Goal: Task Accomplishment & Management: Complete application form

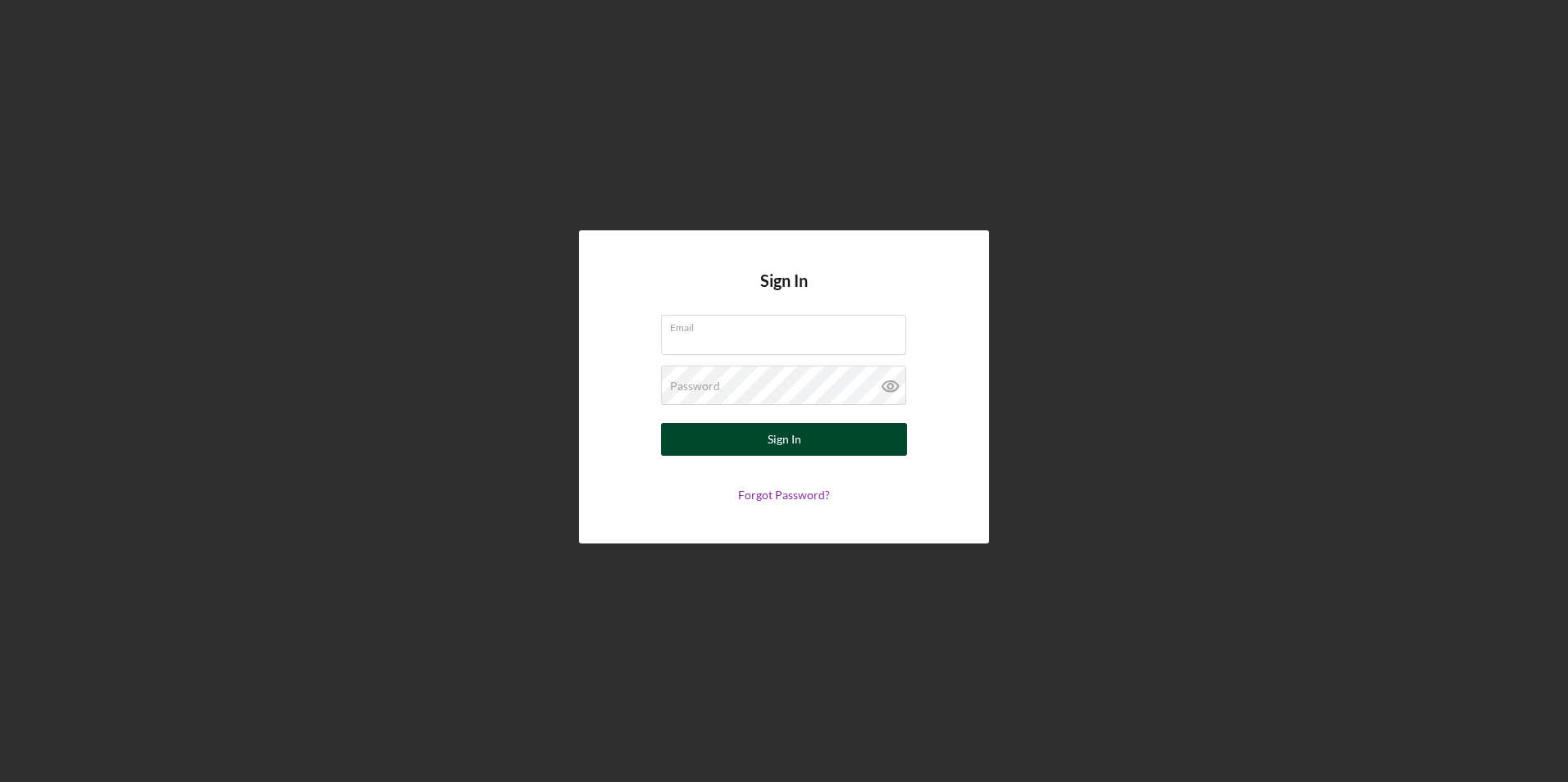
type input "[PERSON_NAME][EMAIL_ADDRESS][PERSON_NAME][DOMAIN_NAME]"
click at [757, 440] on button "Sign In" at bounding box center [784, 439] width 246 height 32
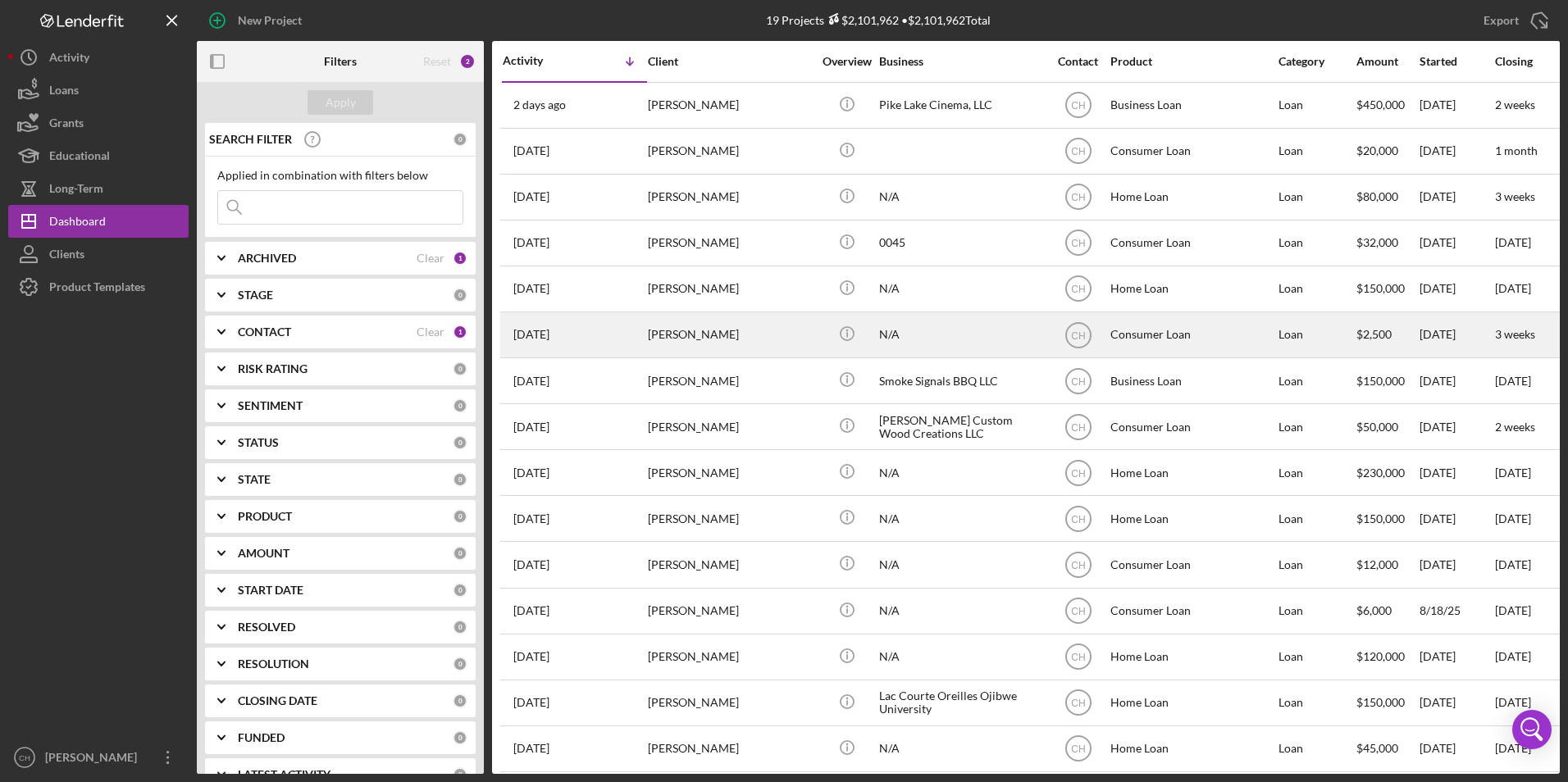
click at [642, 342] on div "[DATE] [PERSON_NAME]" at bounding box center [574, 335] width 143 height 43
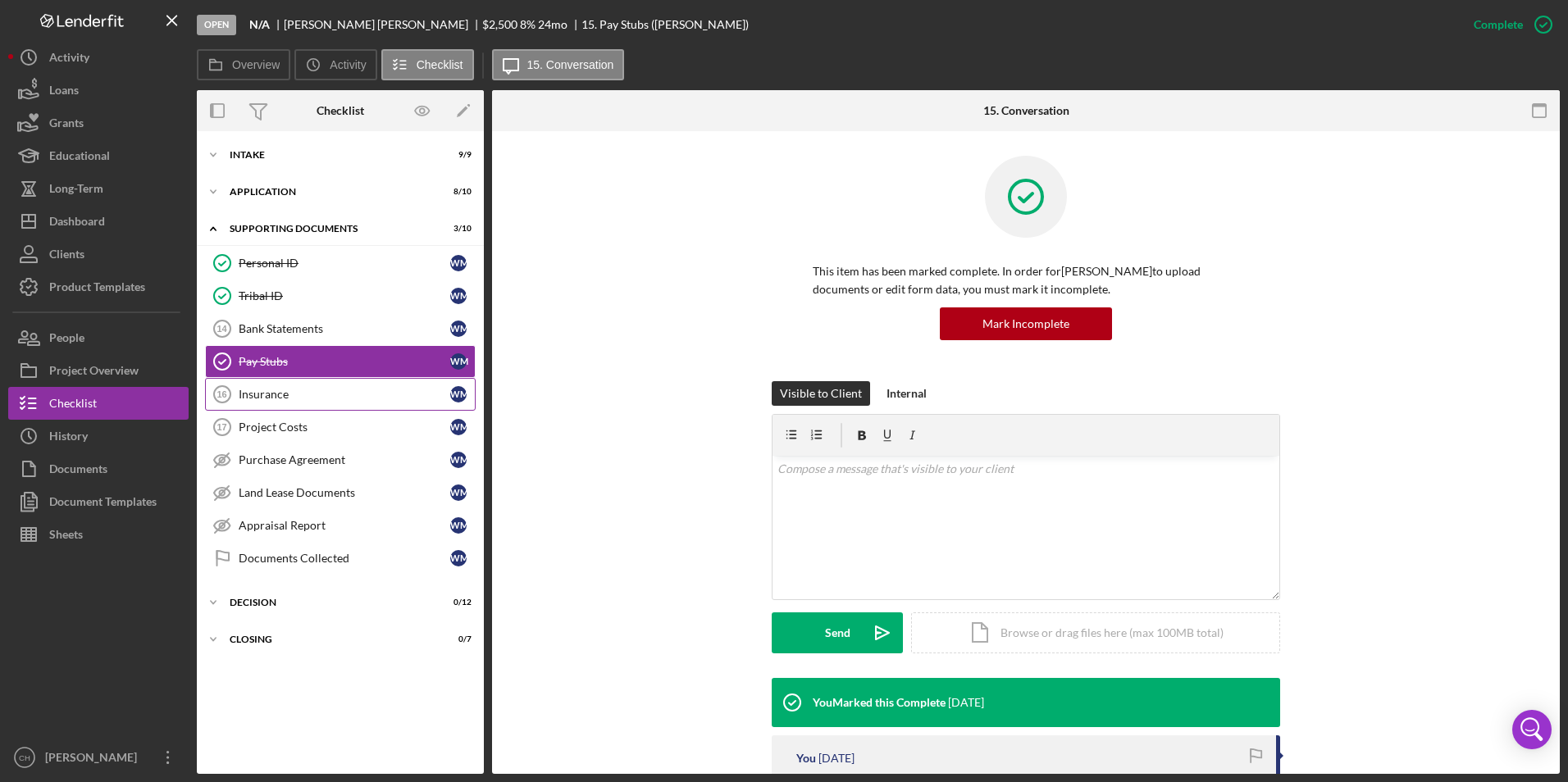
click at [295, 398] on div "Insurance" at bounding box center [344, 395] width 212 height 13
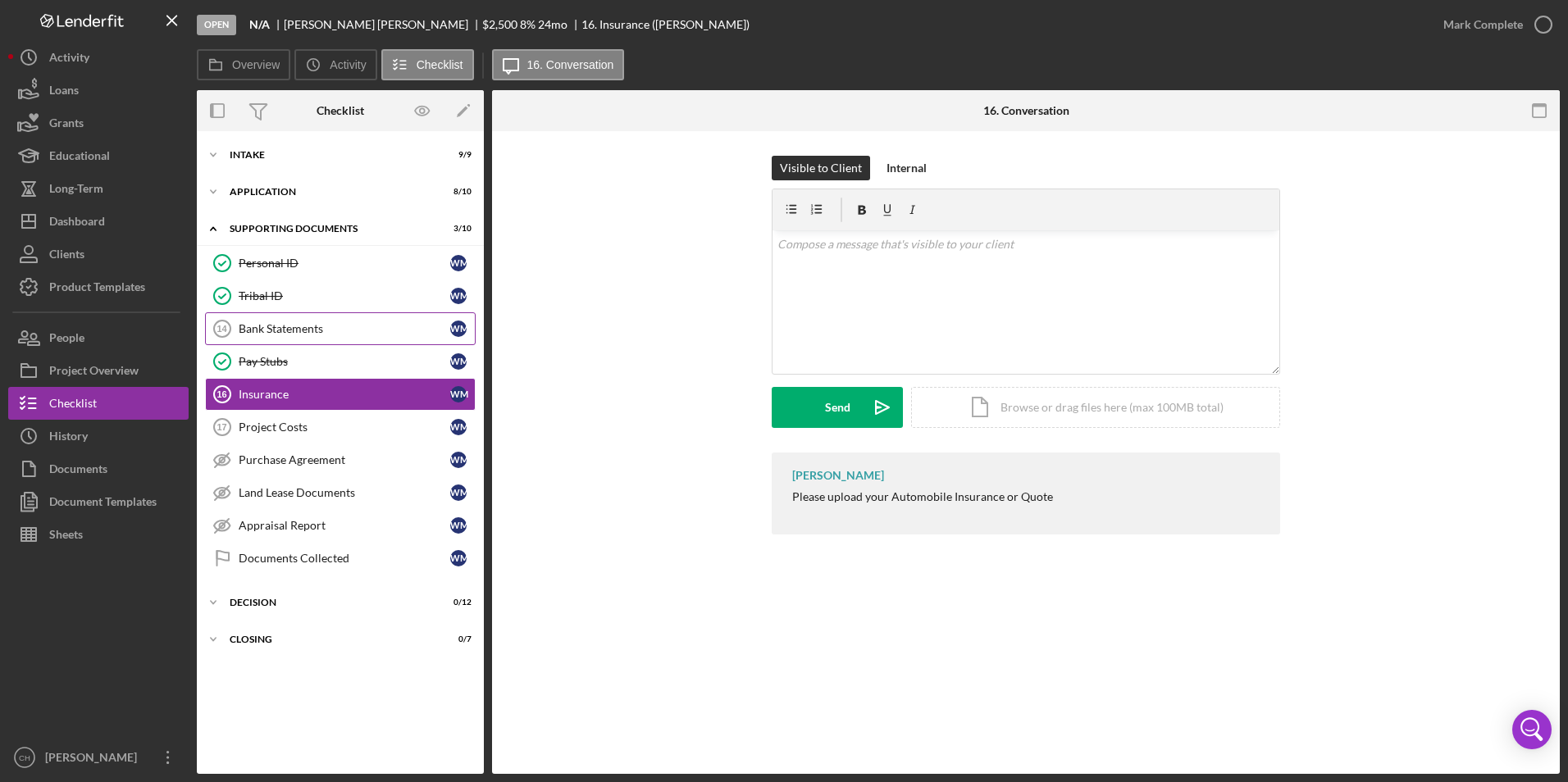
click at [230, 324] on icon "Bank Statements 14" at bounding box center [222, 329] width 41 height 41
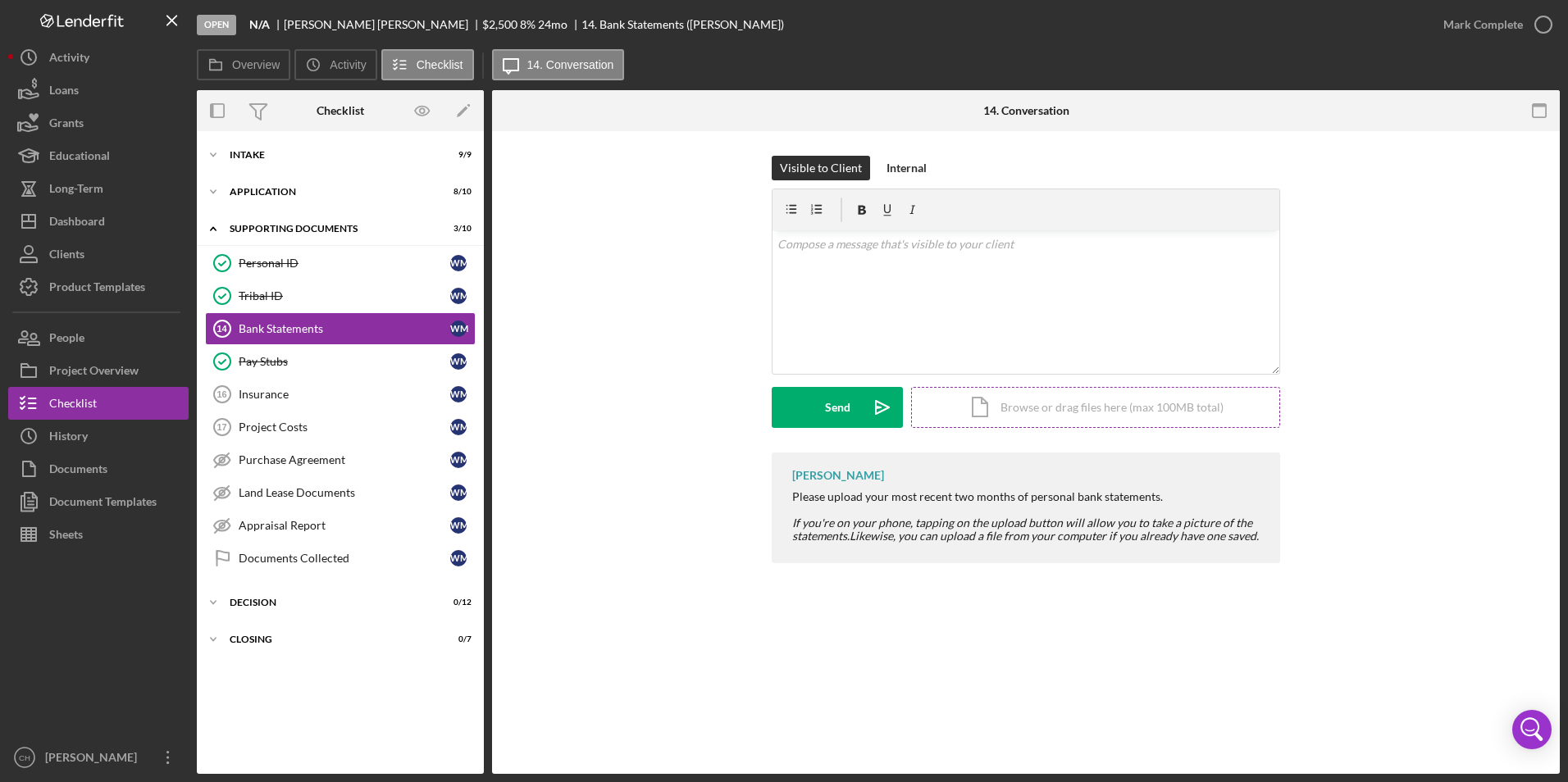
click at [1121, 403] on div "Icon/Document Browse or drag files here (max 100MB total) Tap to choose files o…" at bounding box center [1096, 408] width 369 height 41
click at [123, 218] on button "Icon/Dashboard Dashboard" at bounding box center [98, 221] width 180 height 32
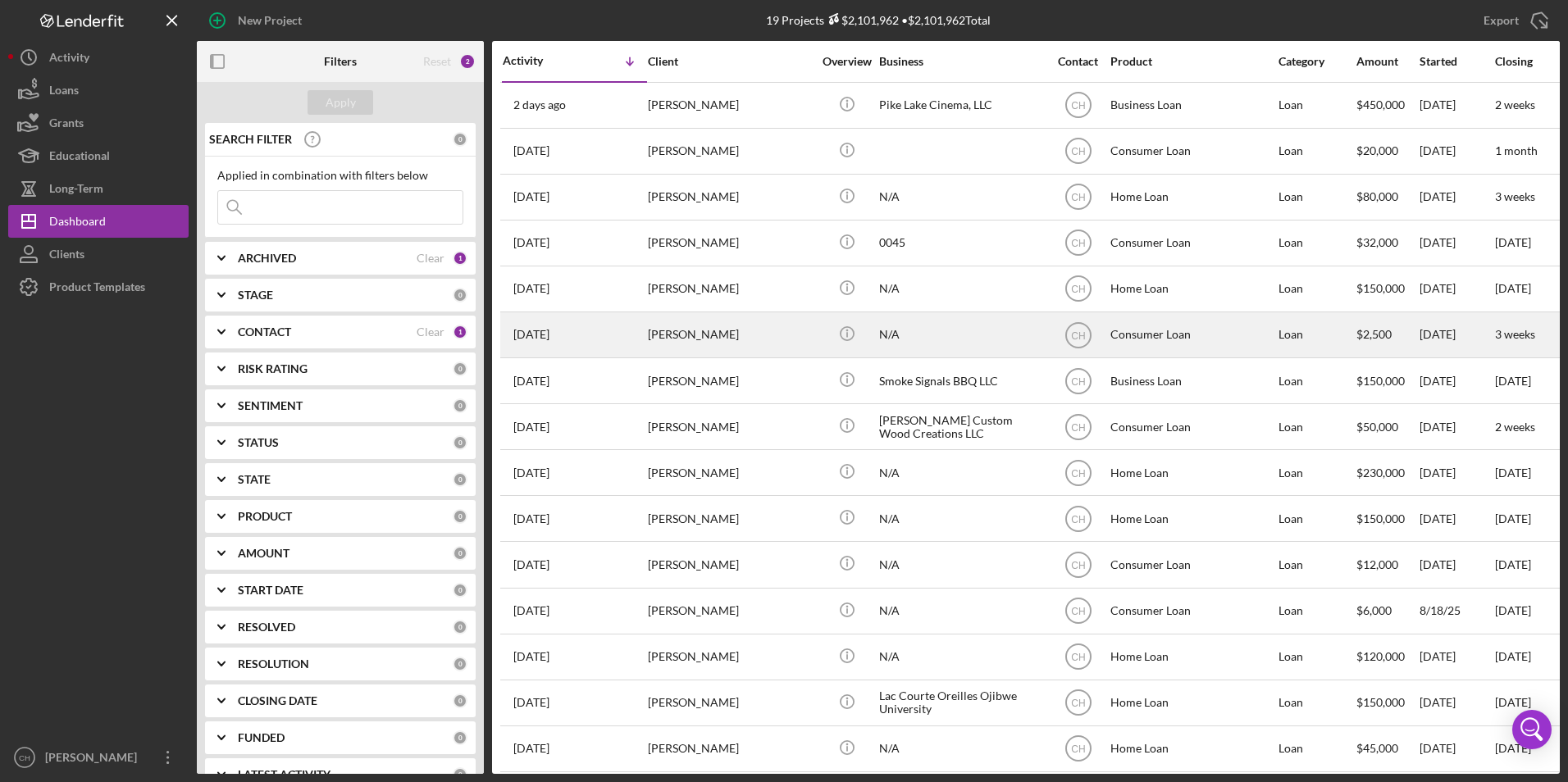
click at [705, 344] on div "[PERSON_NAME]" at bounding box center [729, 335] width 164 height 43
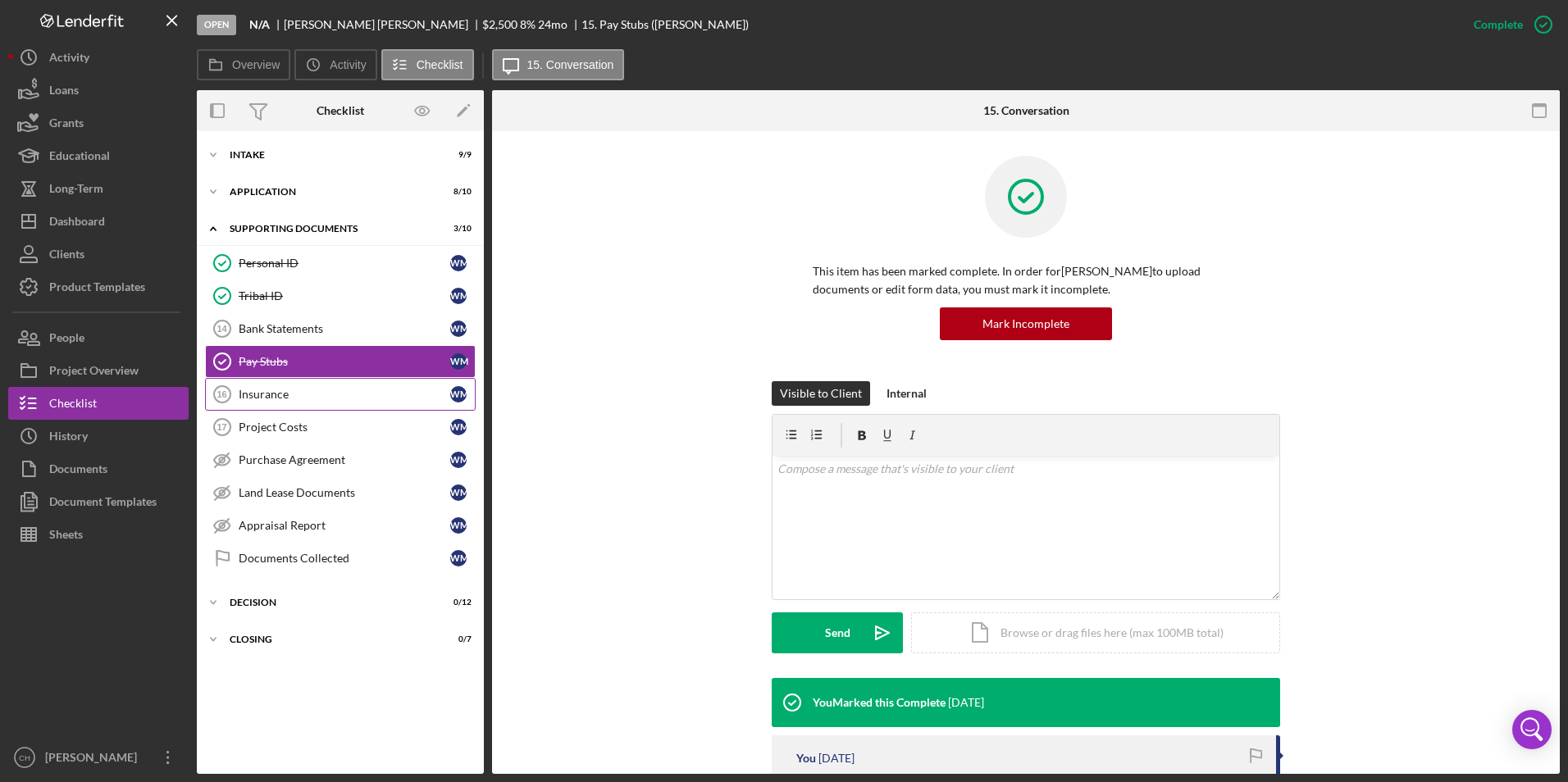
click at [294, 397] on div "Insurance" at bounding box center [344, 395] width 212 height 13
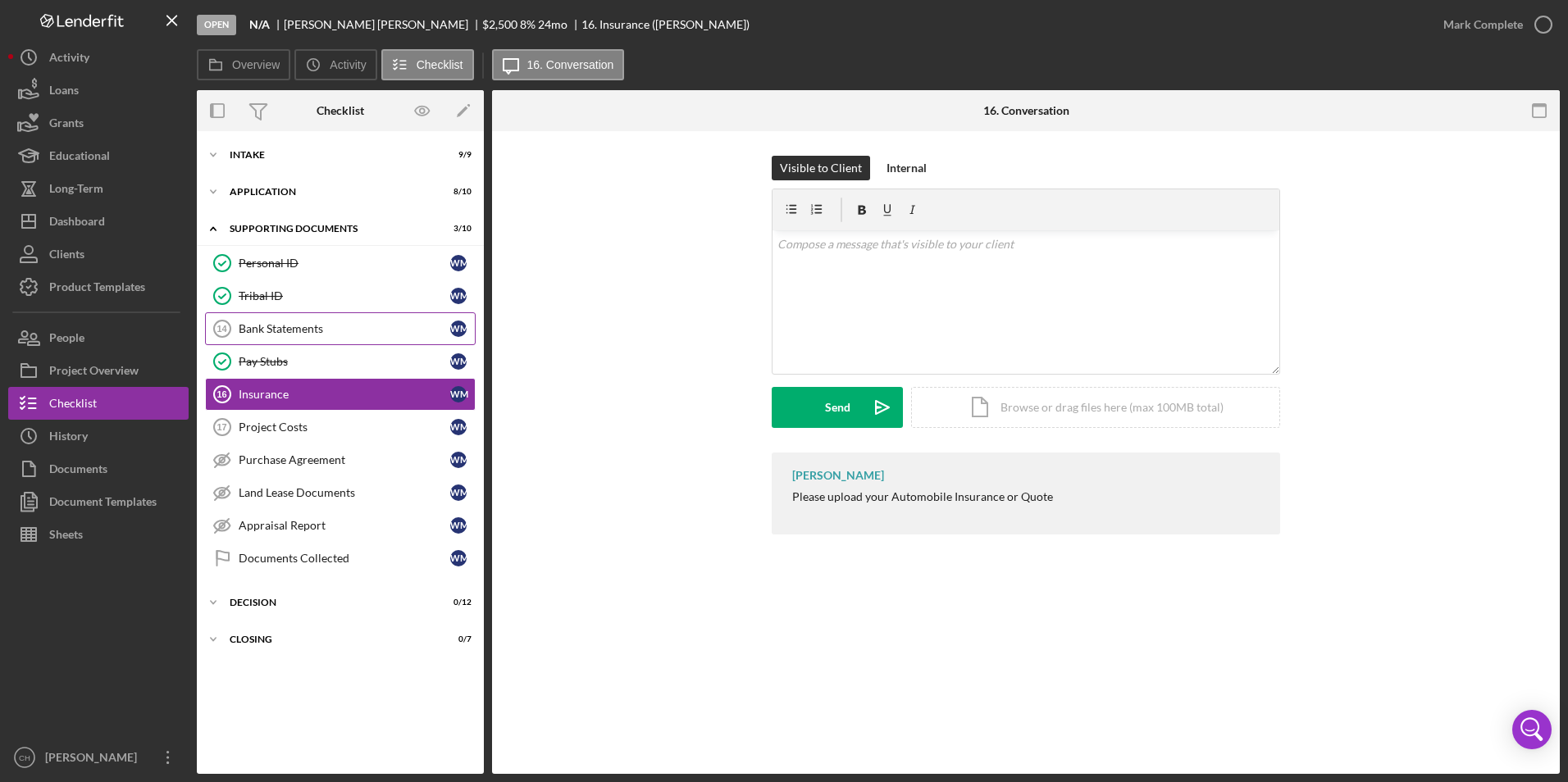
click at [334, 336] on div "Bank Statements" at bounding box center [344, 329] width 212 height 13
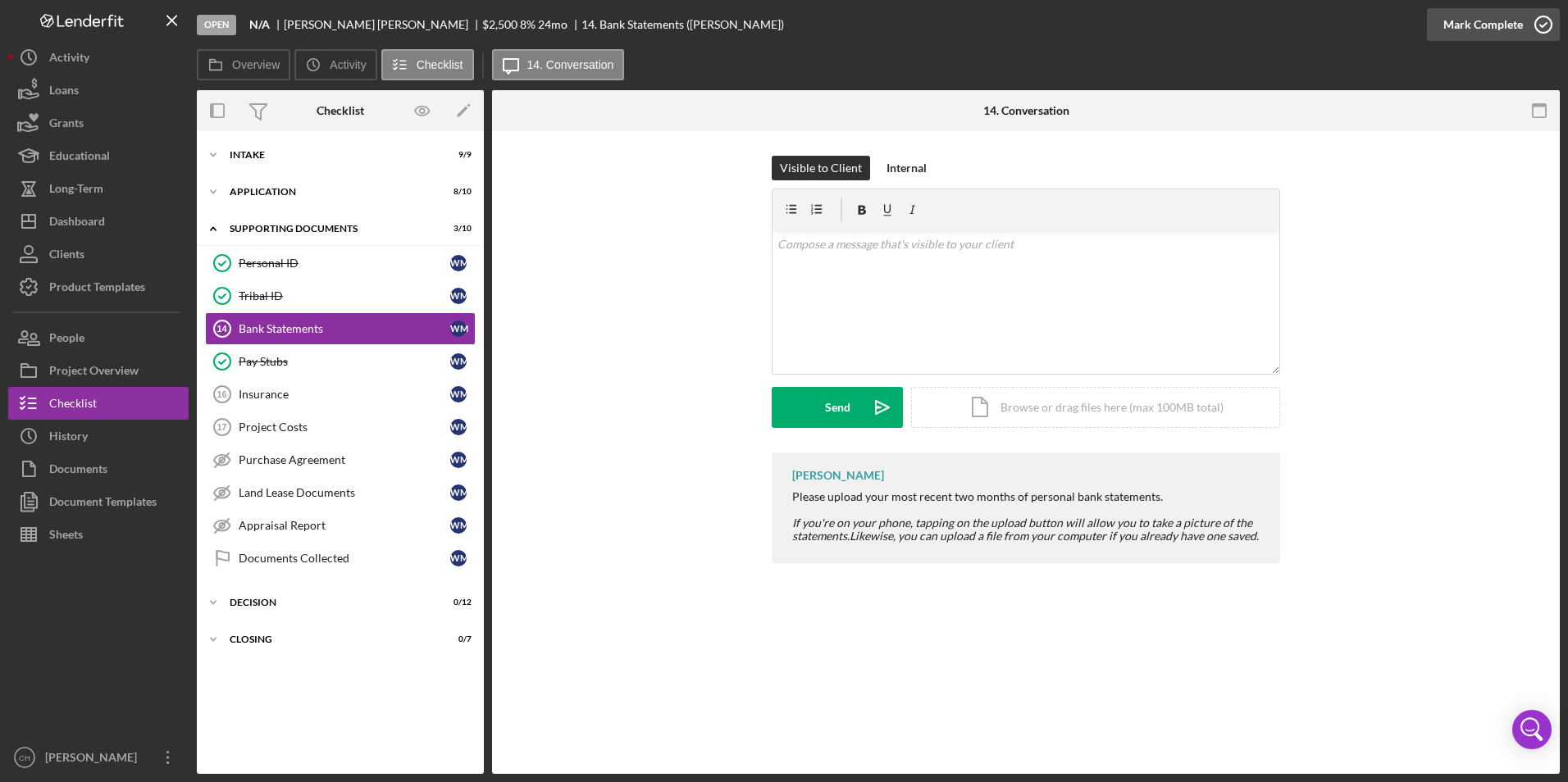
click at [1471, 22] on div "Mark Complete" at bounding box center [1483, 24] width 80 height 32
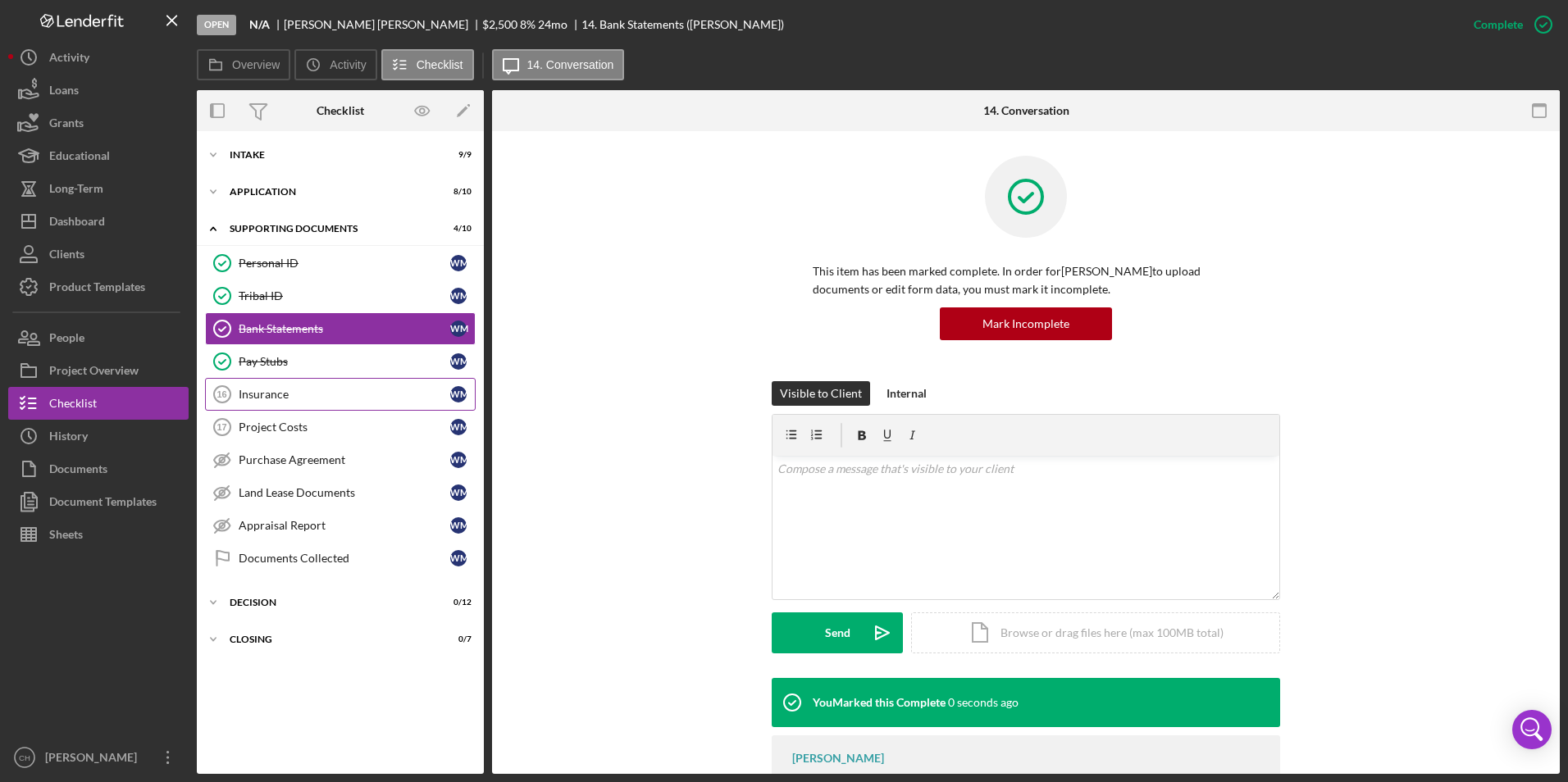
click at [257, 396] on div "Insurance" at bounding box center [344, 395] width 212 height 13
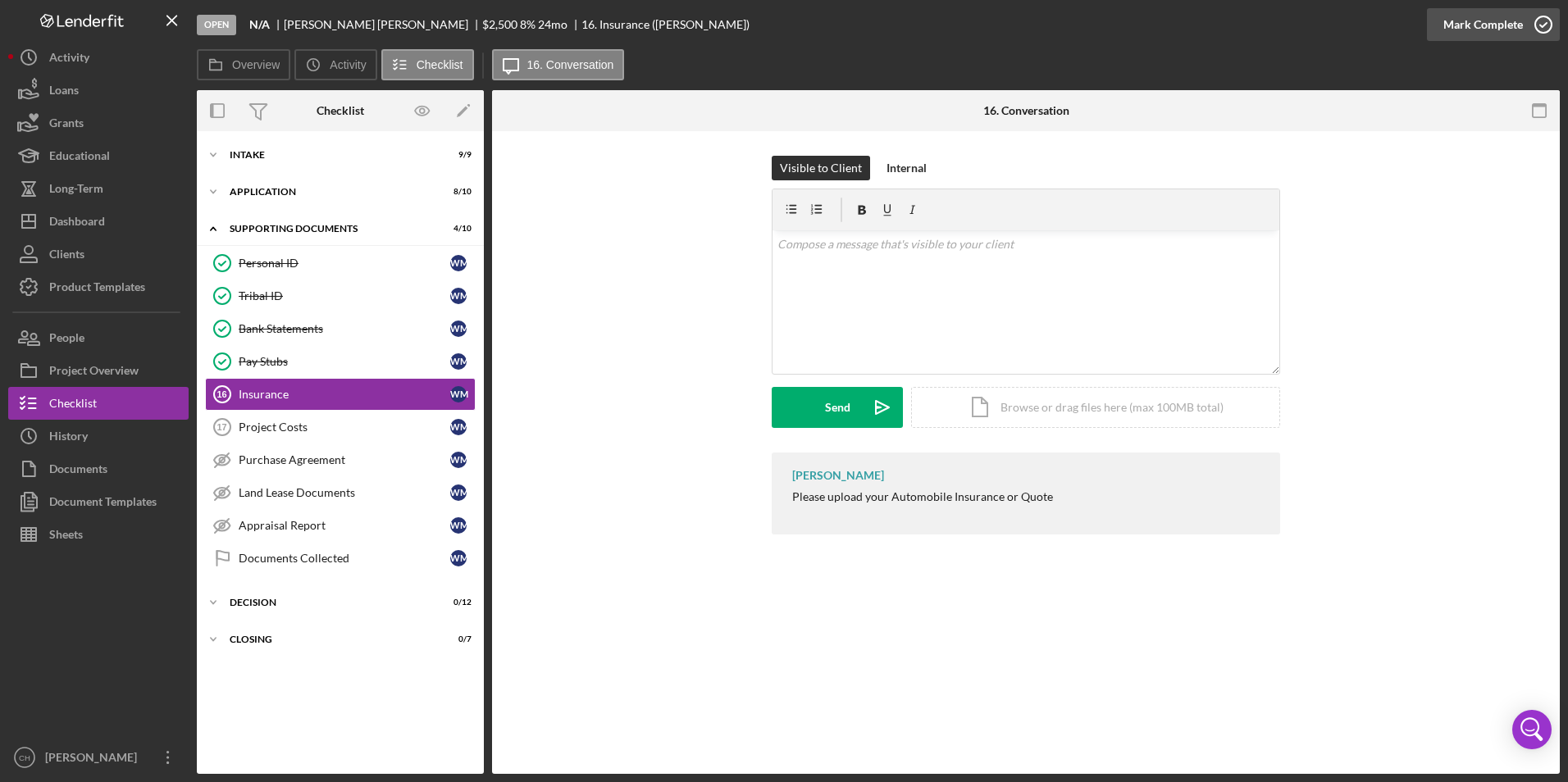
click at [1484, 27] on div "Mark Complete" at bounding box center [1483, 24] width 80 height 32
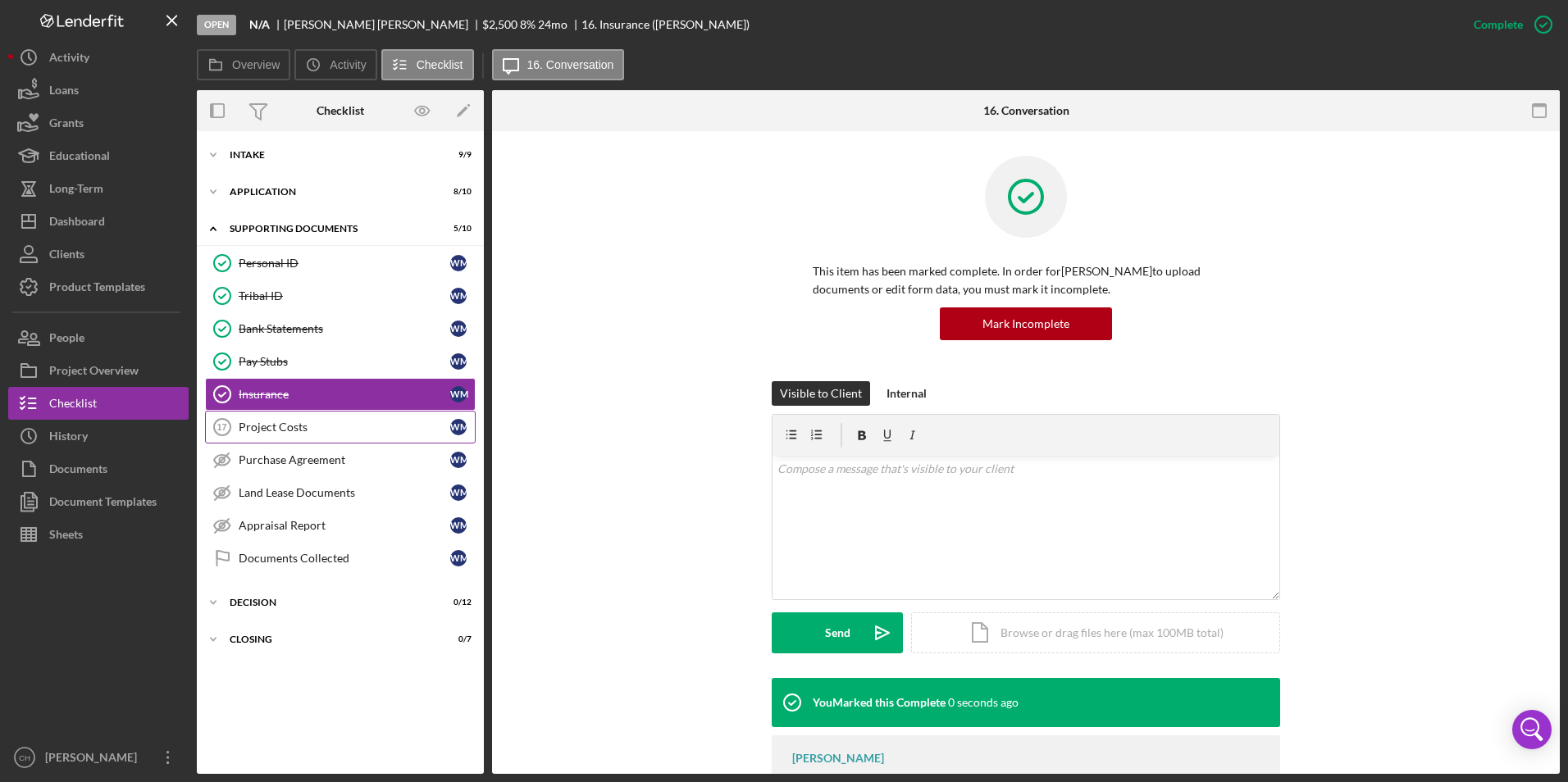
click at [305, 421] on div "Project Costs" at bounding box center [344, 427] width 212 height 13
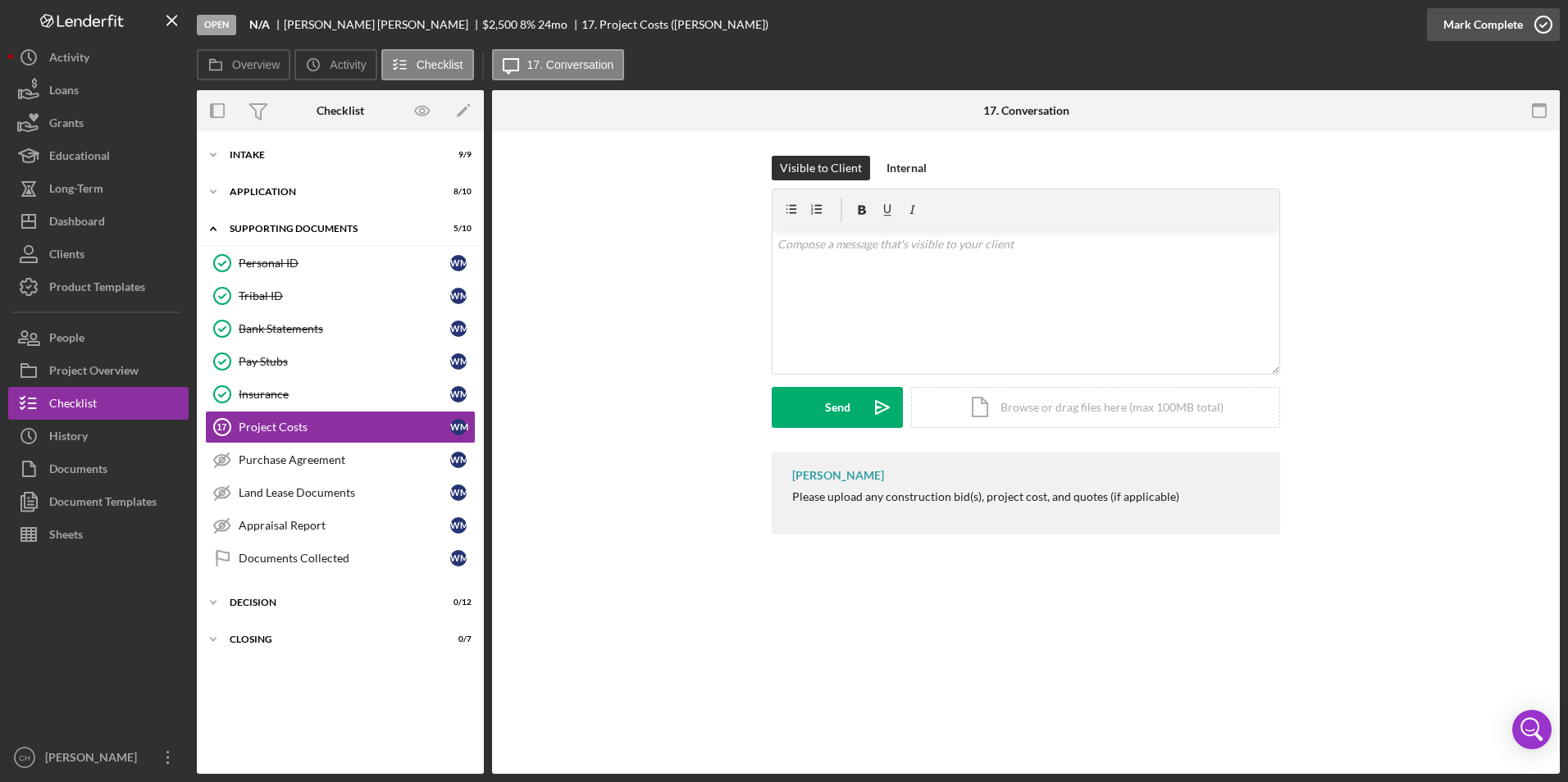
click at [1490, 19] on div "Mark Complete" at bounding box center [1483, 24] width 80 height 32
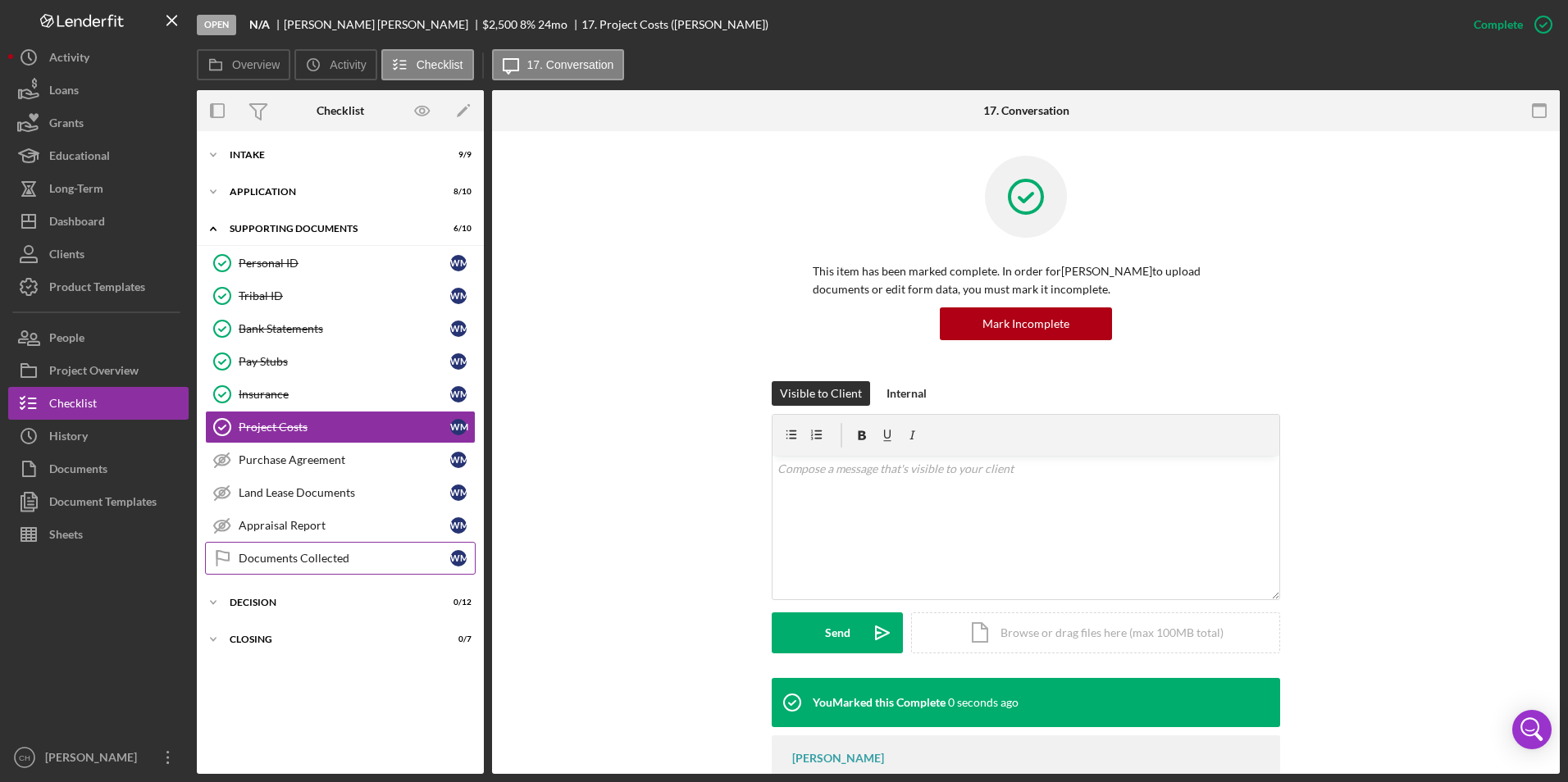
click at [302, 556] on div "Documents Collected" at bounding box center [344, 558] width 212 height 13
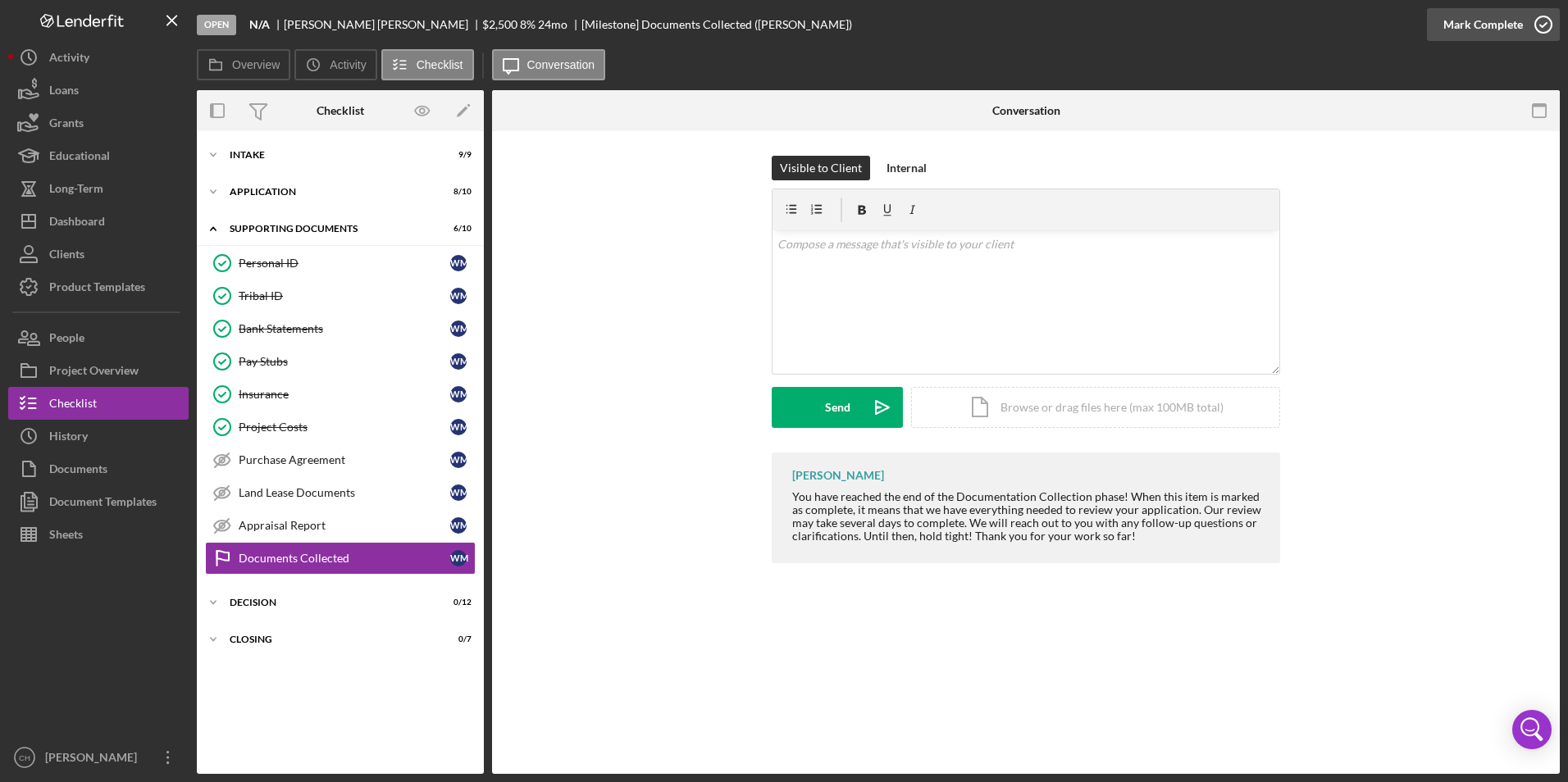
click at [1474, 28] on div "Mark Complete" at bounding box center [1483, 24] width 80 height 32
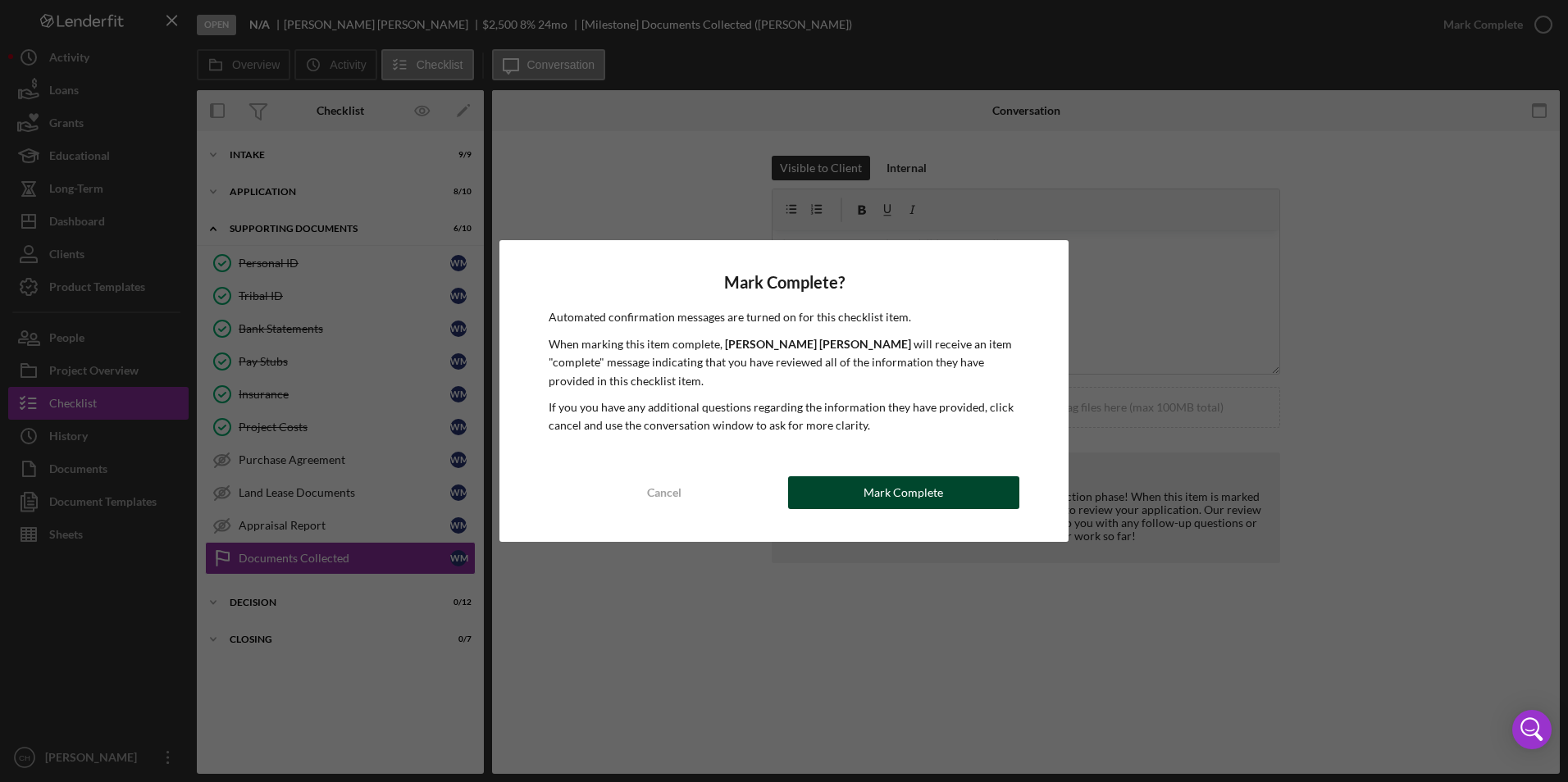
click at [888, 485] on div "Mark Complete" at bounding box center [903, 492] width 80 height 32
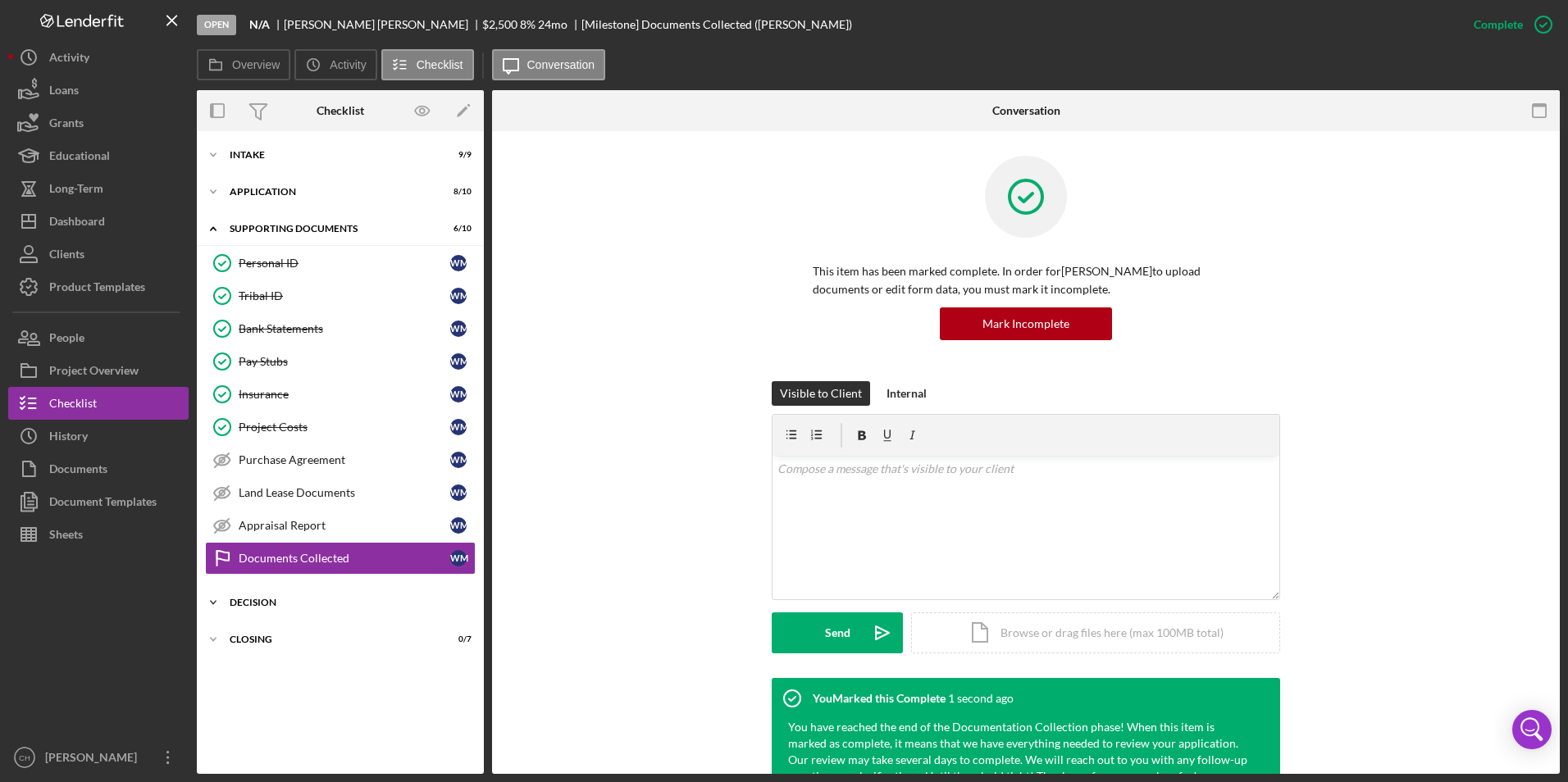
click at [257, 595] on div "Icon/Expander Decision 0 / 12" at bounding box center [340, 602] width 287 height 32
drag, startPoint x: 253, startPoint y: 634, endPoint x: 268, endPoint y: 636, distance: 15.1
click at [253, 635] on div "DownHome Pipeline" at bounding box center [356, 637] width 236 height 13
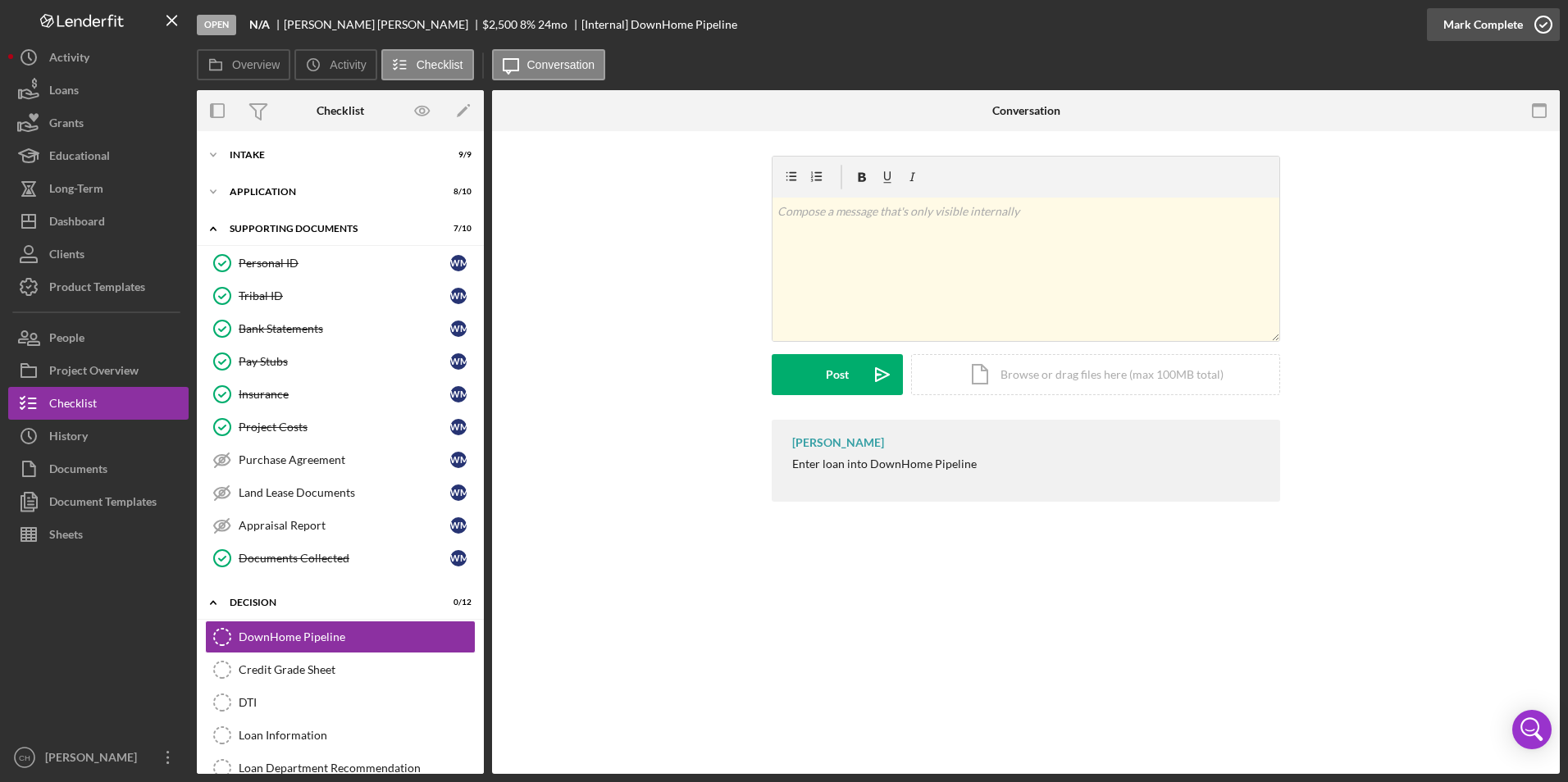
click at [1461, 29] on div "Mark Complete" at bounding box center [1483, 24] width 80 height 32
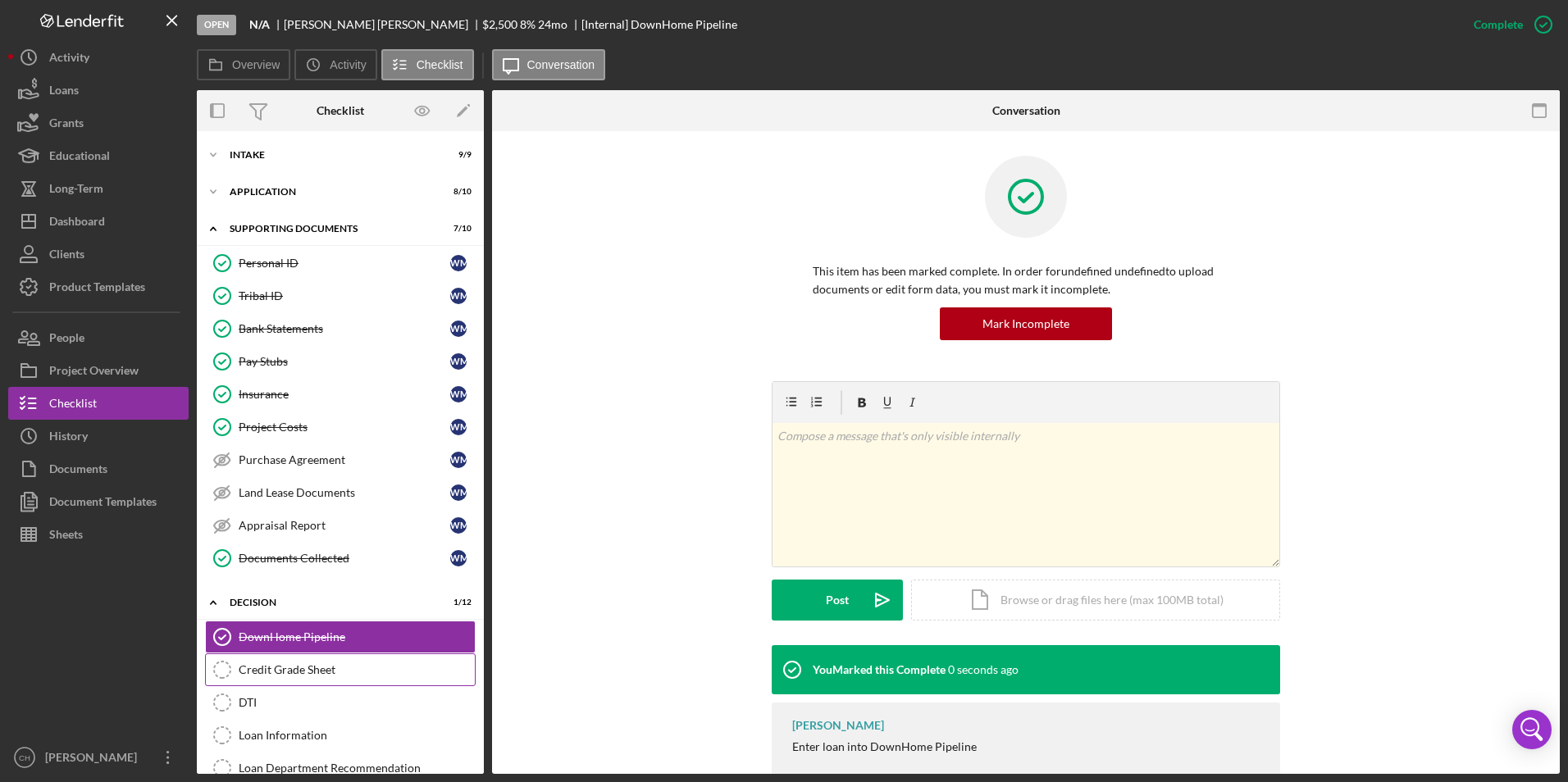
click at [311, 674] on div "Credit Grade Sheet" at bounding box center [356, 670] width 236 height 13
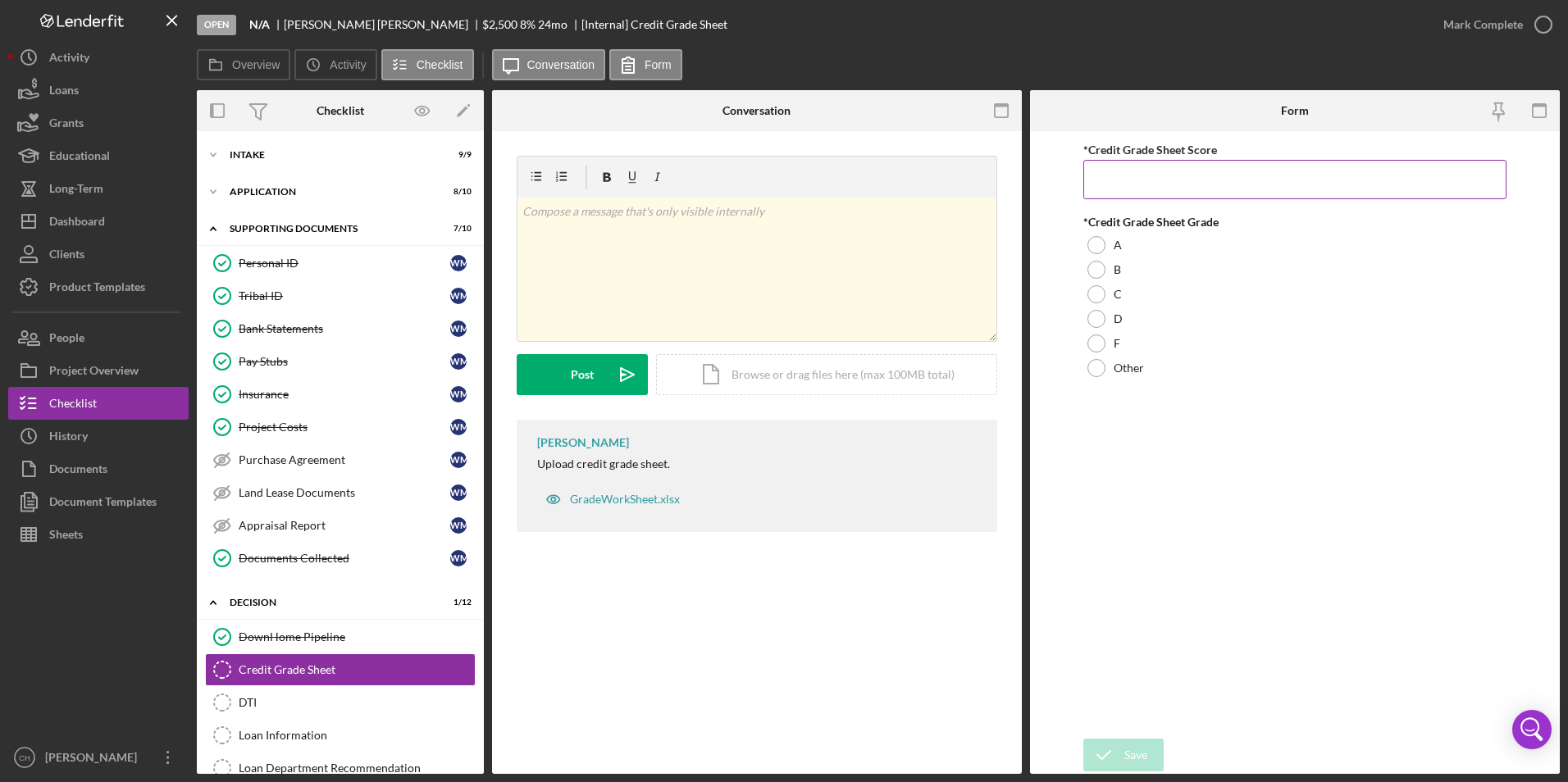
click at [1117, 188] on input "*Credit Grade Sheet Score" at bounding box center [1295, 179] width 424 height 40
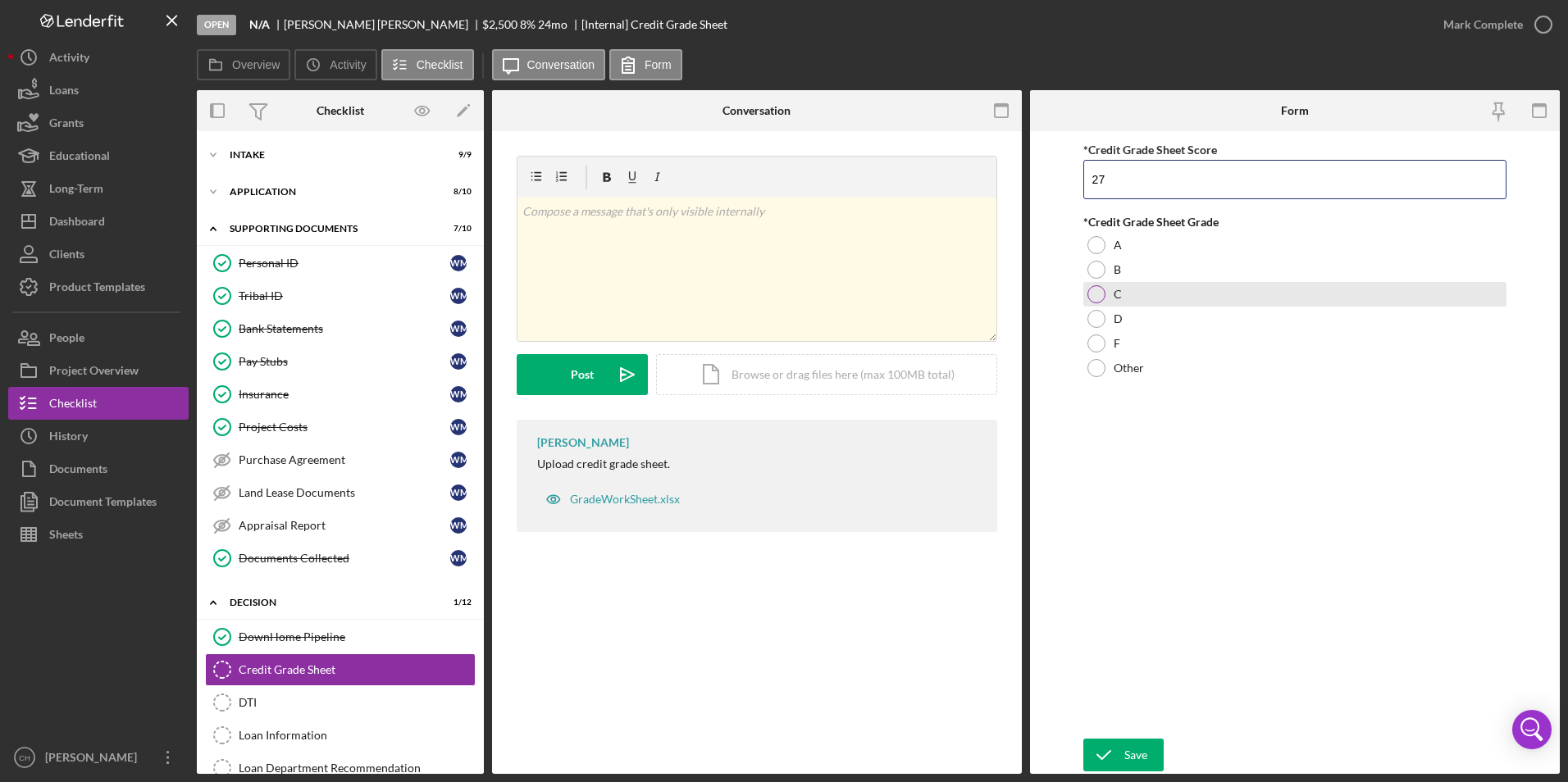
type input "27"
click at [1097, 294] on div at bounding box center [1096, 295] width 18 height 18
click at [1128, 750] on div "Save" at bounding box center [1135, 754] width 23 height 32
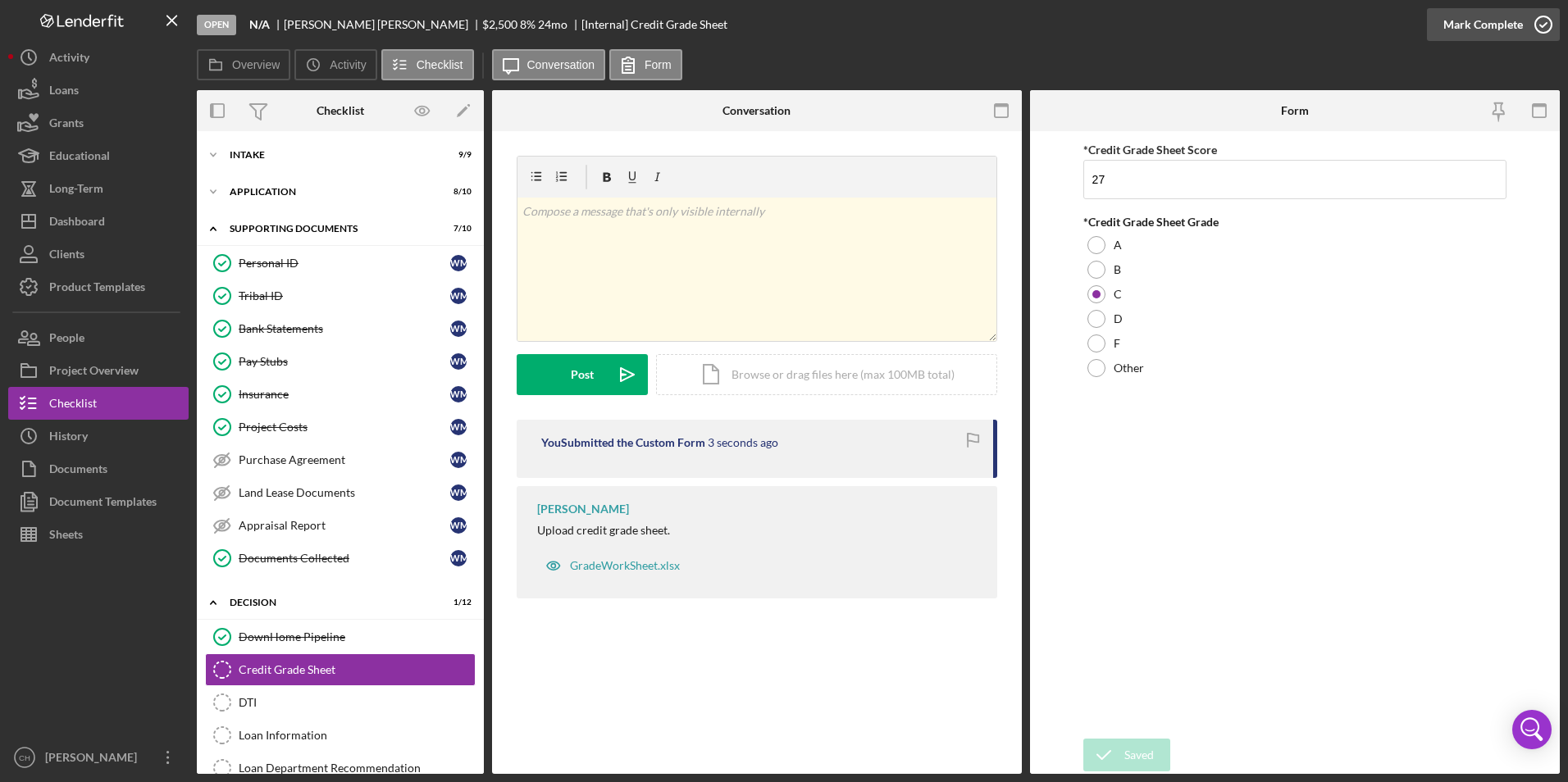
click at [1480, 32] on div "Mark Complete" at bounding box center [1483, 24] width 80 height 32
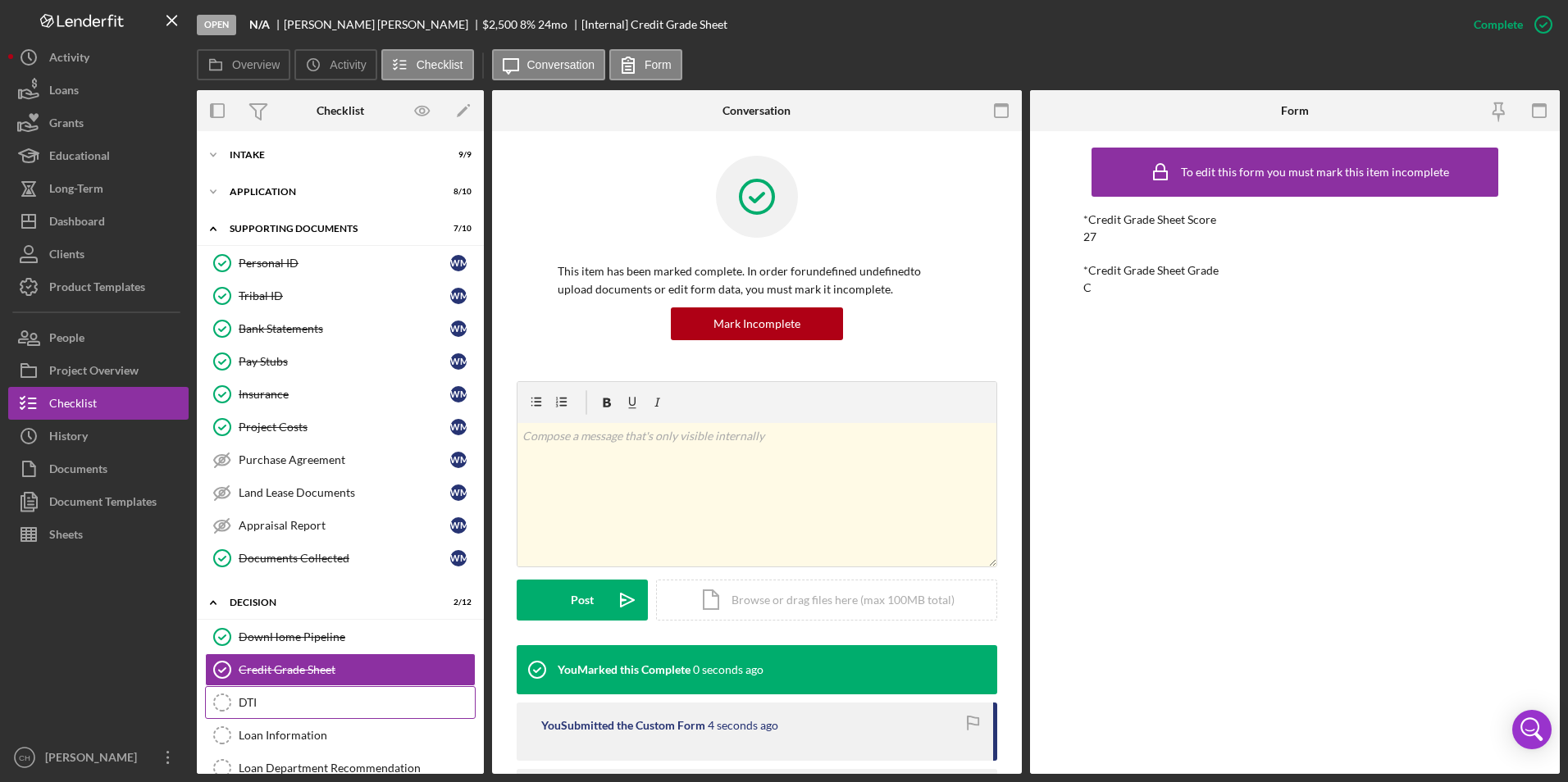
click at [249, 713] on link "DTI DTI" at bounding box center [340, 703] width 271 height 32
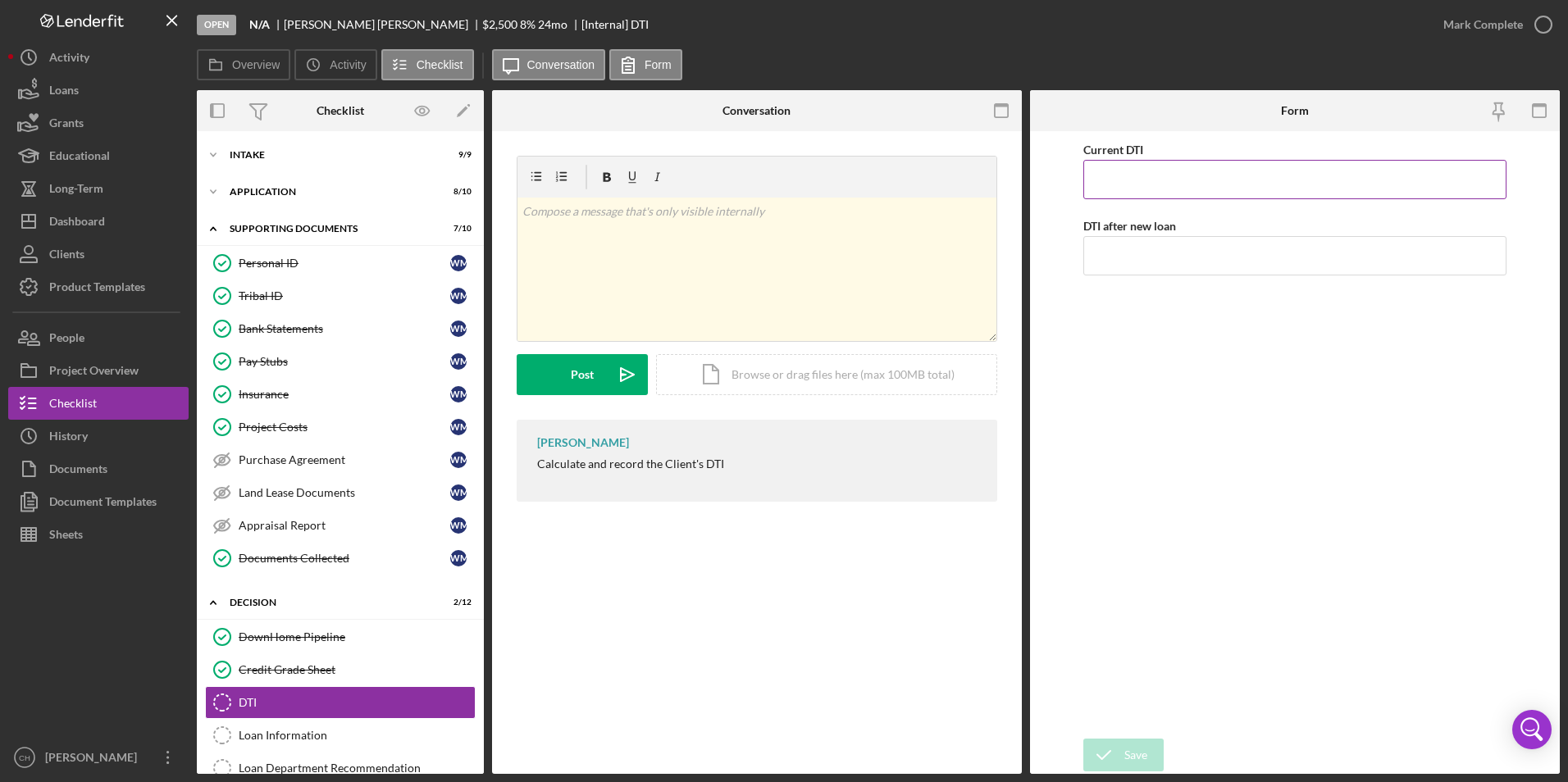
click at [1100, 181] on input "Current DTI" at bounding box center [1295, 179] width 424 height 40
type input "24.00000%"
type input "27.00000%"
click at [1147, 364] on div "Current DTI 24.00000% DTI after new loan 27.00000%" at bounding box center [1295, 435] width 424 height 592
click at [1124, 759] on div "Save" at bounding box center [1135, 754] width 23 height 32
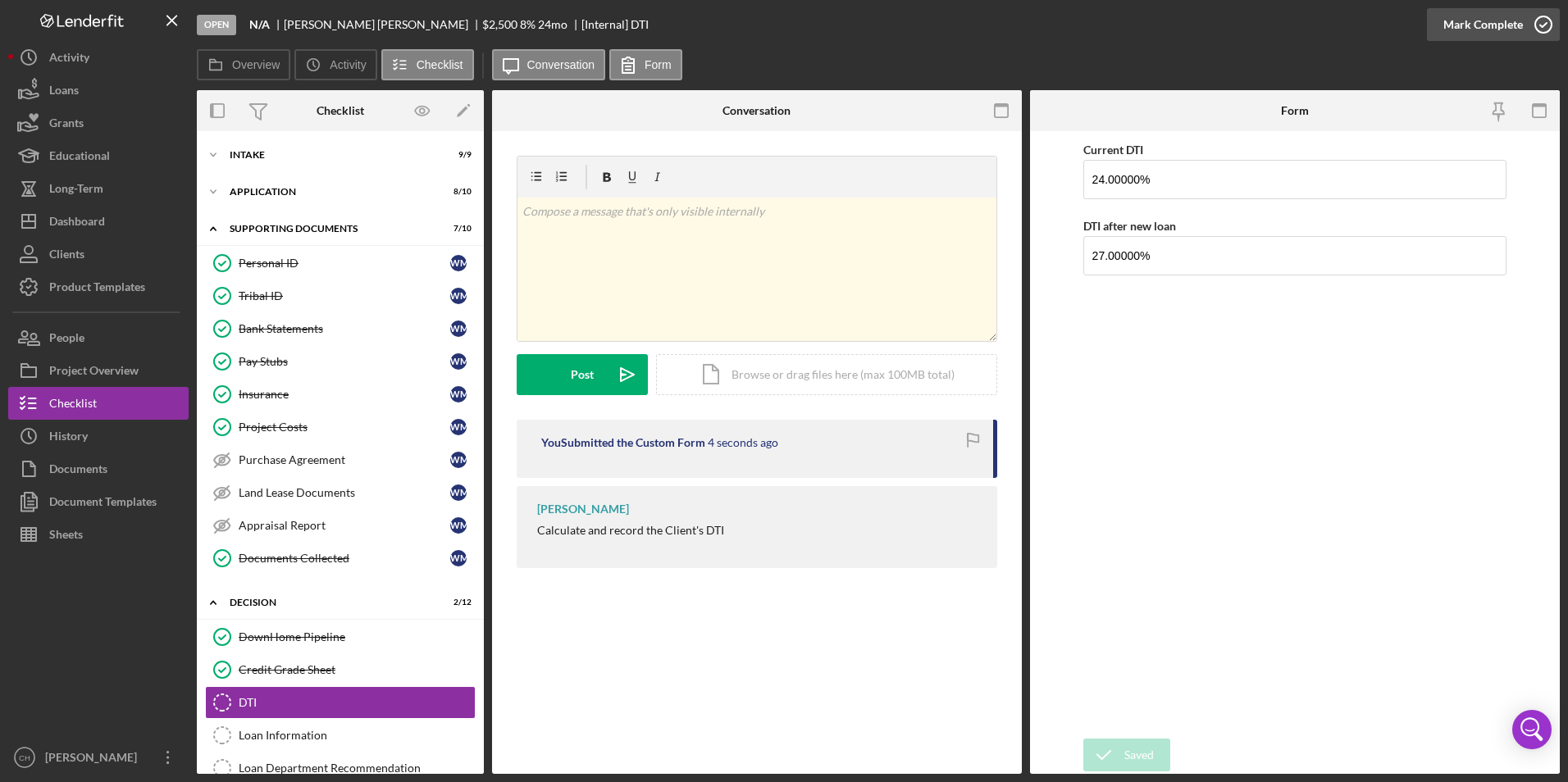
click at [1500, 28] on div "Mark Complete" at bounding box center [1483, 24] width 80 height 32
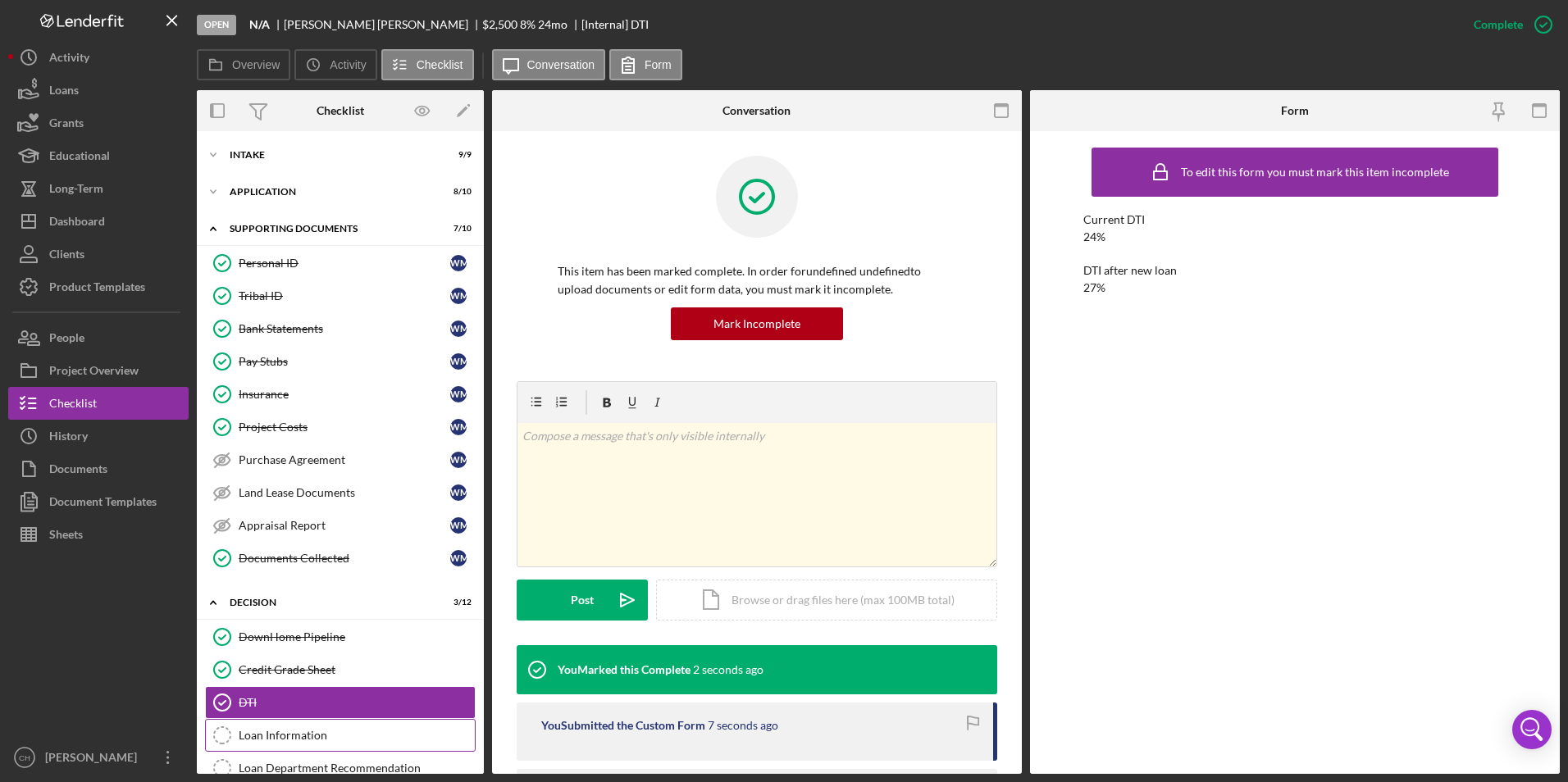
click at [239, 734] on link "Loan Information Loan Information" at bounding box center [340, 735] width 271 height 32
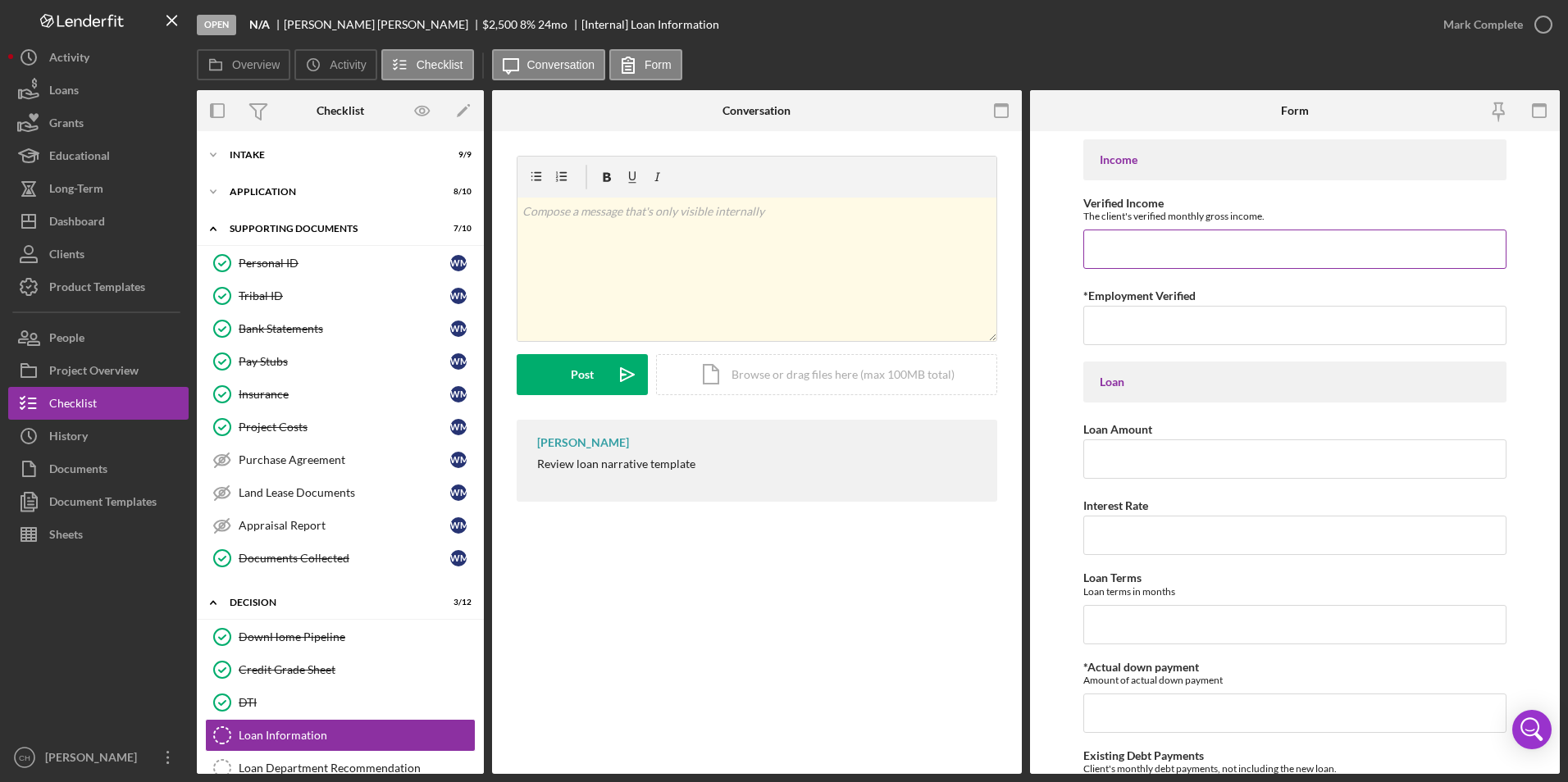
click at [1143, 243] on input "Verified Income" at bounding box center [1295, 249] width 424 height 40
type input "$450,469"
click at [1096, 324] on input "*Employment Verified" at bounding box center [1295, 325] width 424 height 40
type input "Previous taxes"
type input "$2,500"
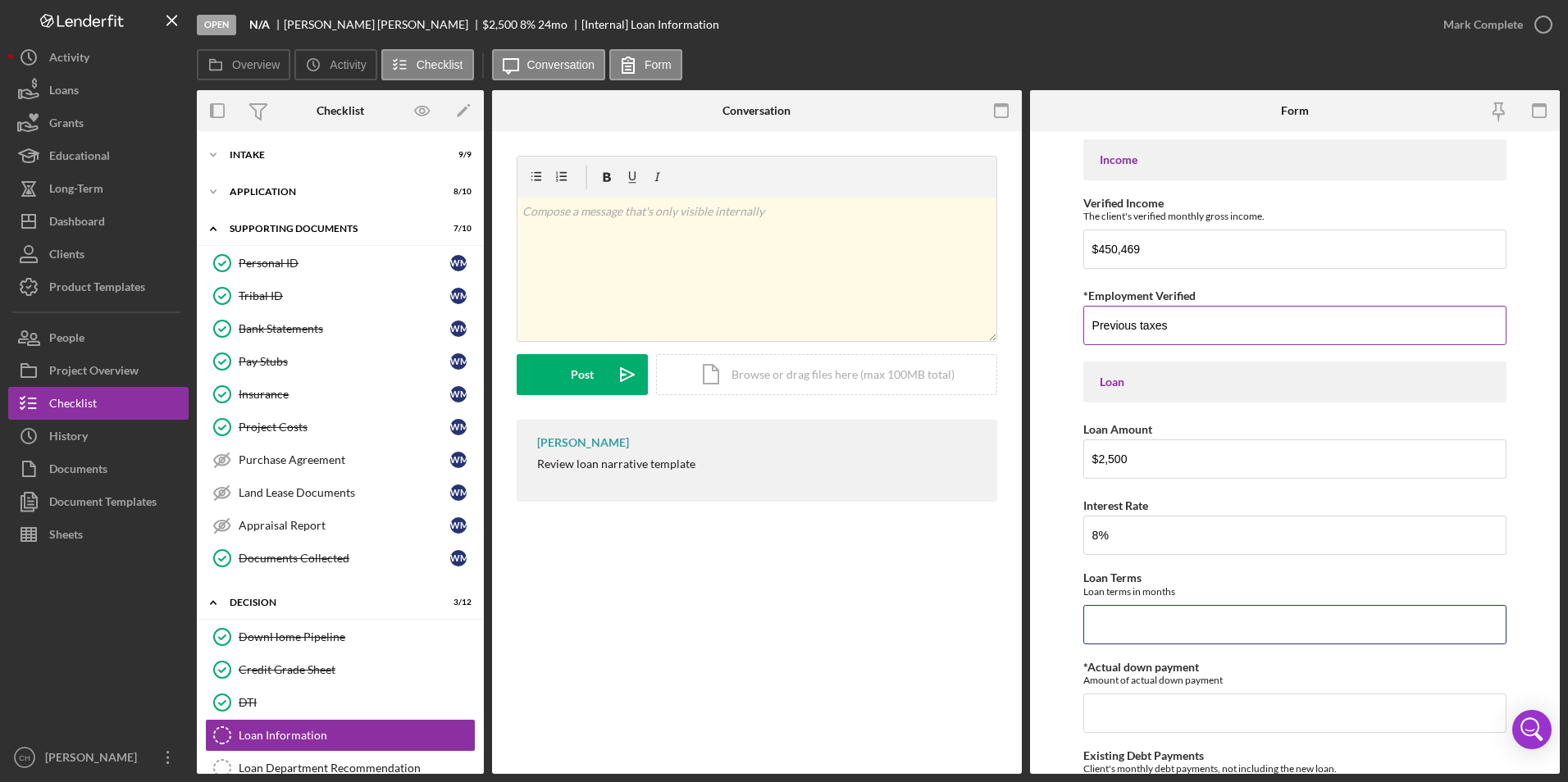
type input "8.00000%"
type input "24"
type input "$0"
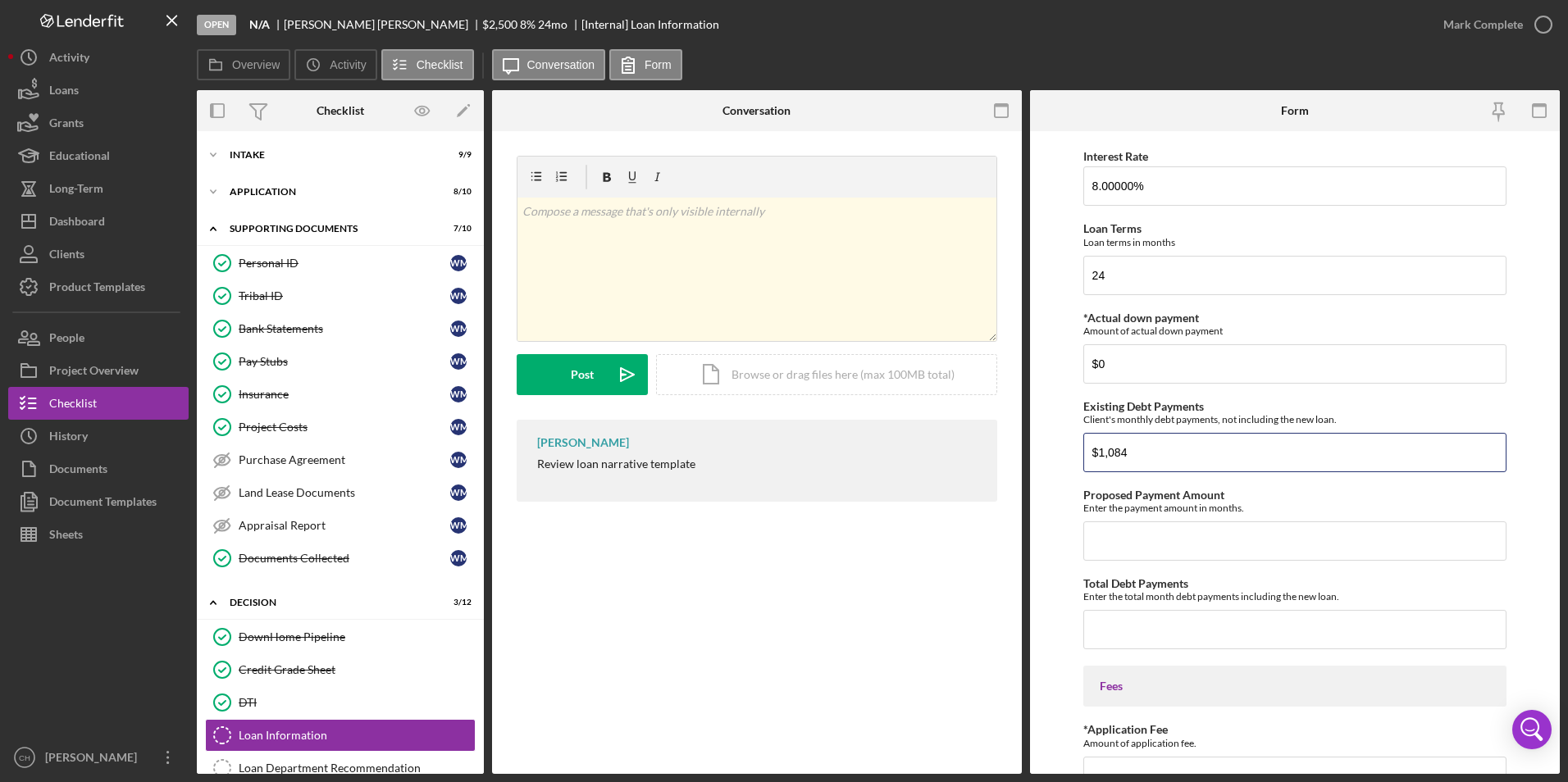
type input "$1,084"
type input "$116.46"
type input "$1,200.46"
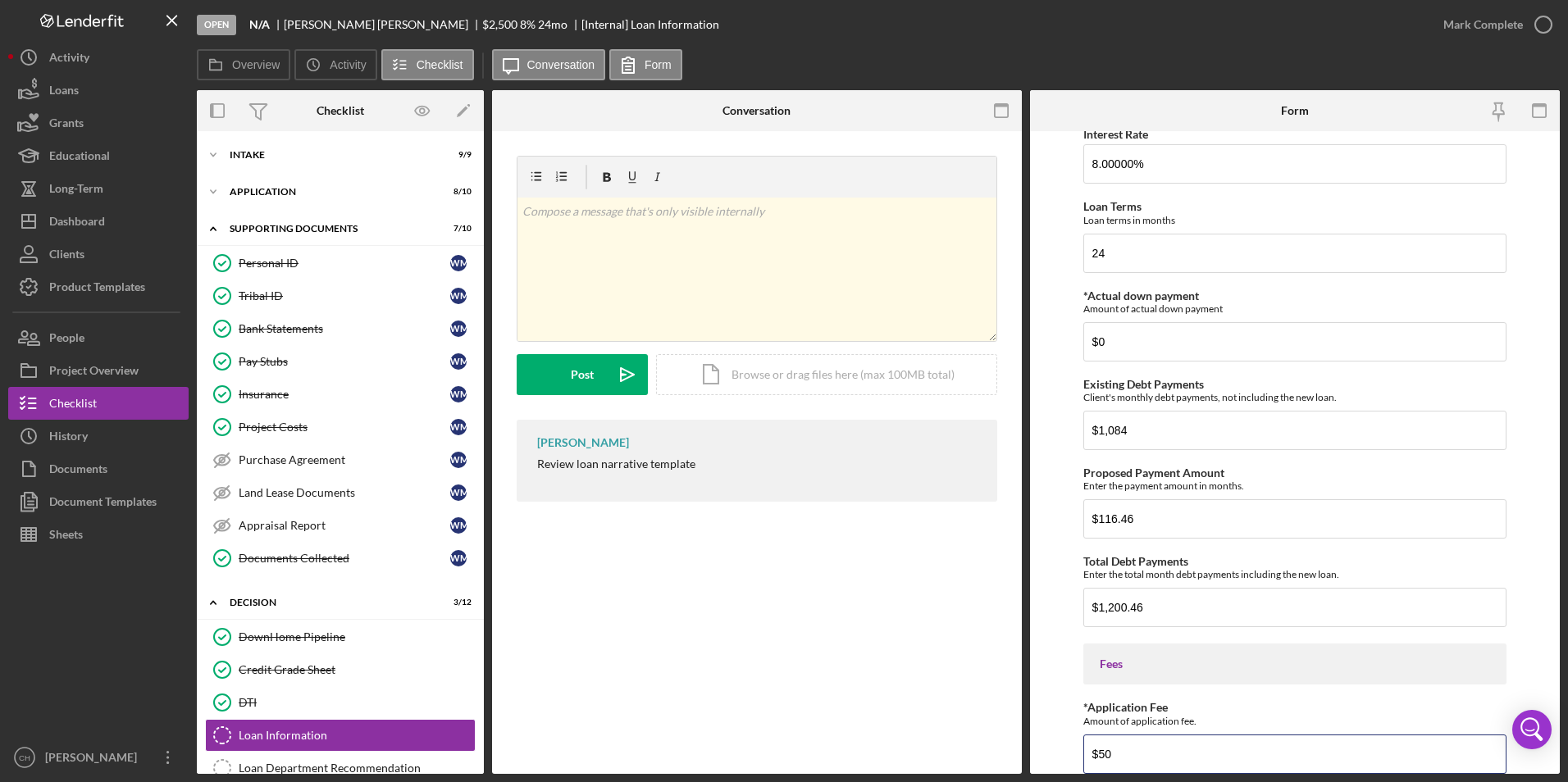
type input "$50"
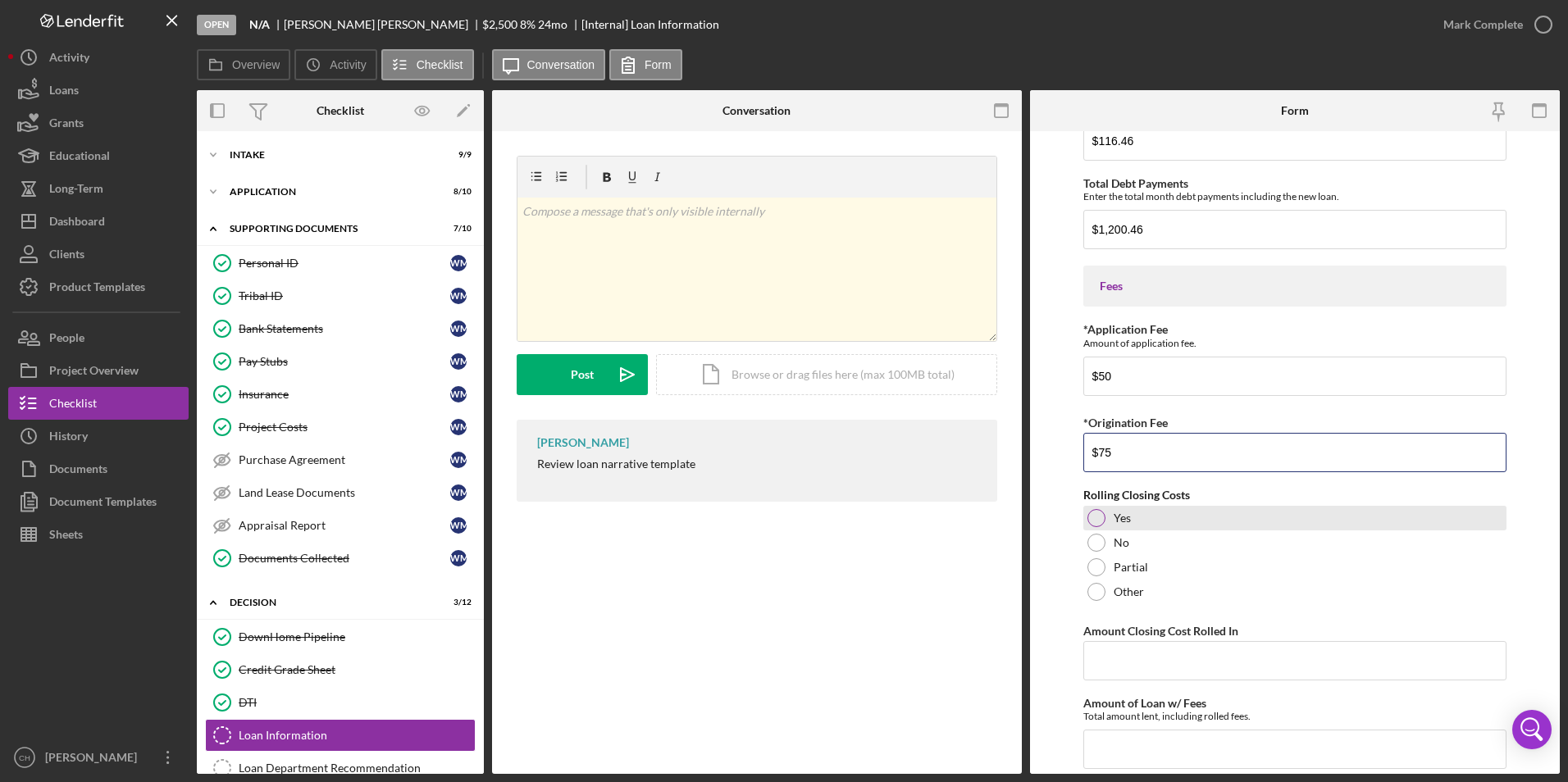
type input "$75"
click at [1103, 518] on div at bounding box center [1096, 519] width 18 height 18
click at [1100, 659] on input "Amount Closing Cost Rolled In" at bounding box center [1295, 661] width 424 height 40
type input "$75"
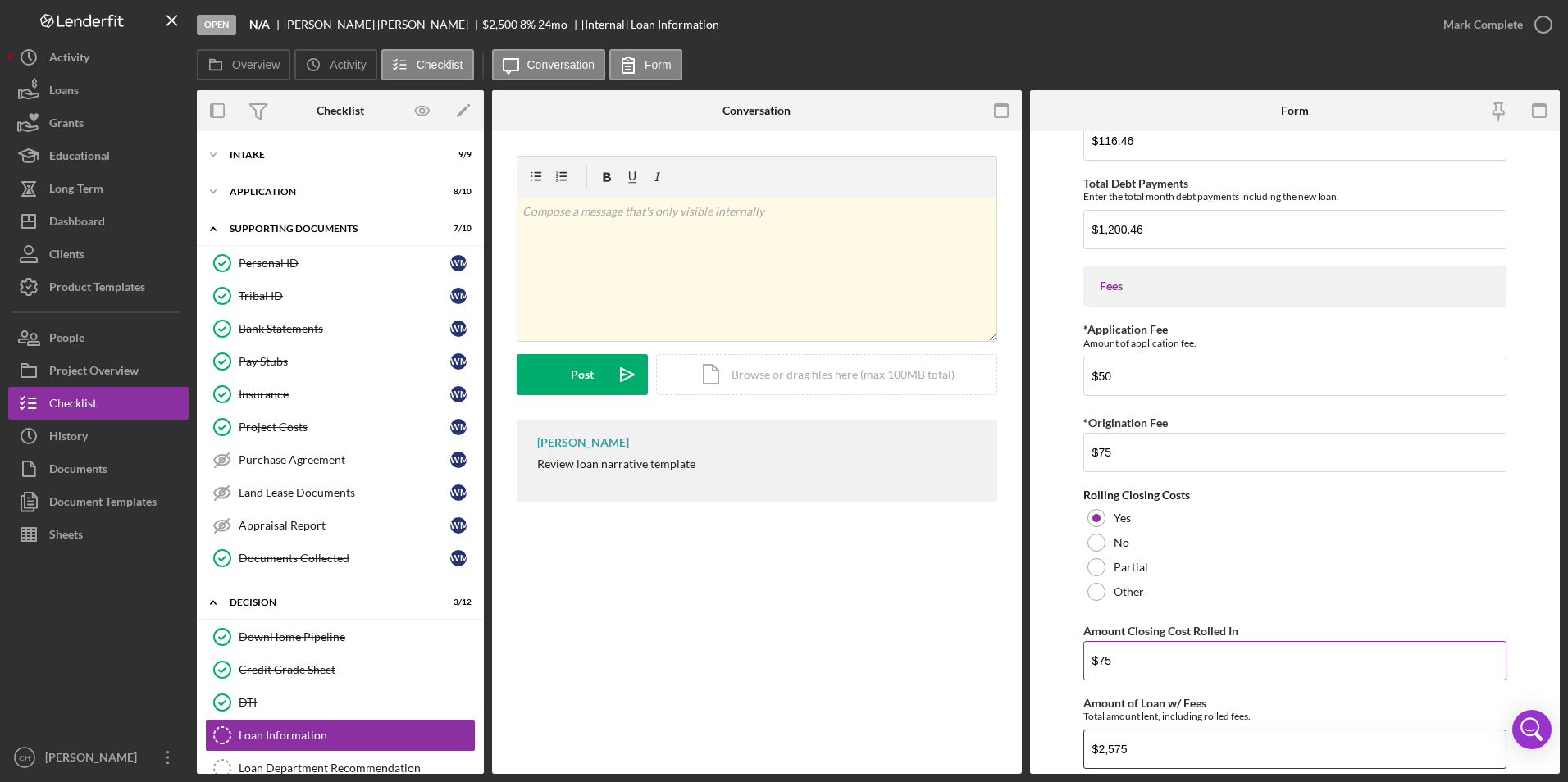
type input "$2,575"
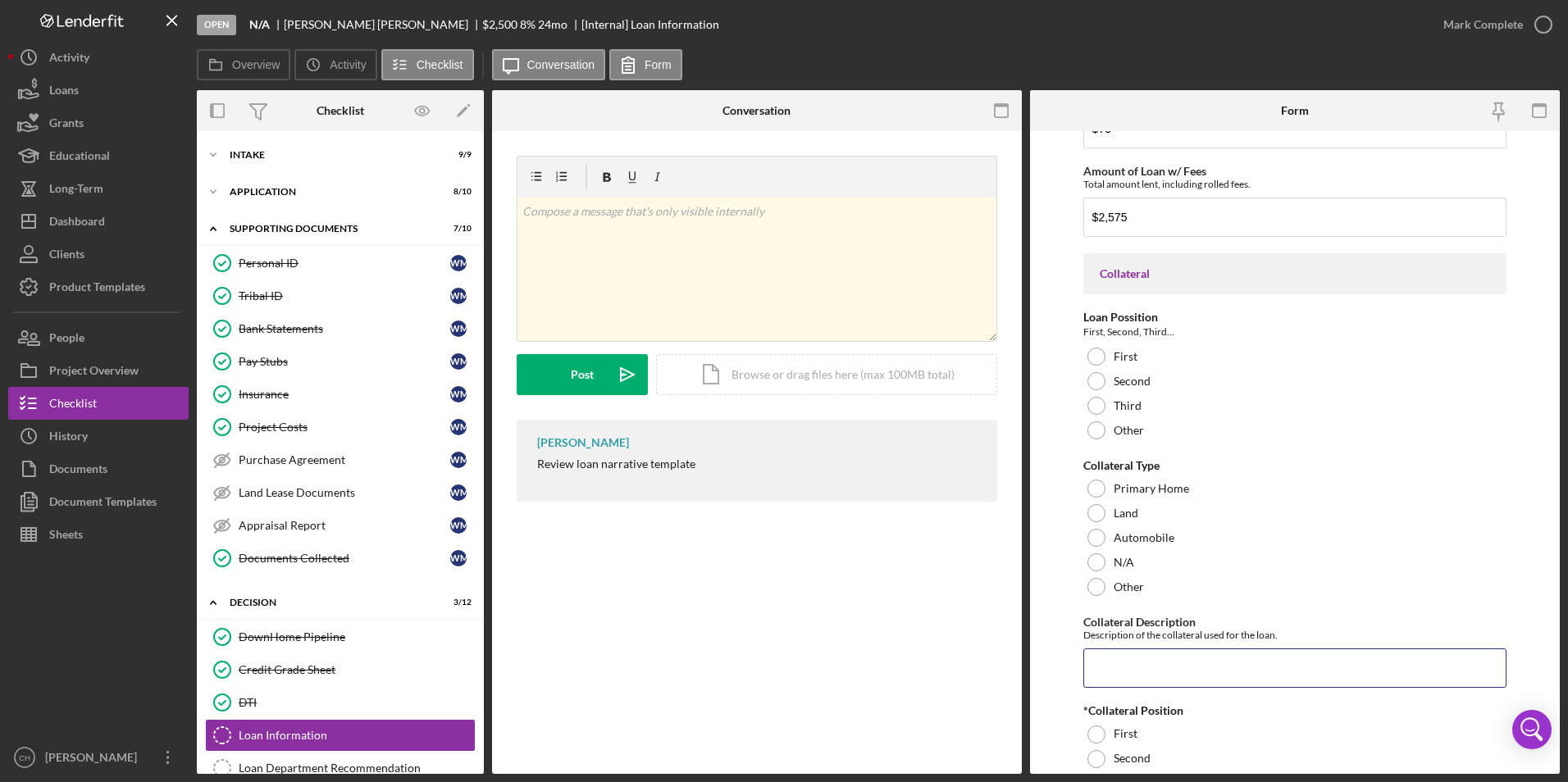
scroll to position [1252, 0]
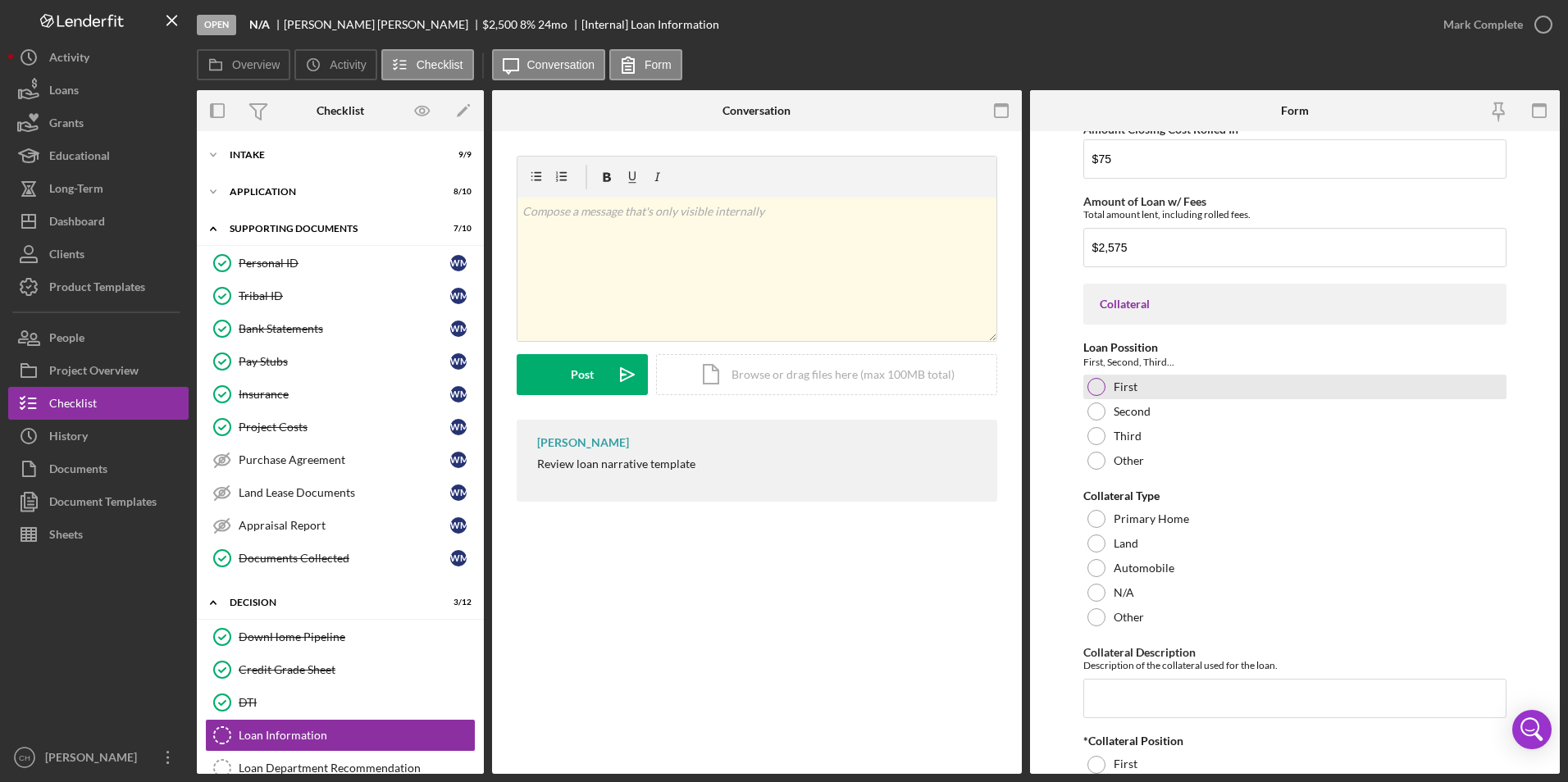
click at [1100, 388] on div at bounding box center [1096, 387] width 18 height 18
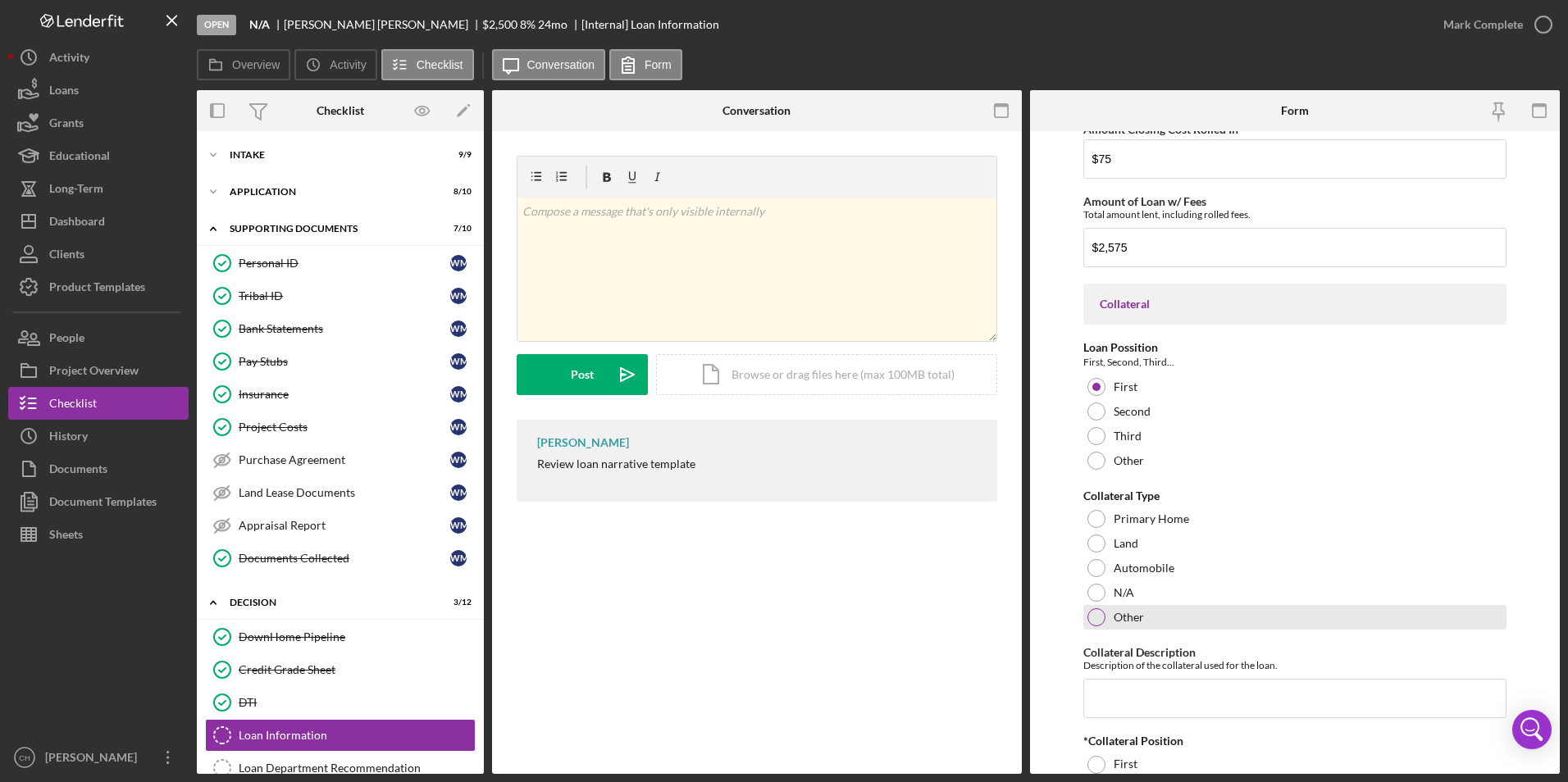
click at [1098, 615] on div at bounding box center [1096, 617] width 18 height 18
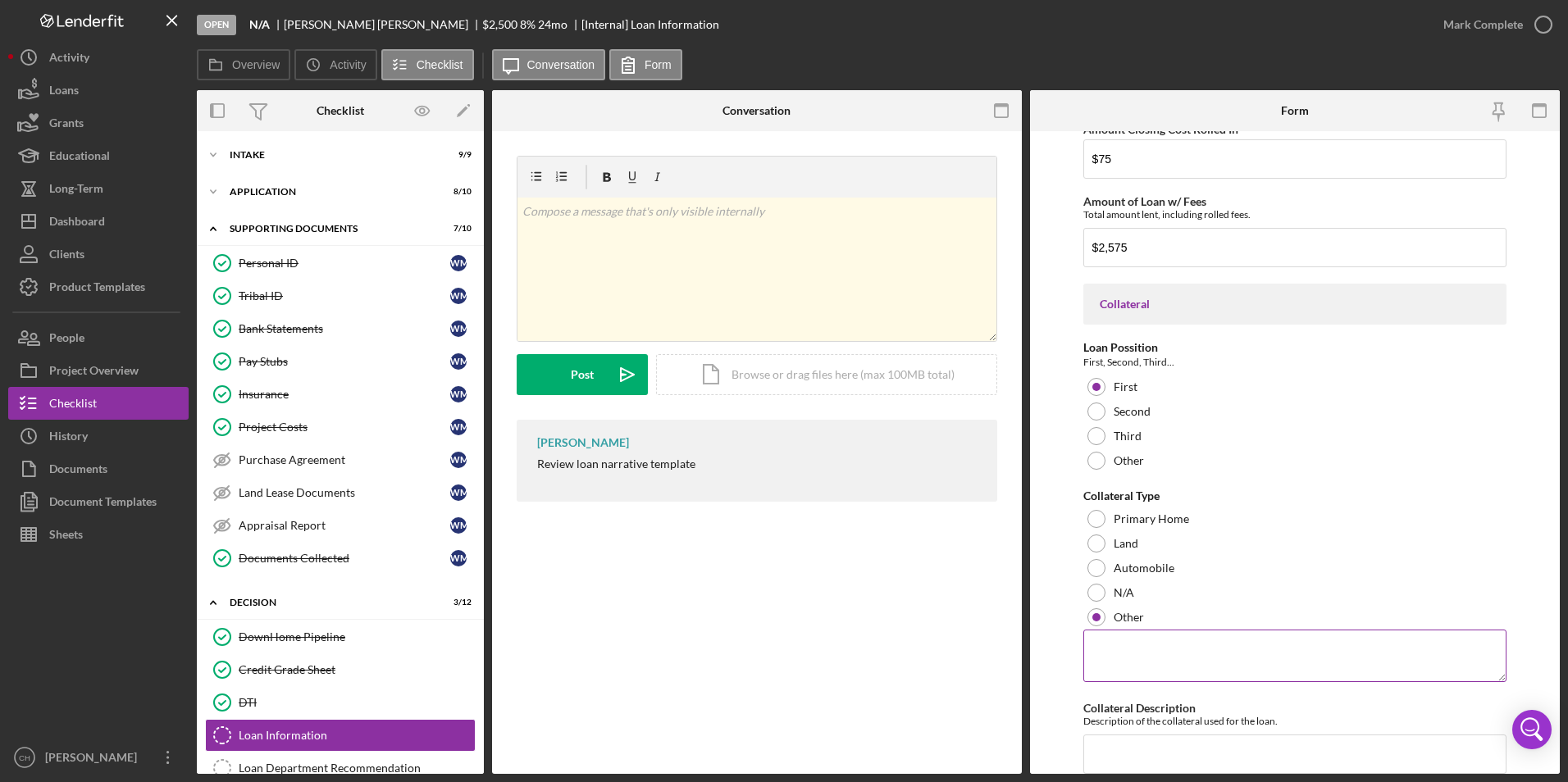
click at [1101, 645] on textarea at bounding box center [1295, 655] width 424 height 53
type textarea "F"
type textarea "Plow"
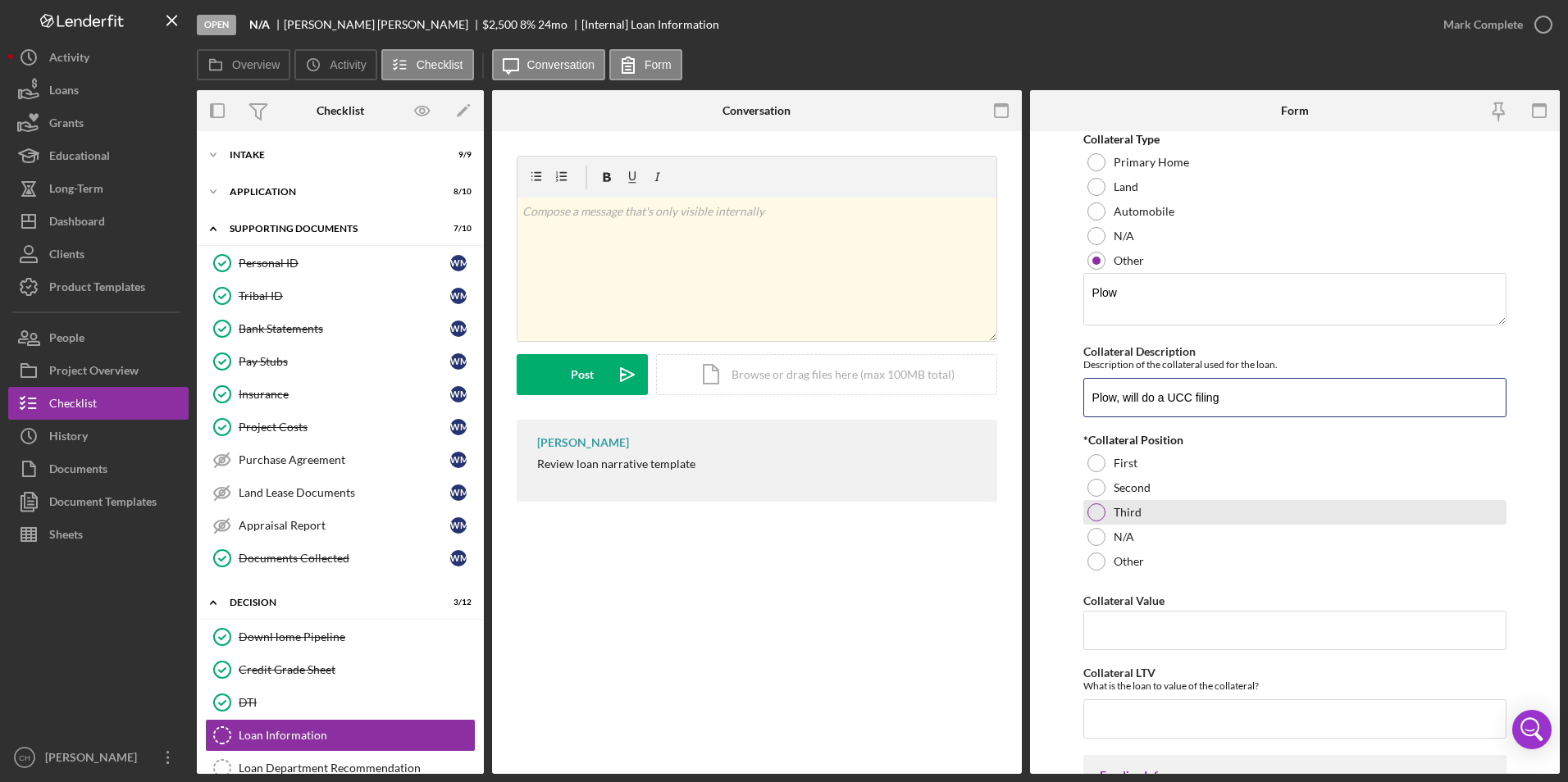
scroll to position [1661, 0]
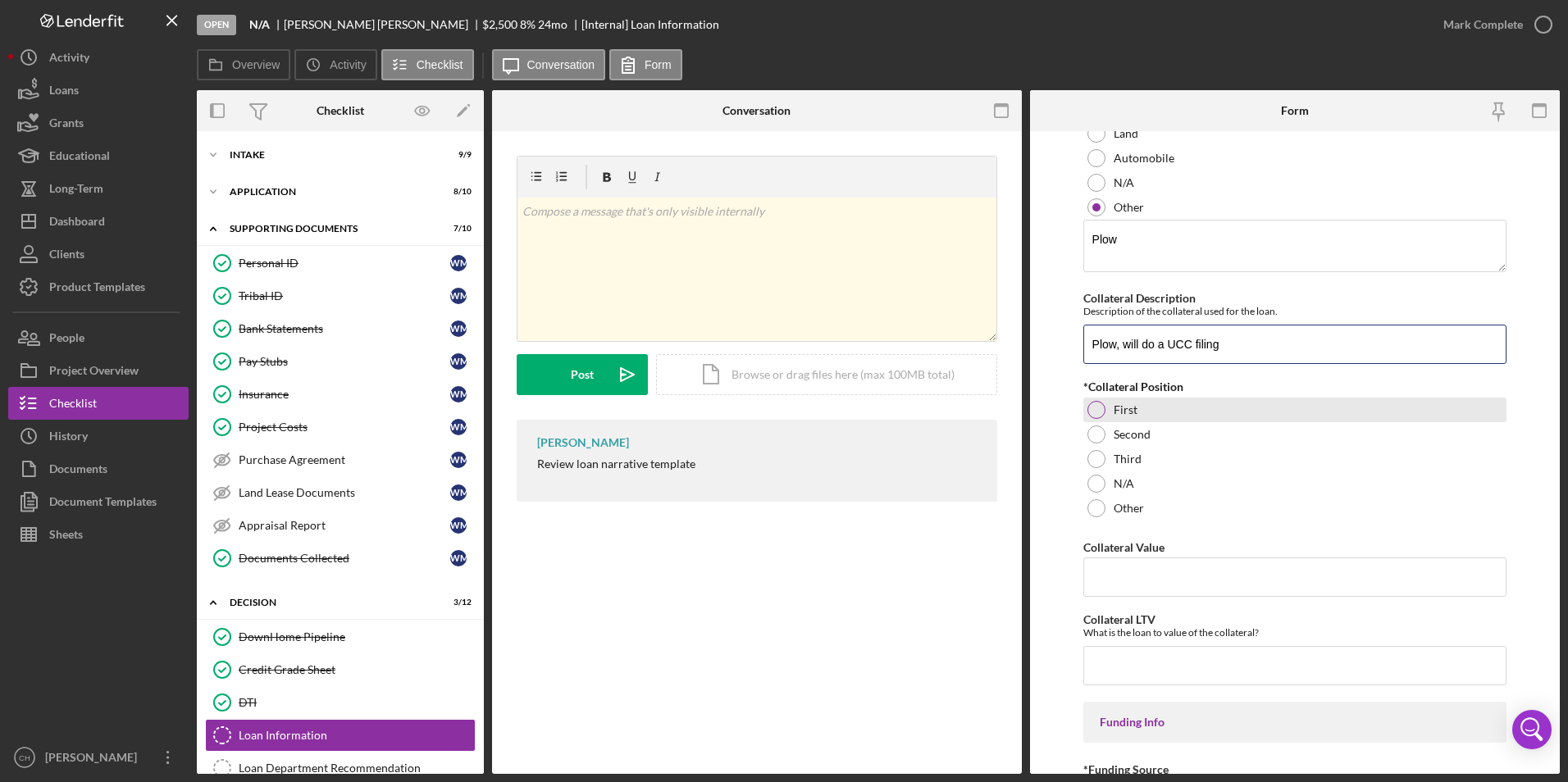
type input "Plow, will do a UCC filing"
click at [1094, 406] on div at bounding box center [1096, 410] width 18 height 18
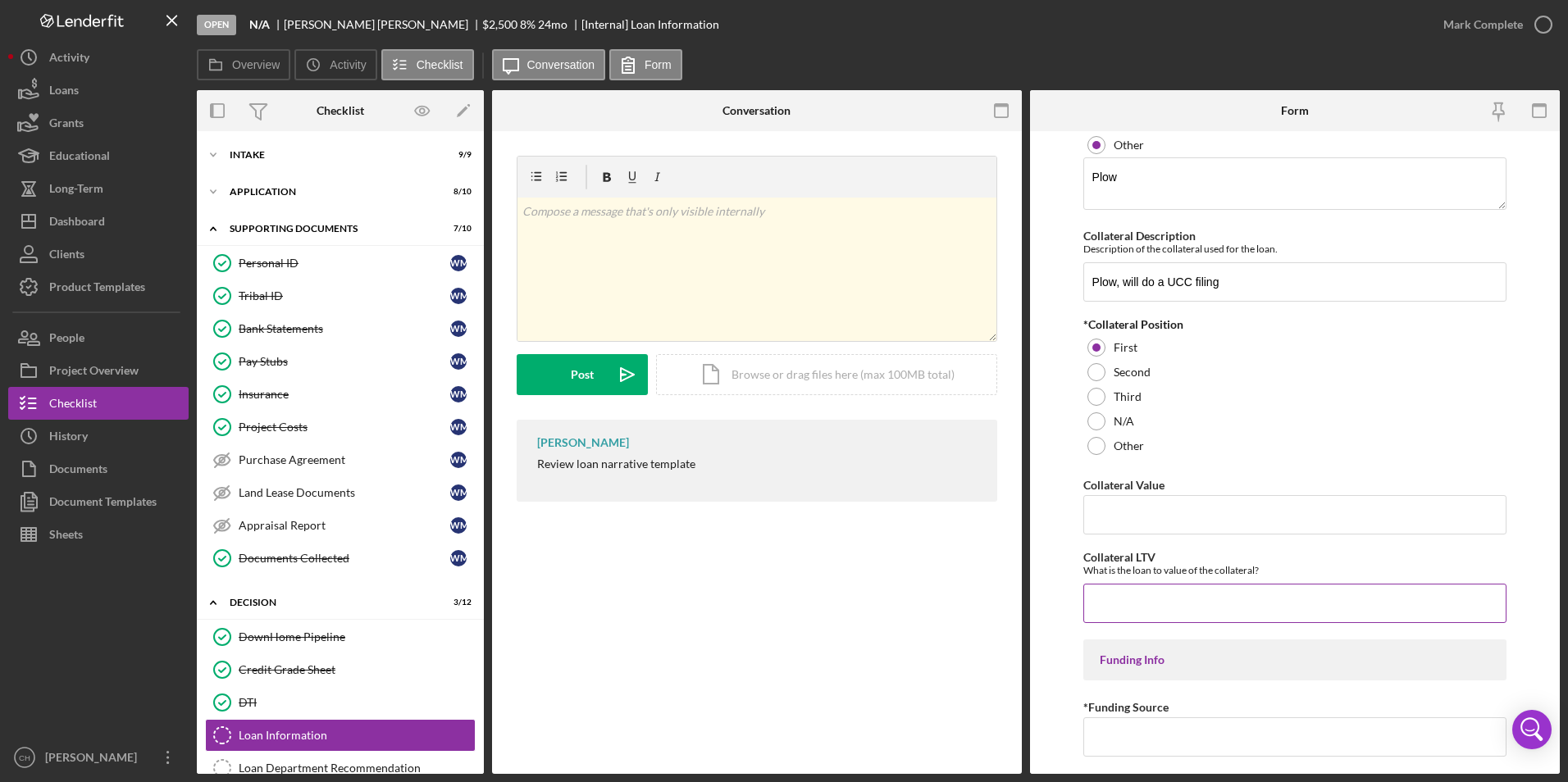
scroll to position [1826, 0]
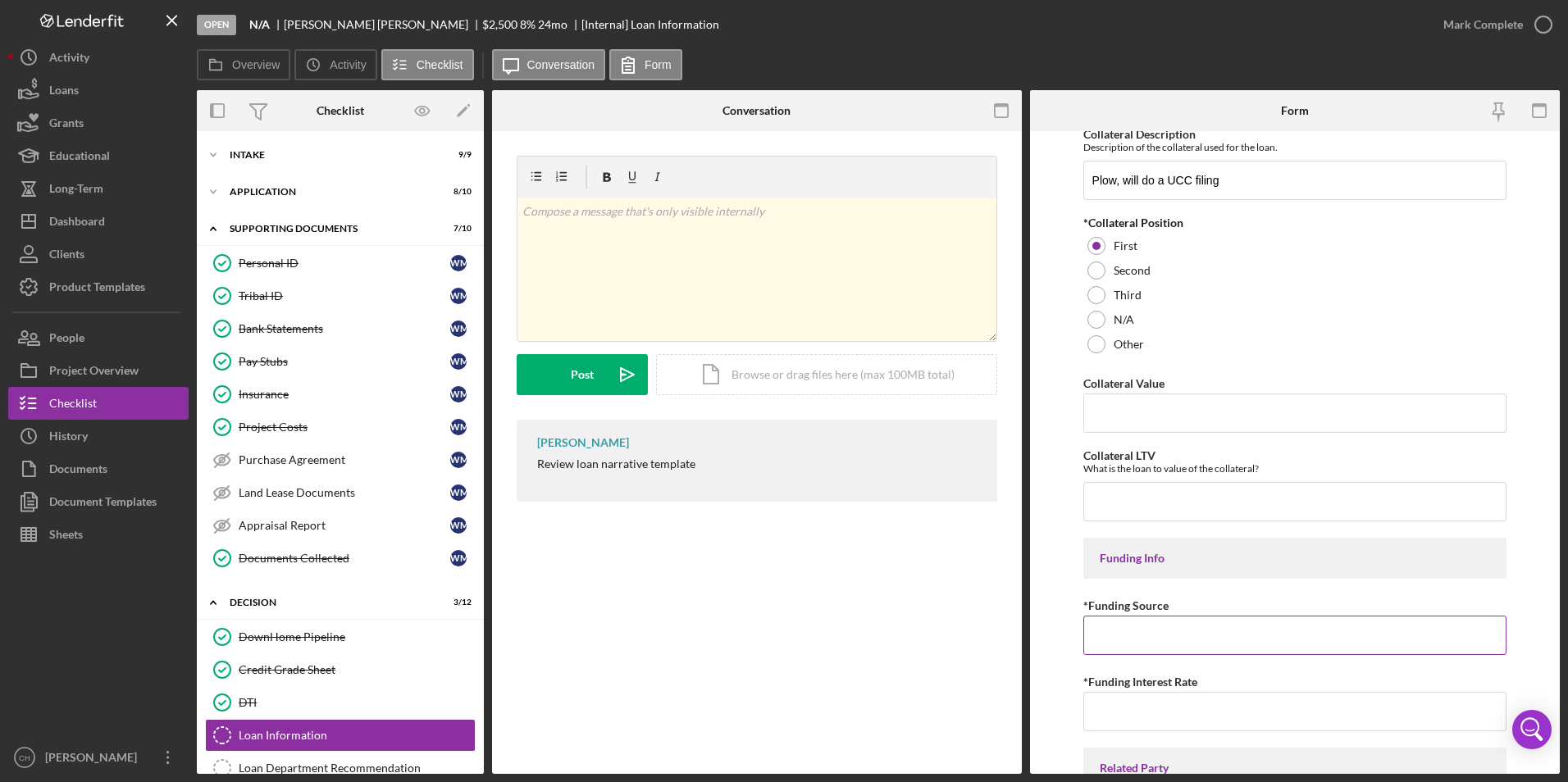
click at [1166, 624] on input "*Funding Source" at bounding box center [1295, 635] width 424 height 40
type input "CBA 2024 Small dollar"
type input "2.00000%"
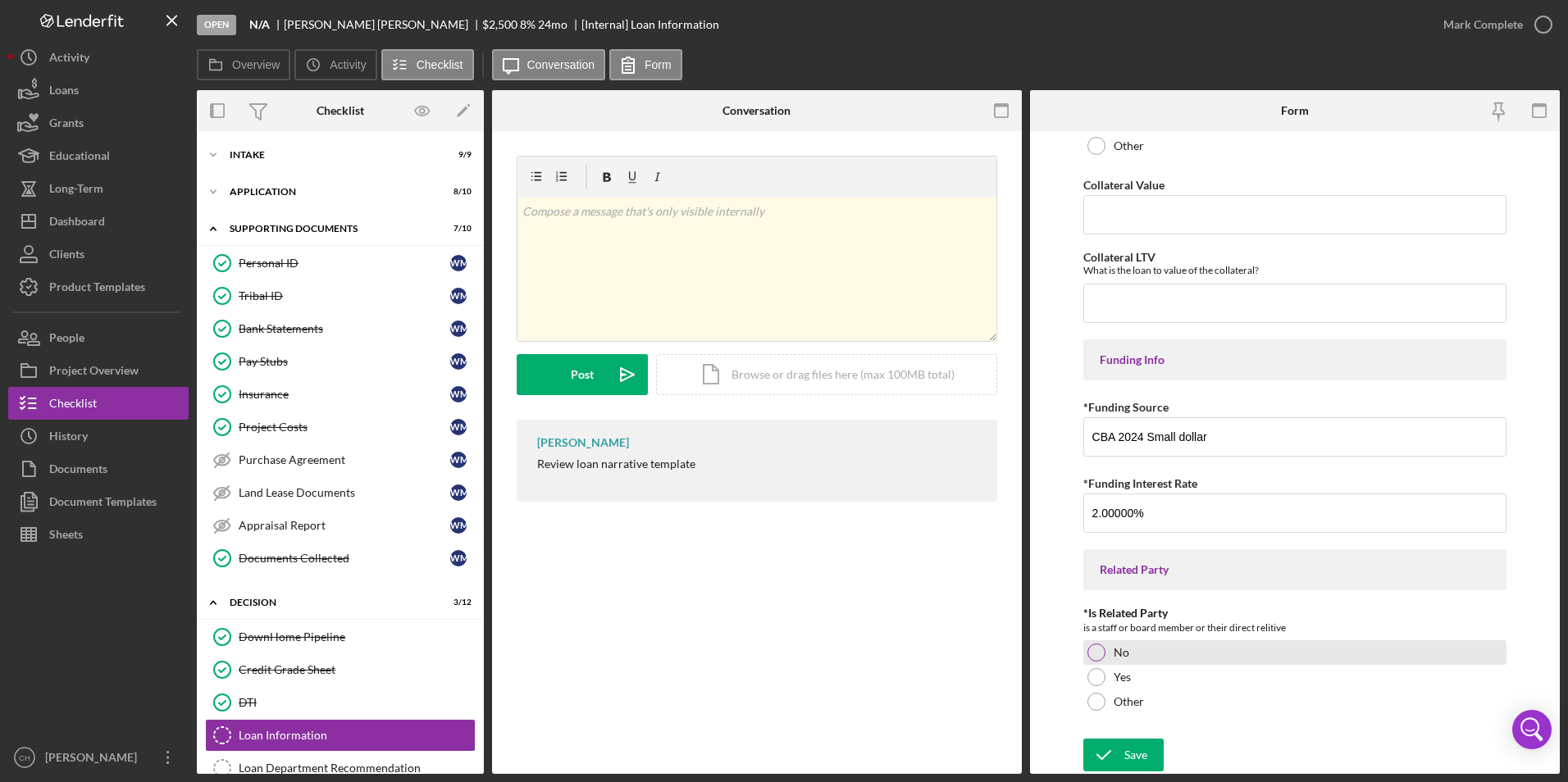
click at [1096, 653] on div at bounding box center [1096, 653] width 18 height 18
click at [1148, 751] on button "Save" at bounding box center [1123, 754] width 80 height 32
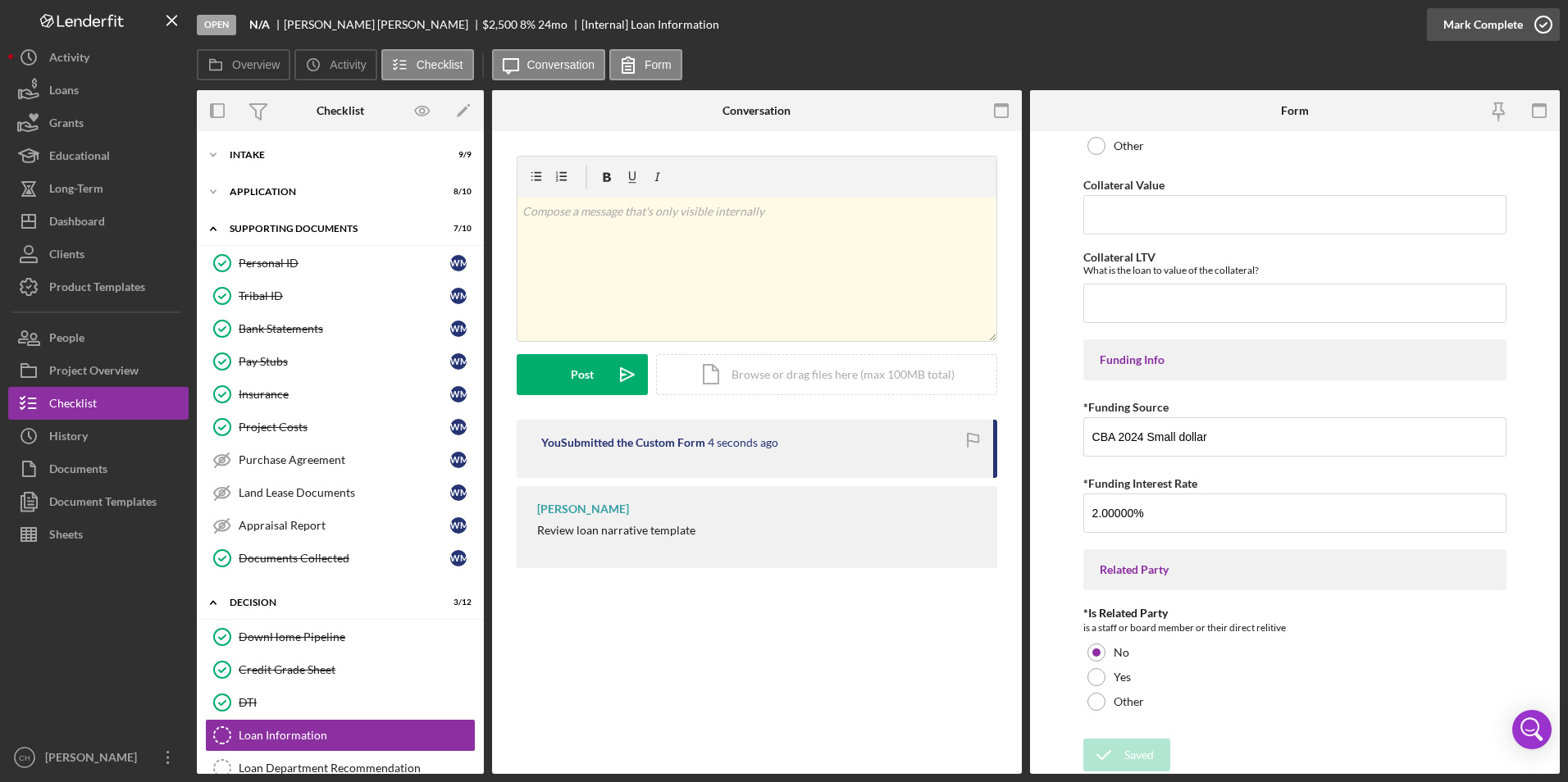
click at [1476, 28] on div "Mark Complete" at bounding box center [1483, 24] width 80 height 32
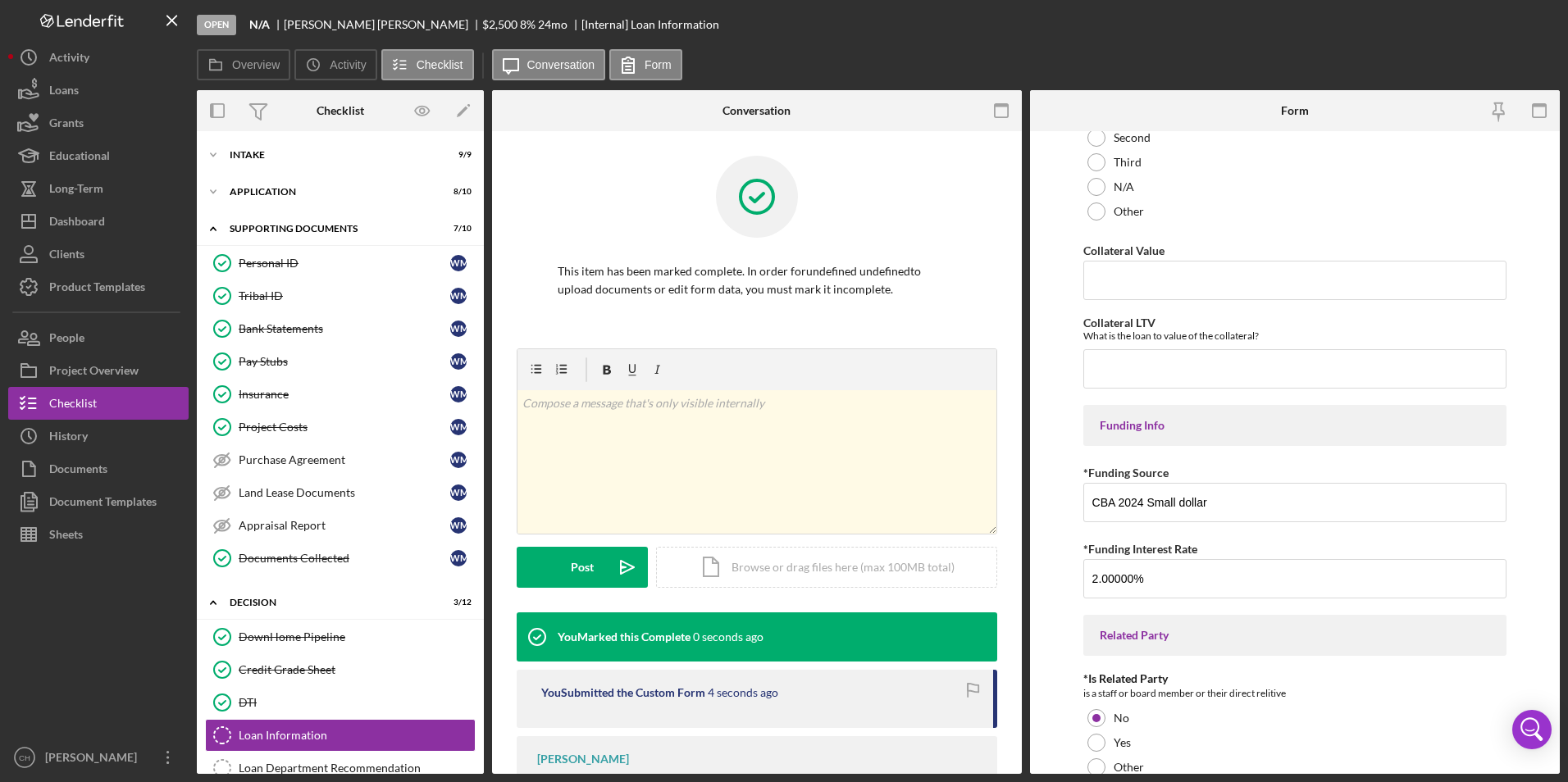
scroll to position [2089, 0]
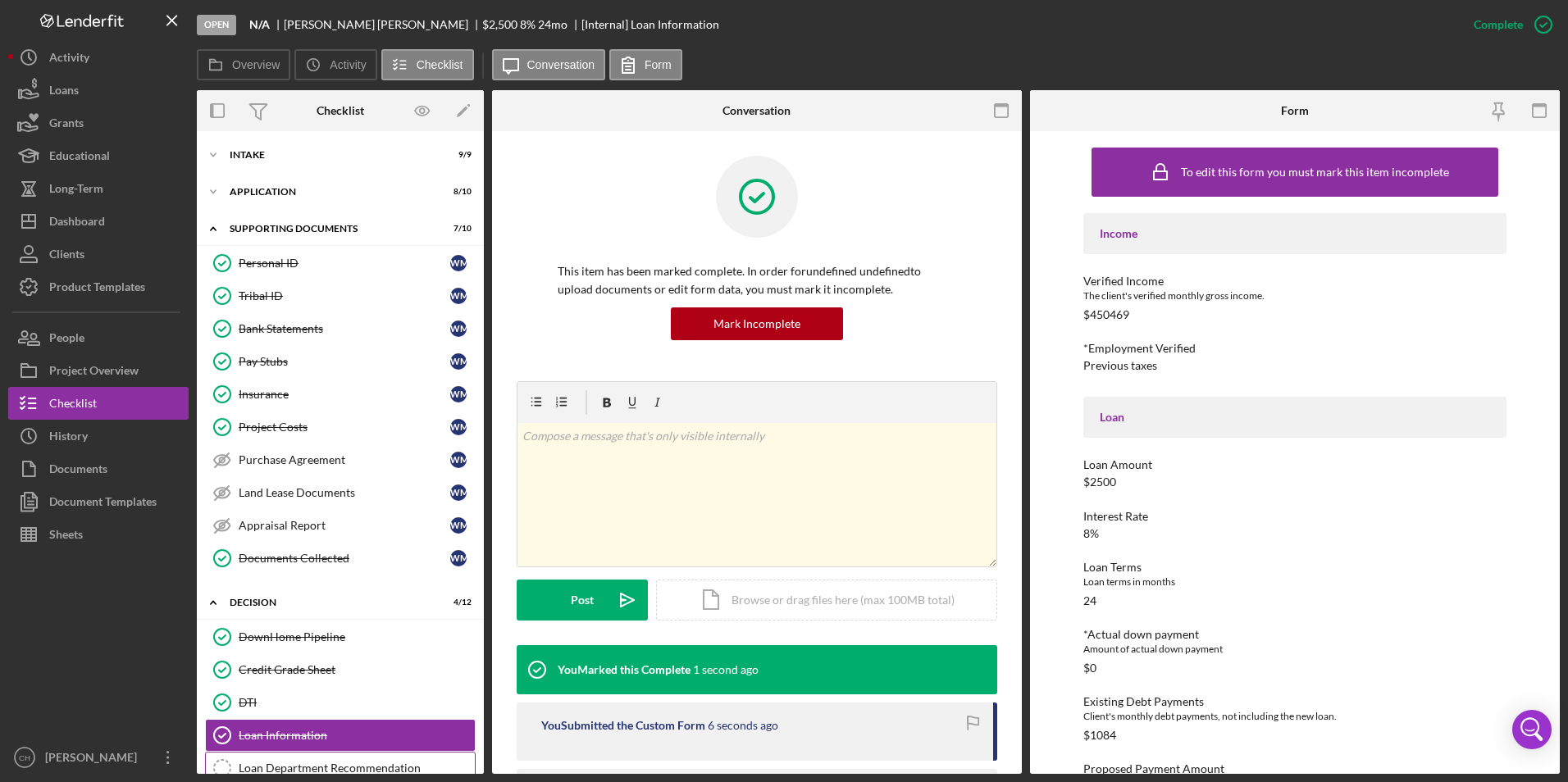
click at [308, 759] on link "Loan Department Recommendation Loan Department Recommendation" at bounding box center [340, 767] width 271 height 32
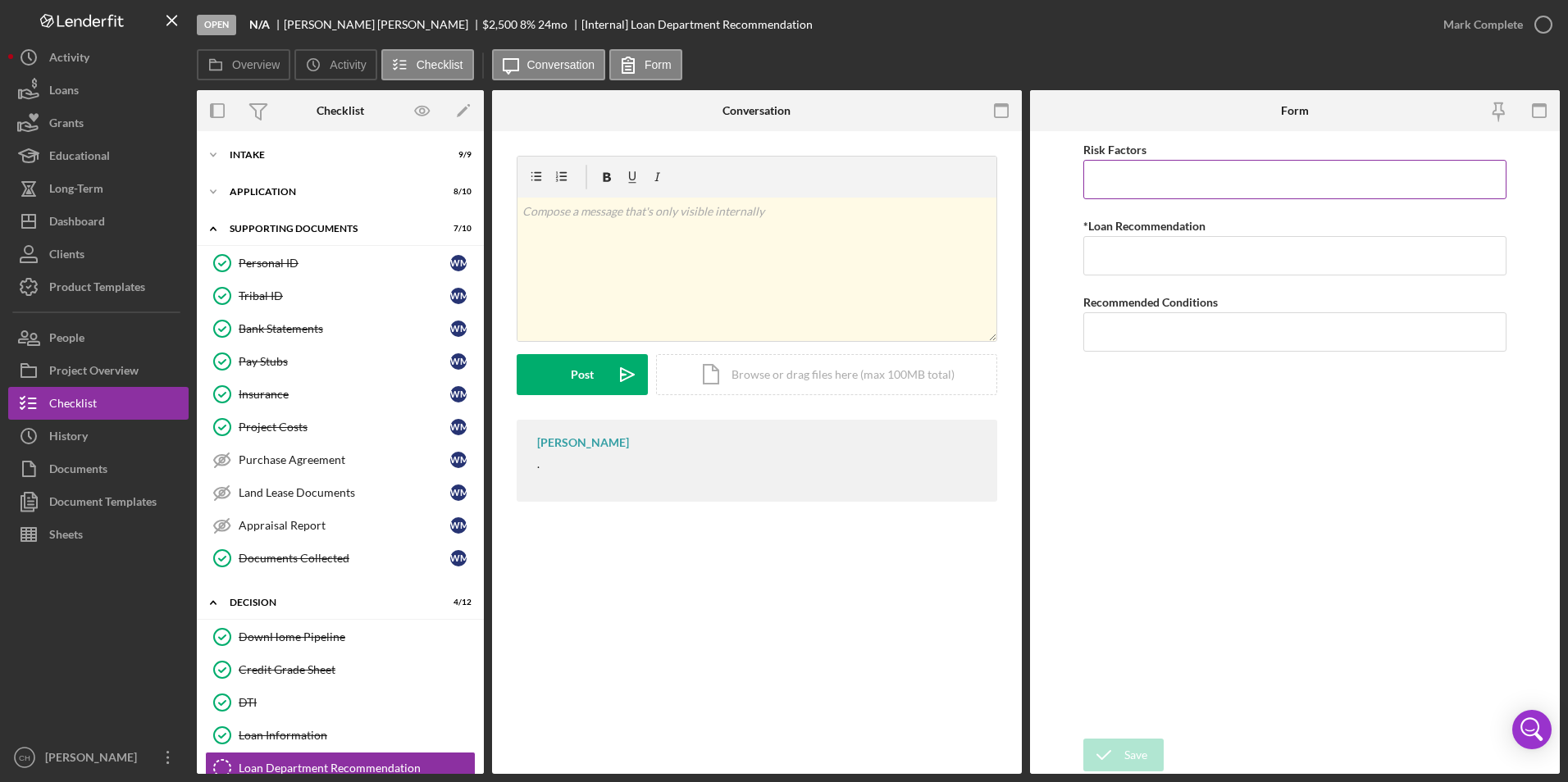
click at [1129, 177] on input "Risk Factors" at bounding box center [1295, 179] width 424 height 40
type input "None"
type input "Approve"
type input "None"
click at [1122, 765] on icon "submit" at bounding box center [1104, 755] width 41 height 41
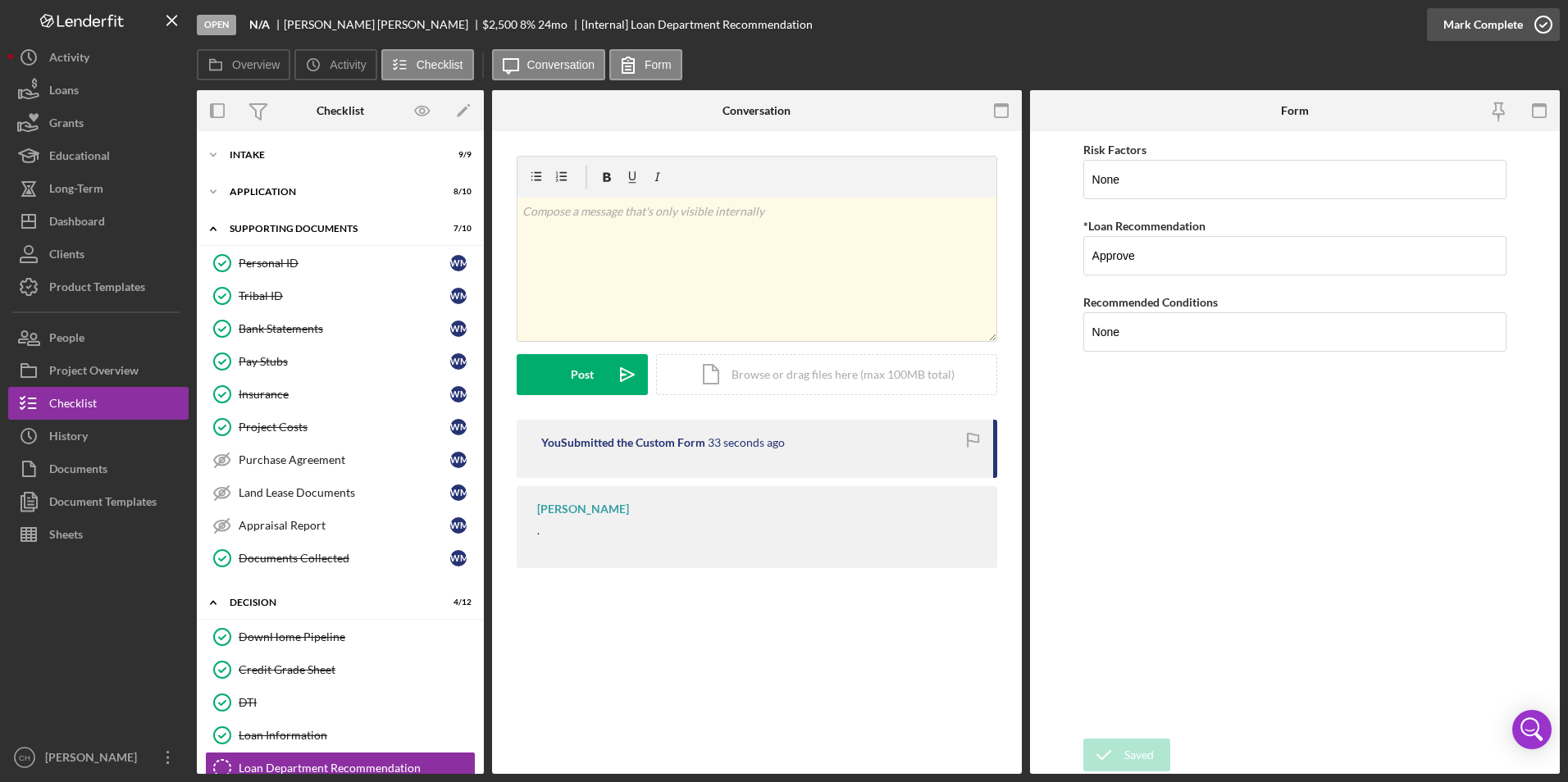
click at [1466, 26] on div "Mark Complete" at bounding box center [1483, 24] width 80 height 32
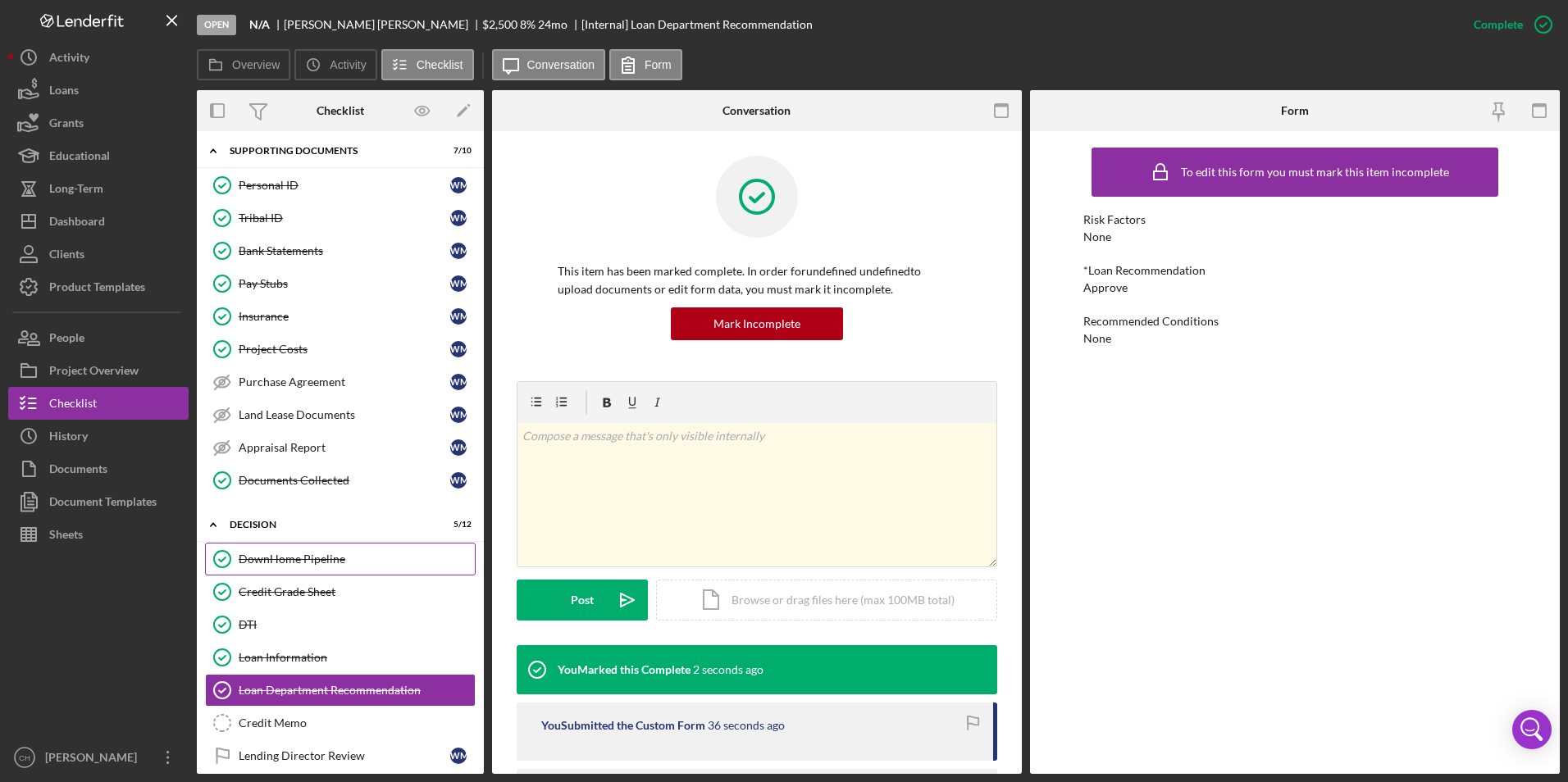
scroll to position [82, 0]
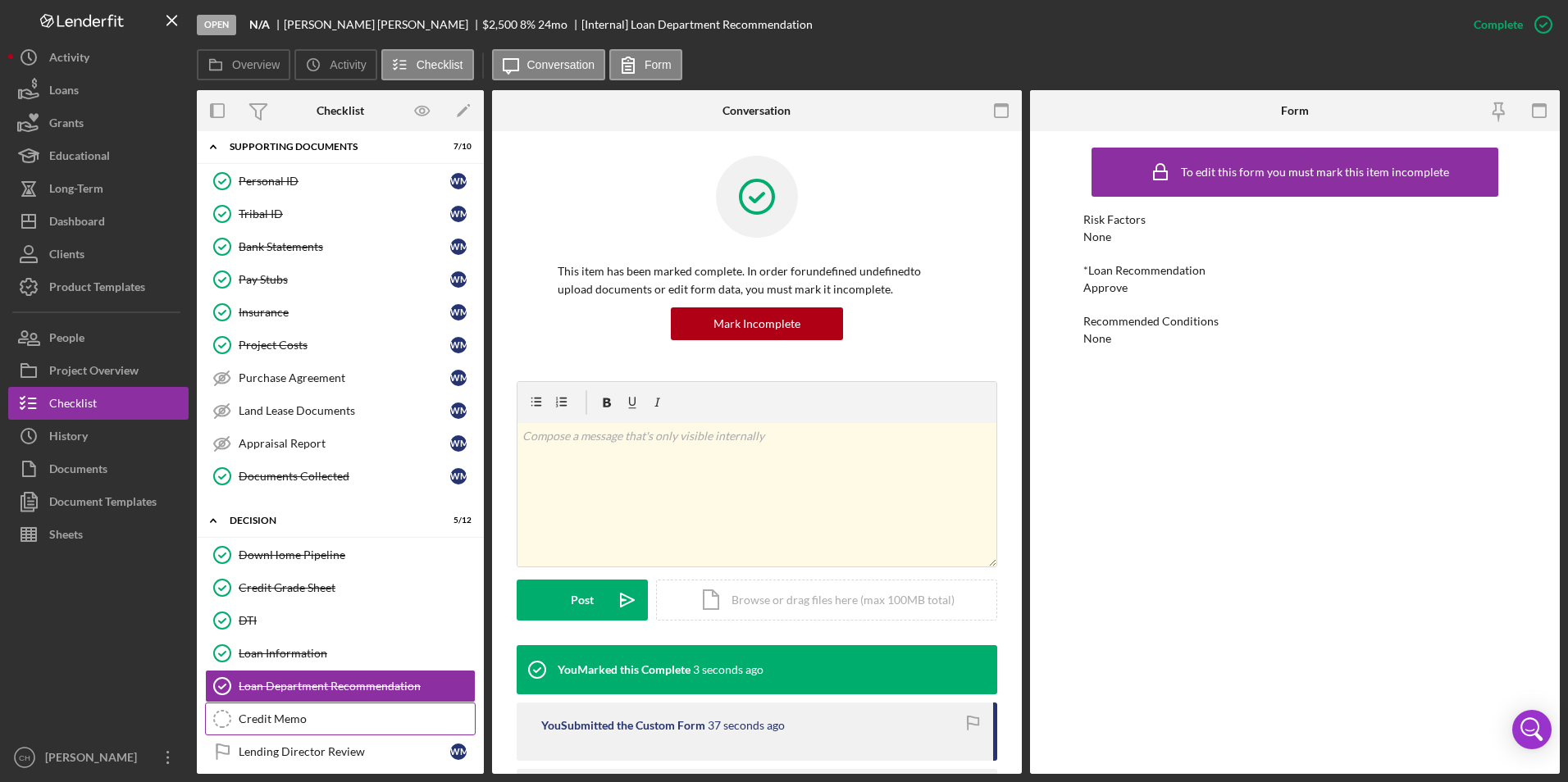
click at [300, 726] on div "Credit Memo" at bounding box center [356, 719] width 236 height 13
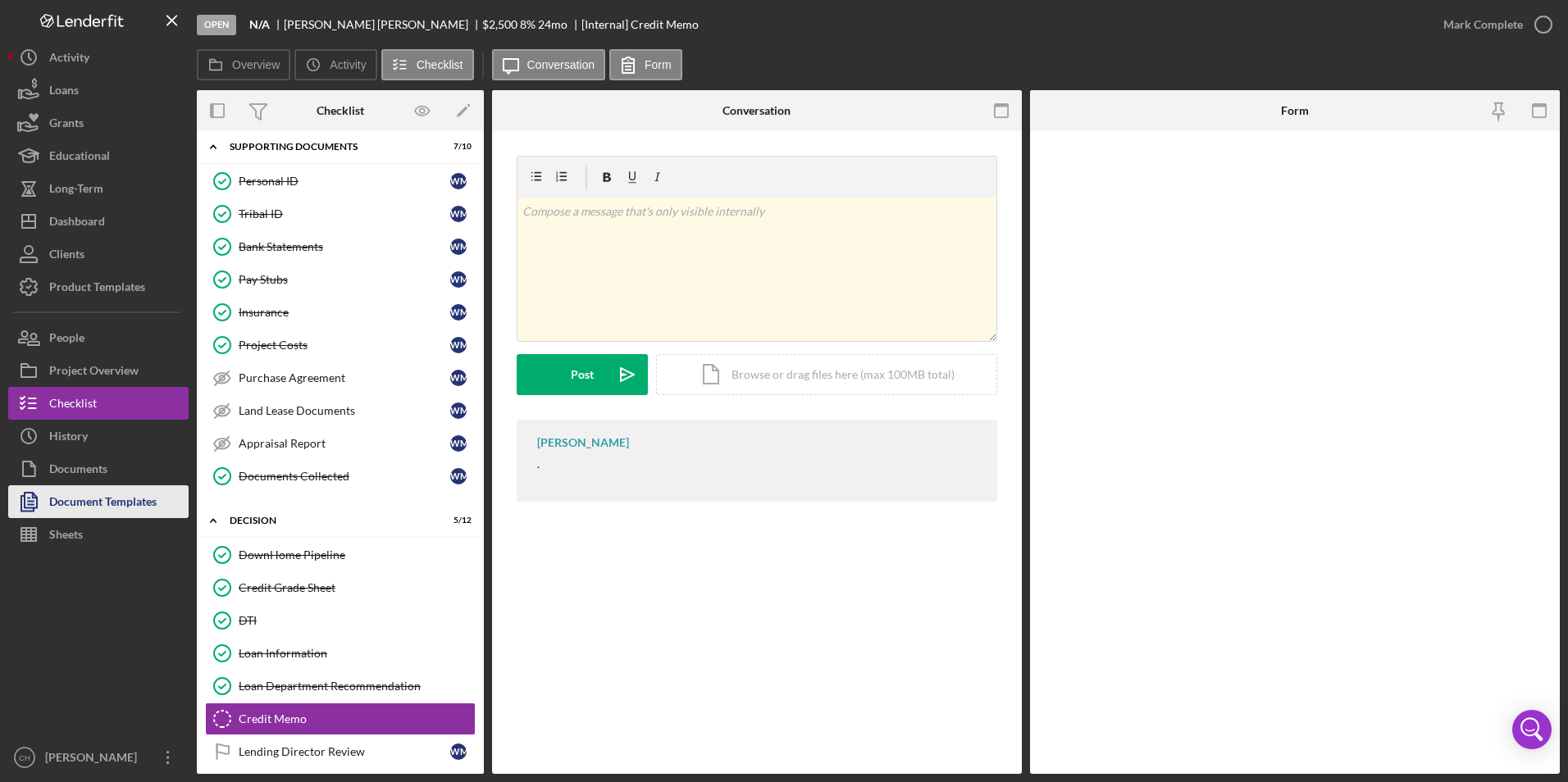
click at [83, 498] on div "Document Templates" at bounding box center [103, 504] width 107 height 37
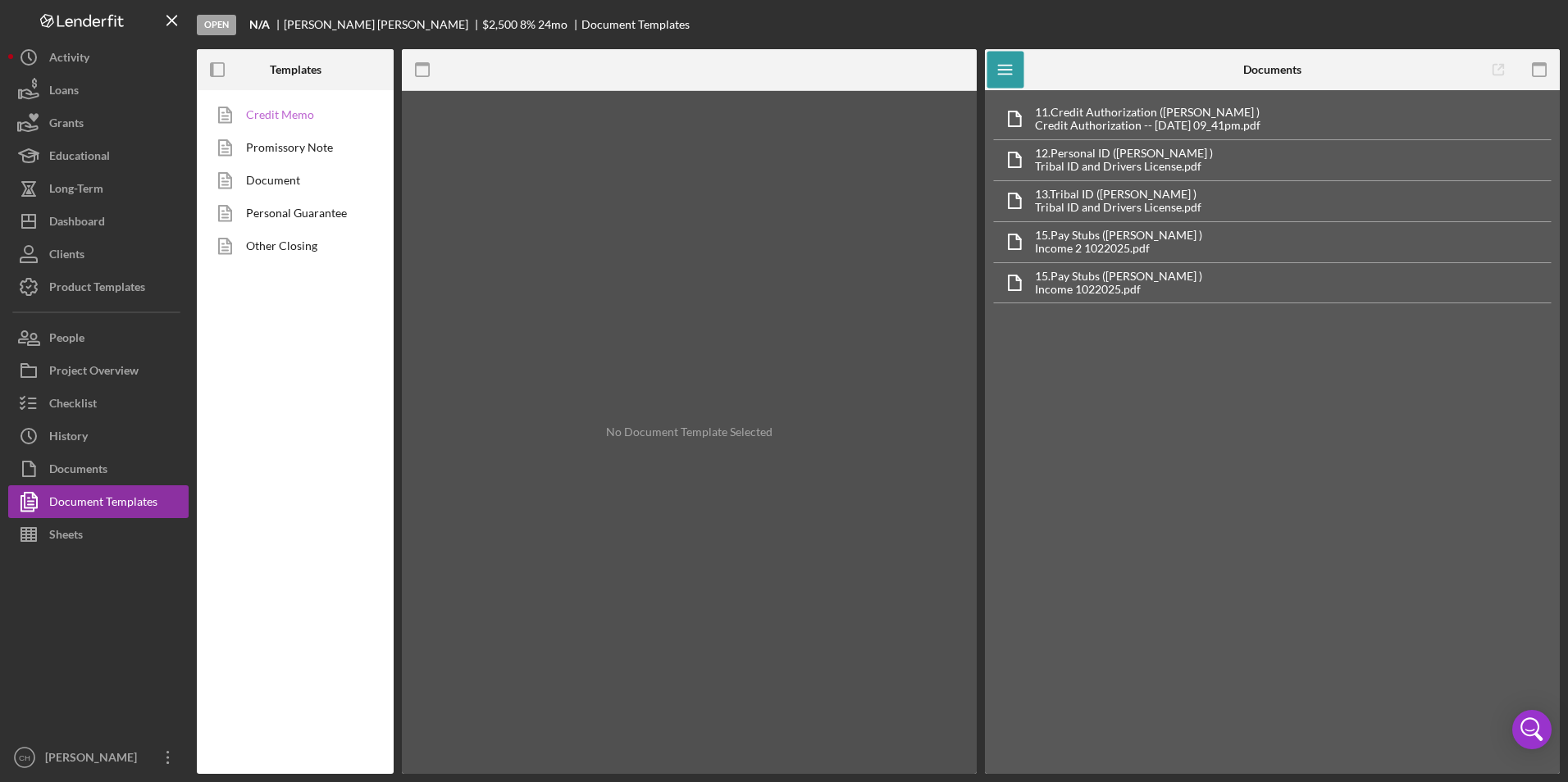
click at [308, 115] on link "Credit Memo" at bounding box center [291, 114] width 172 height 32
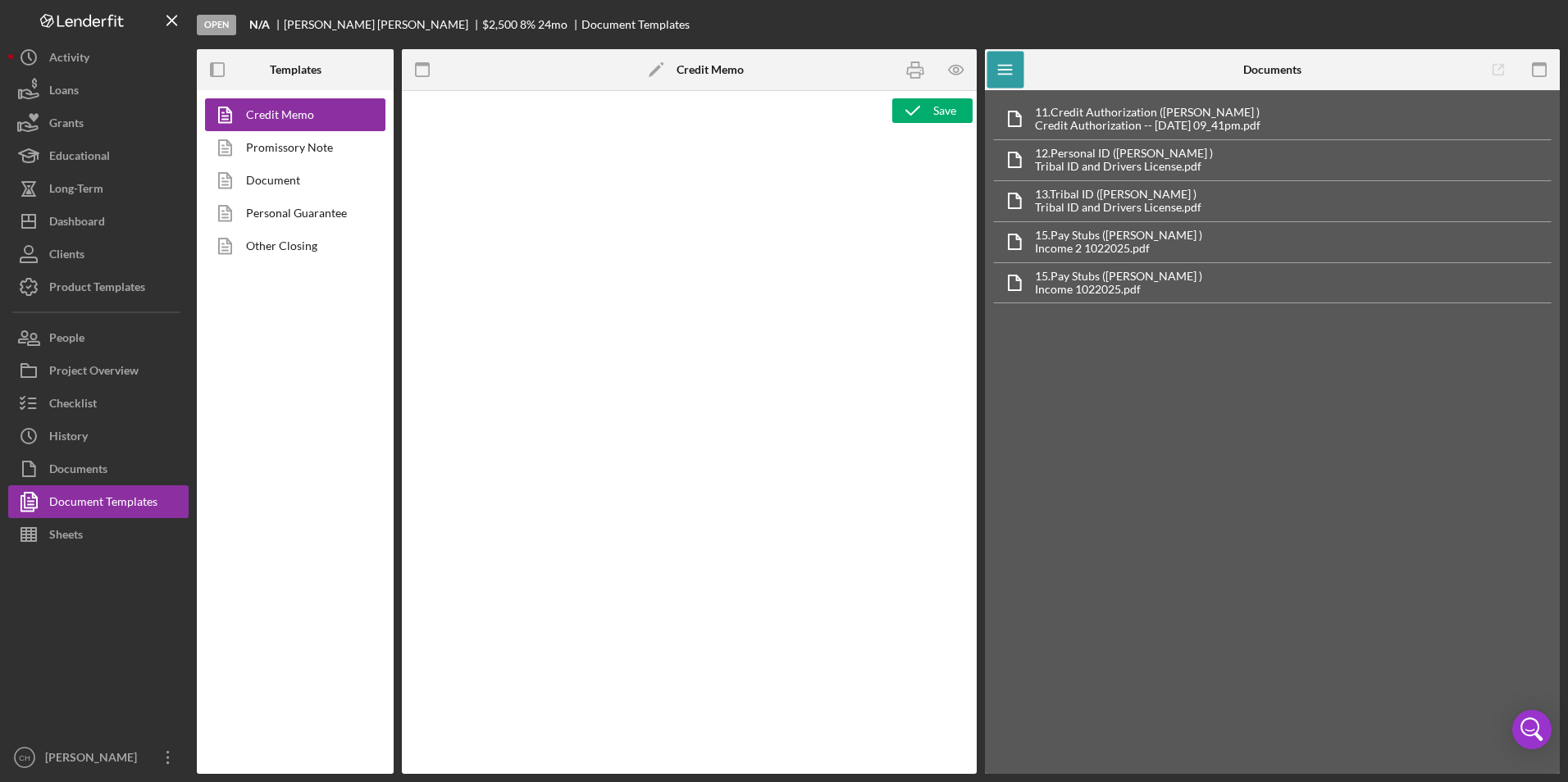
type textarea "<p style="text-align: center;"><span style="font-size: 18pt;"><strong>[US_STATE…"
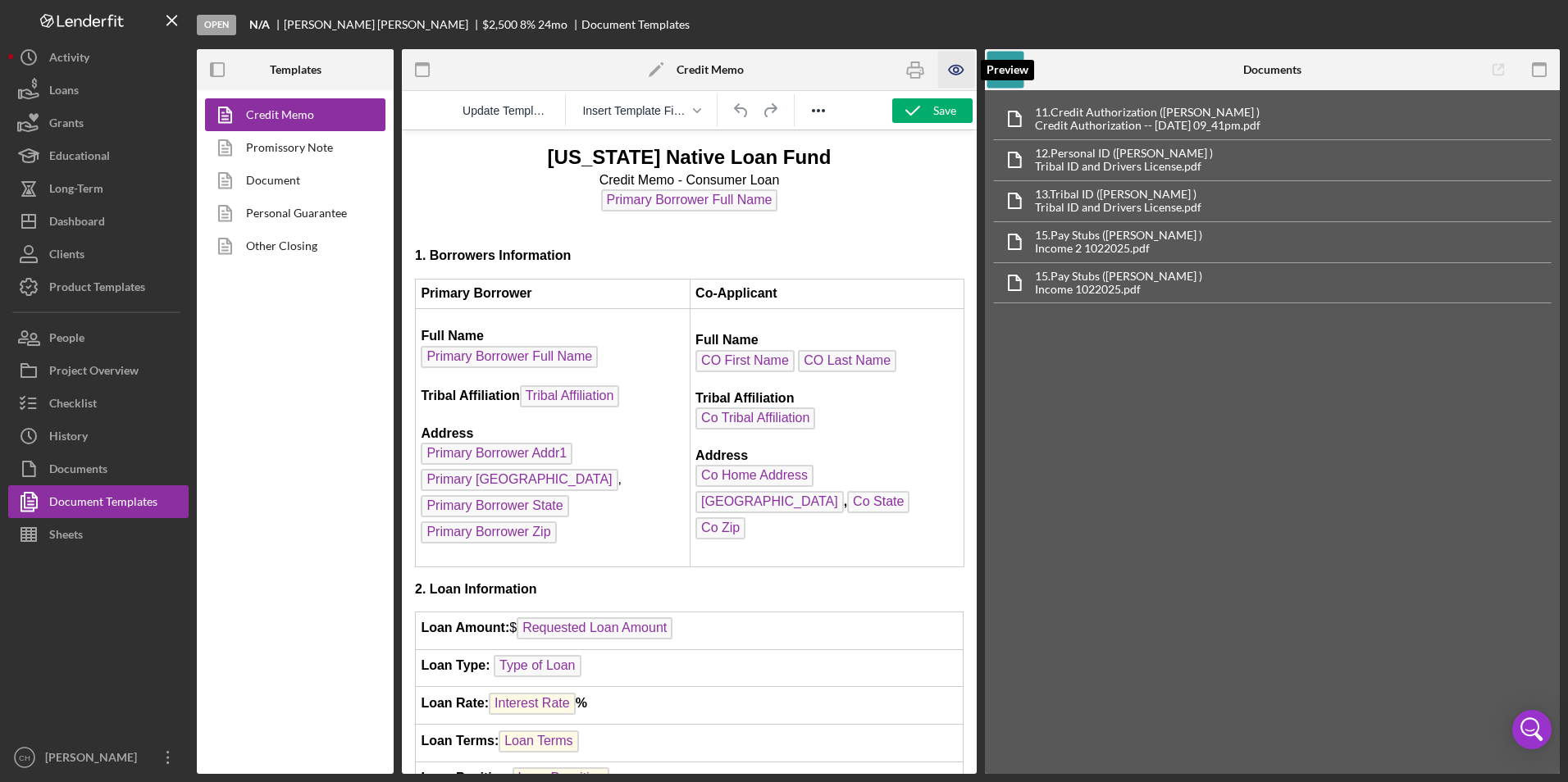
click at [960, 69] on icon "button" at bounding box center [957, 70] width 37 height 37
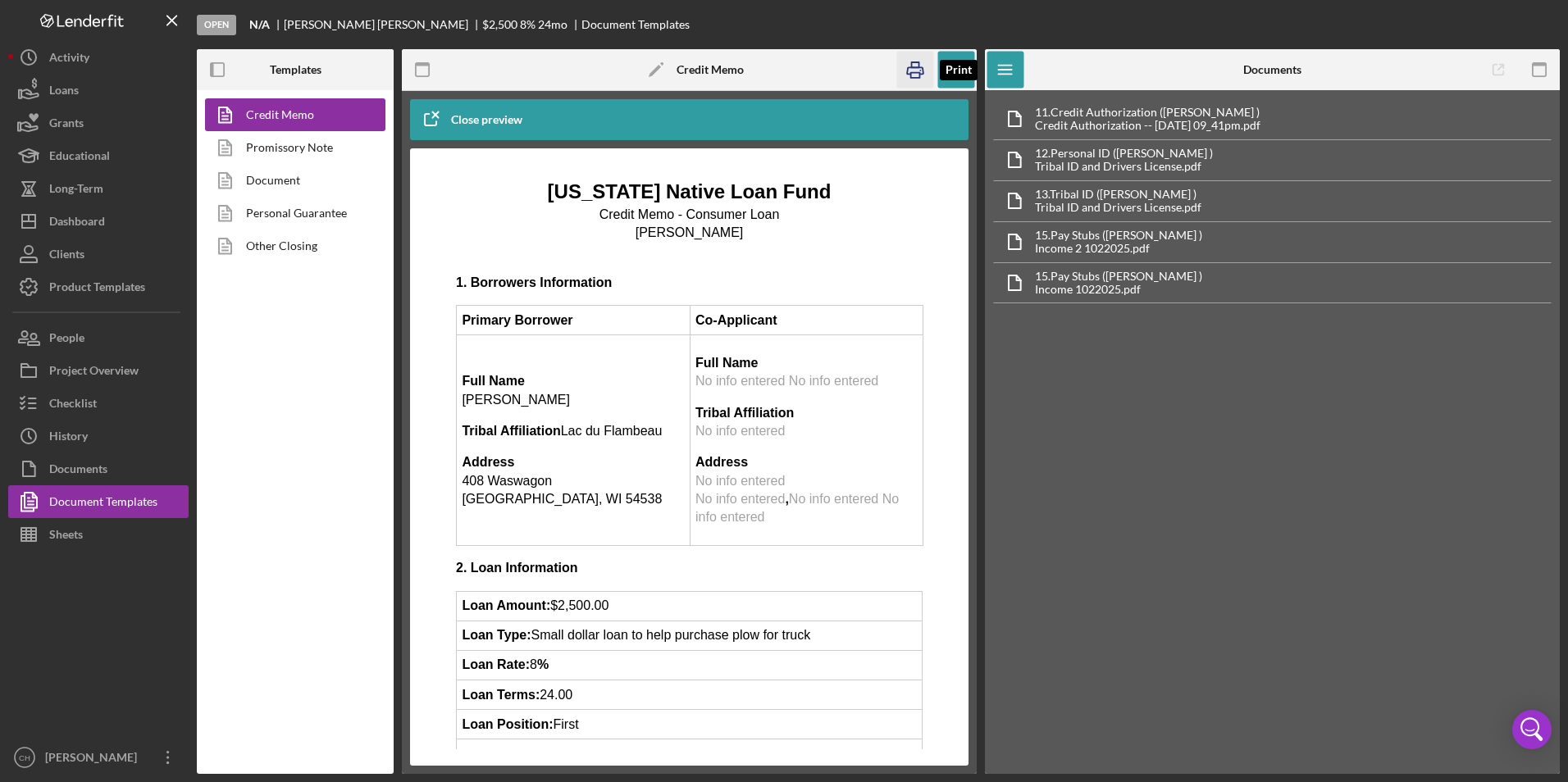
click at [921, 69] on icon "button" at bounding box center [915, 70] width 37 height 37
click at [961, 61] on icon "button" at bounding box center [957, 70] width 37 height 37
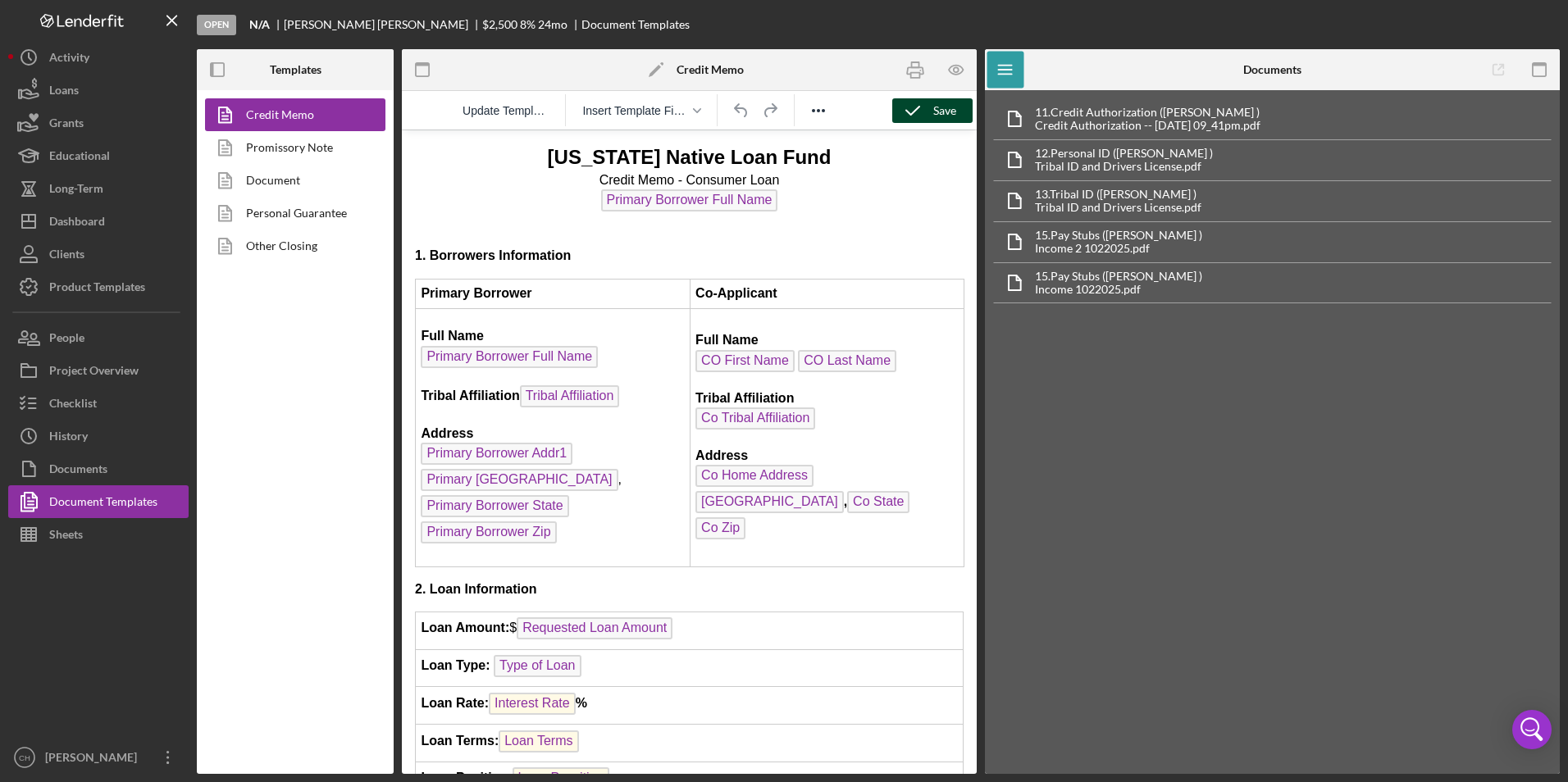
click at [948, 120] on div "Save" at bounding box center [945, 110] width 23 height 25
click at [125, 412] on button "Checklist" at bounding box center [98, 403] width 180 height 32
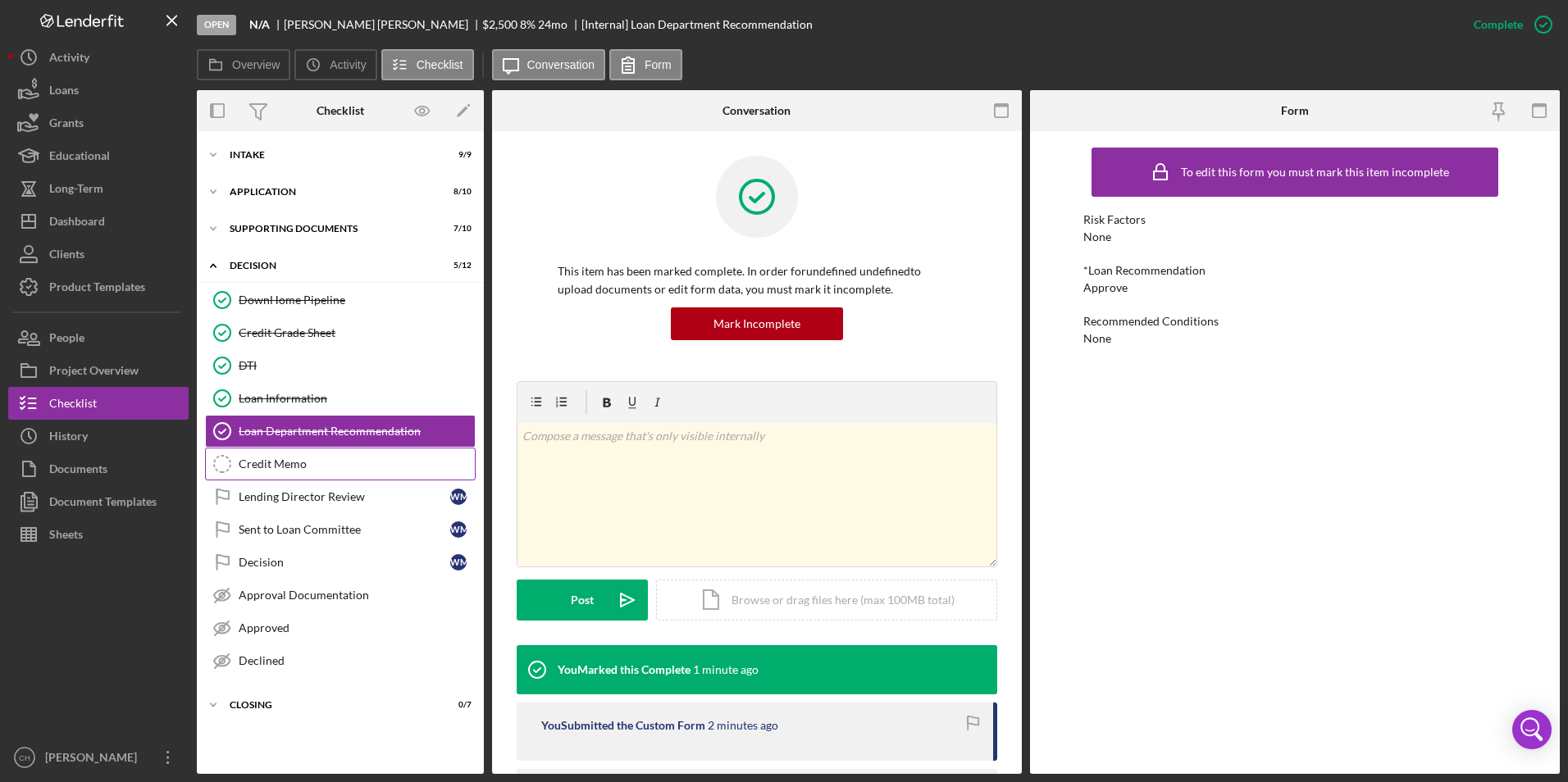
click at [303, 461] on div "Credit Memo" at bounding box center [356, 464] width 236 height 13
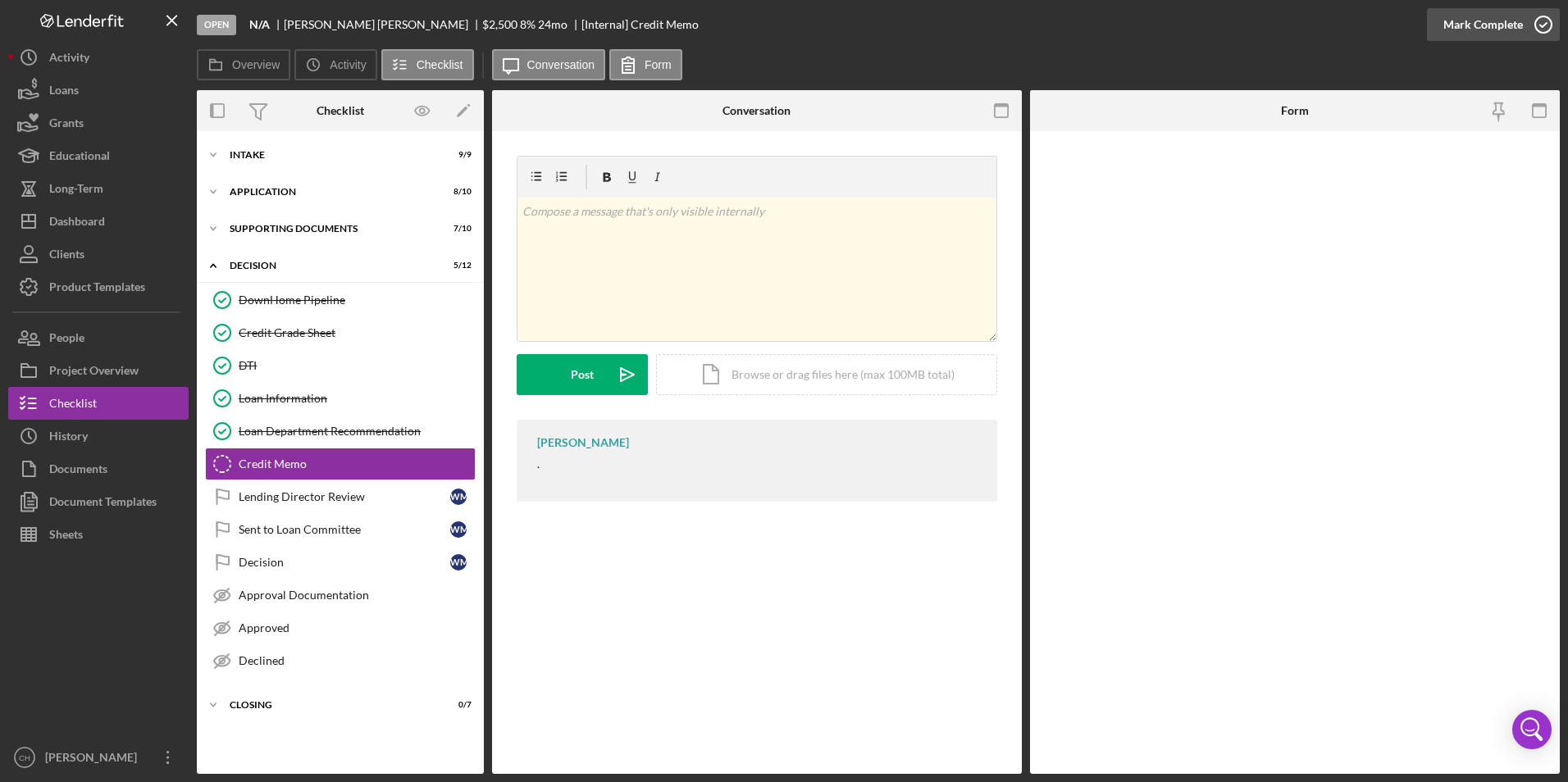
click at [1488, 23] on div "Mark Complete" at bounding box center [1483, 24] width 80 height 32
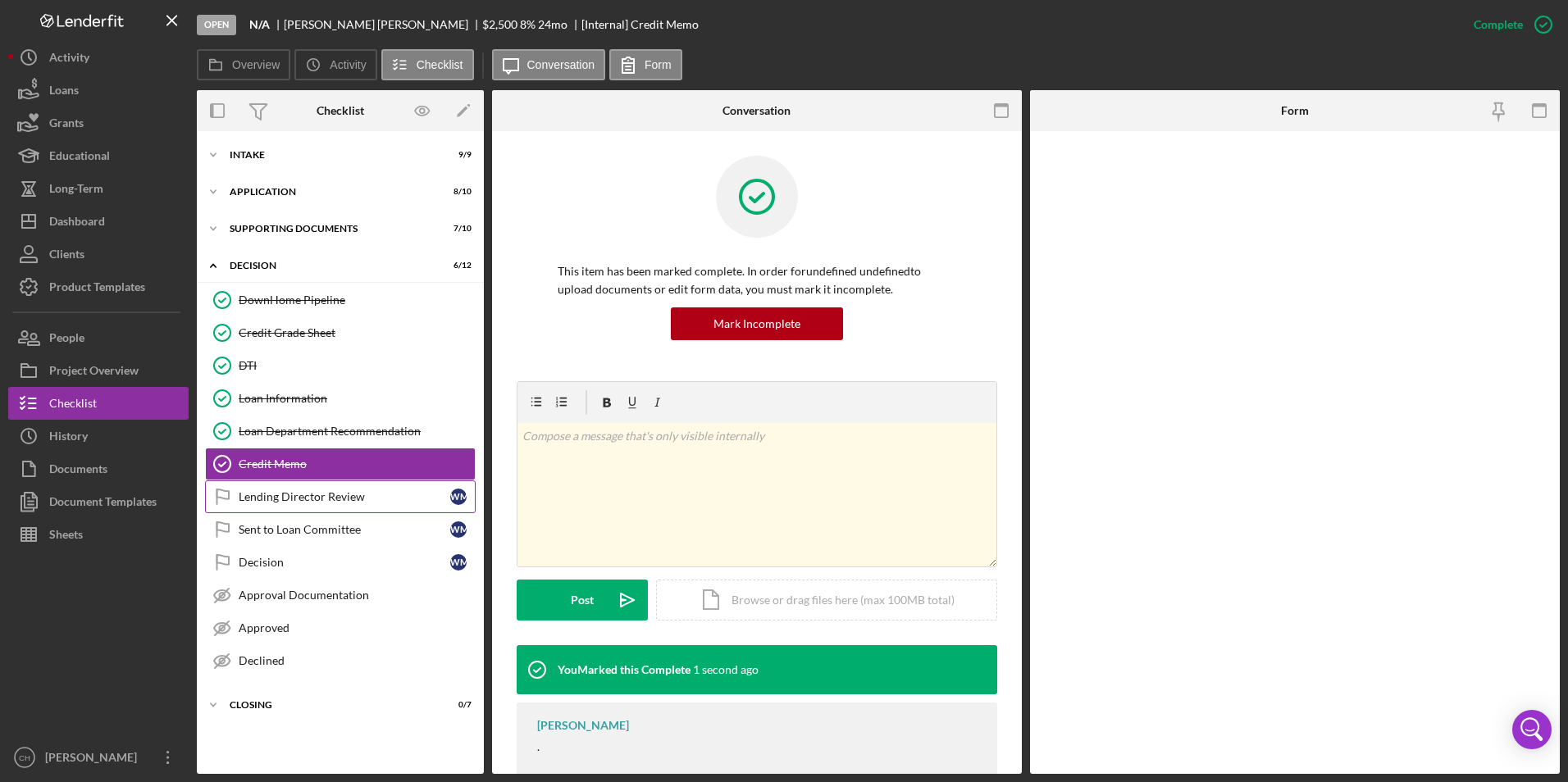
click at [263, 490] on div "Lending Director Review" at bounding box center [344, 496] width 212 height 13
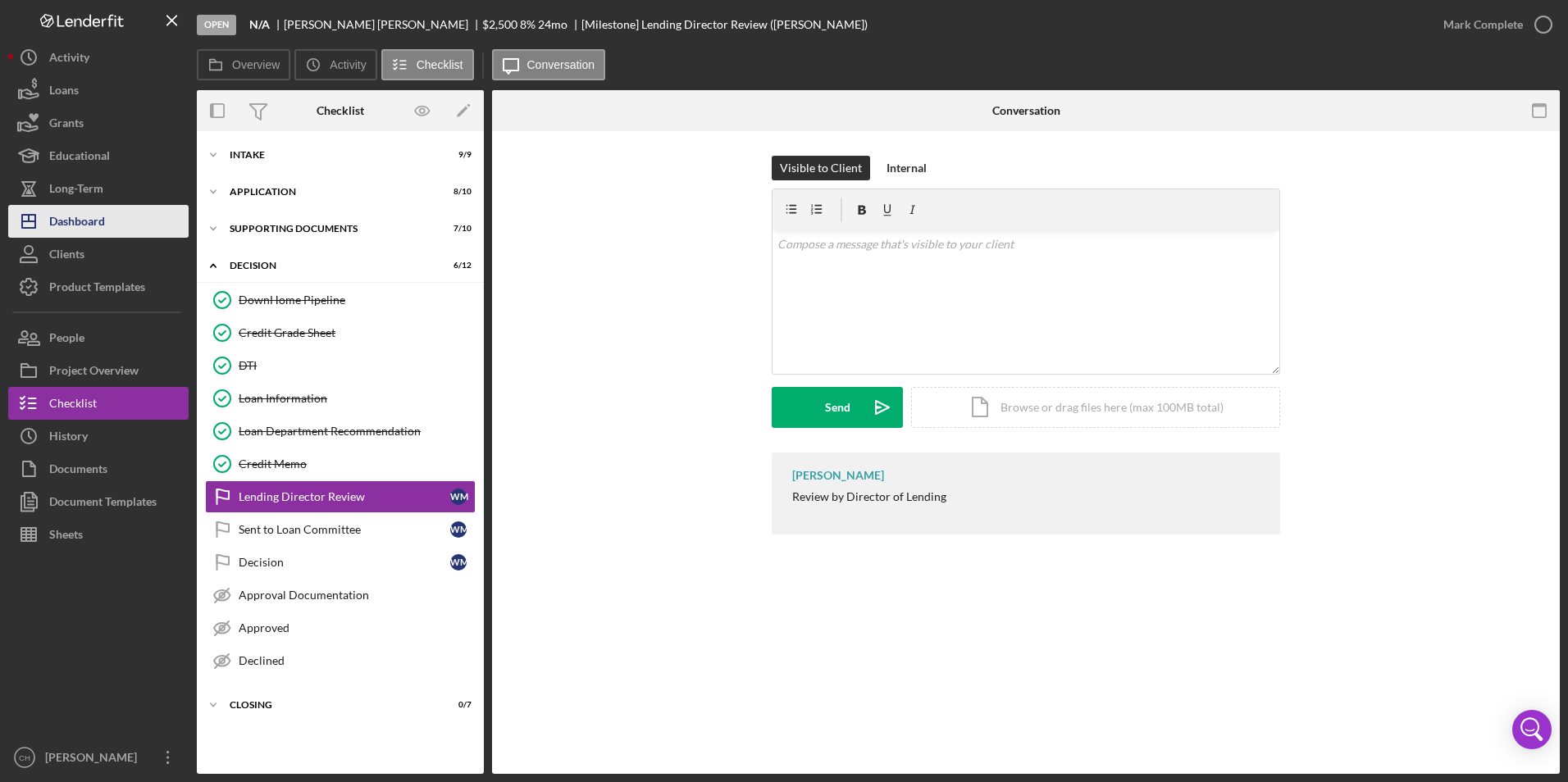
click at [115, 214] on button "Icon/Dashboard Dashboard" at bounding box center [98, 221] width 180 height 32
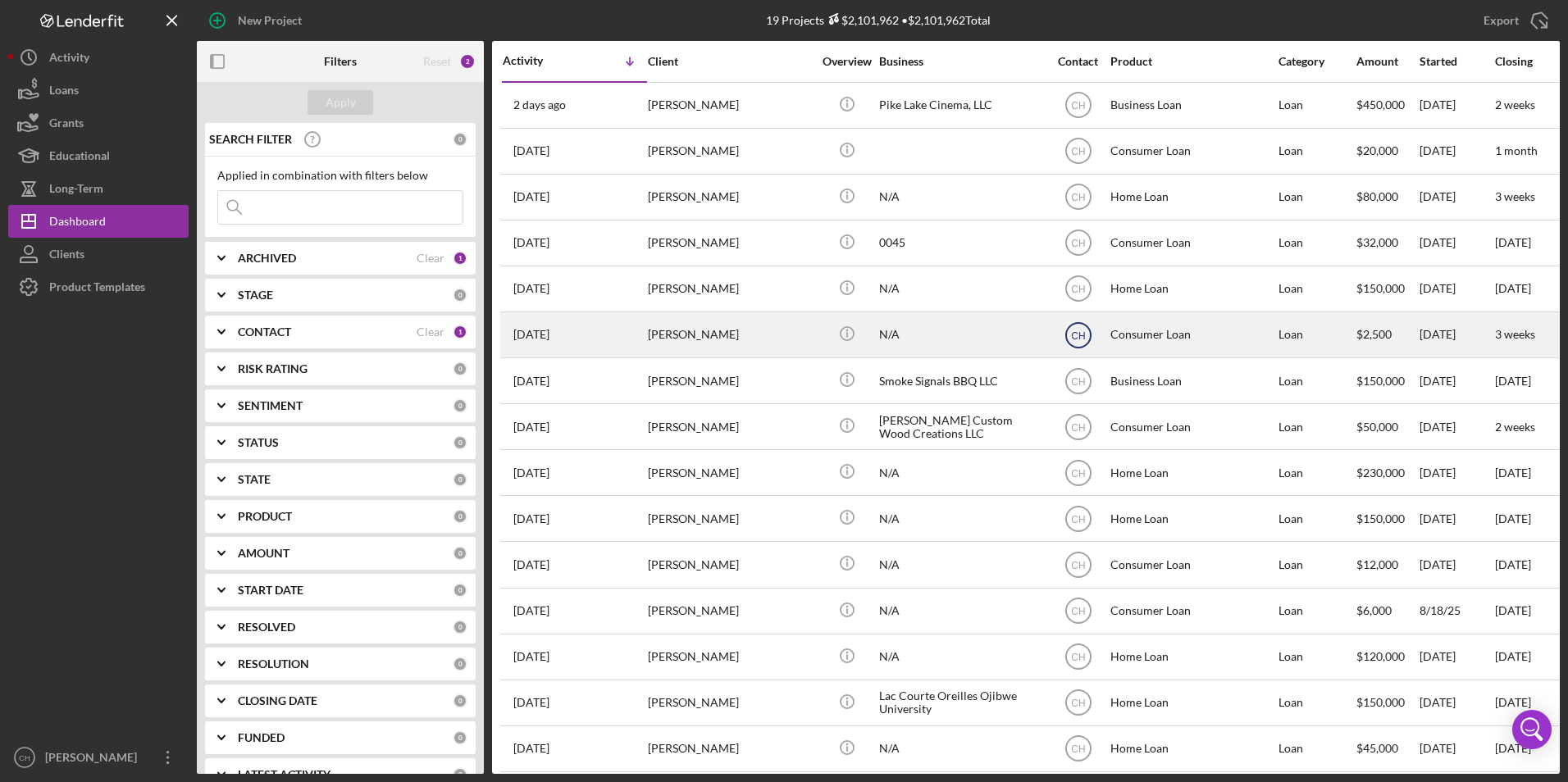
click at [1079, 331] on text "CH" at bounding box center [1078, 336] width 14 height 11
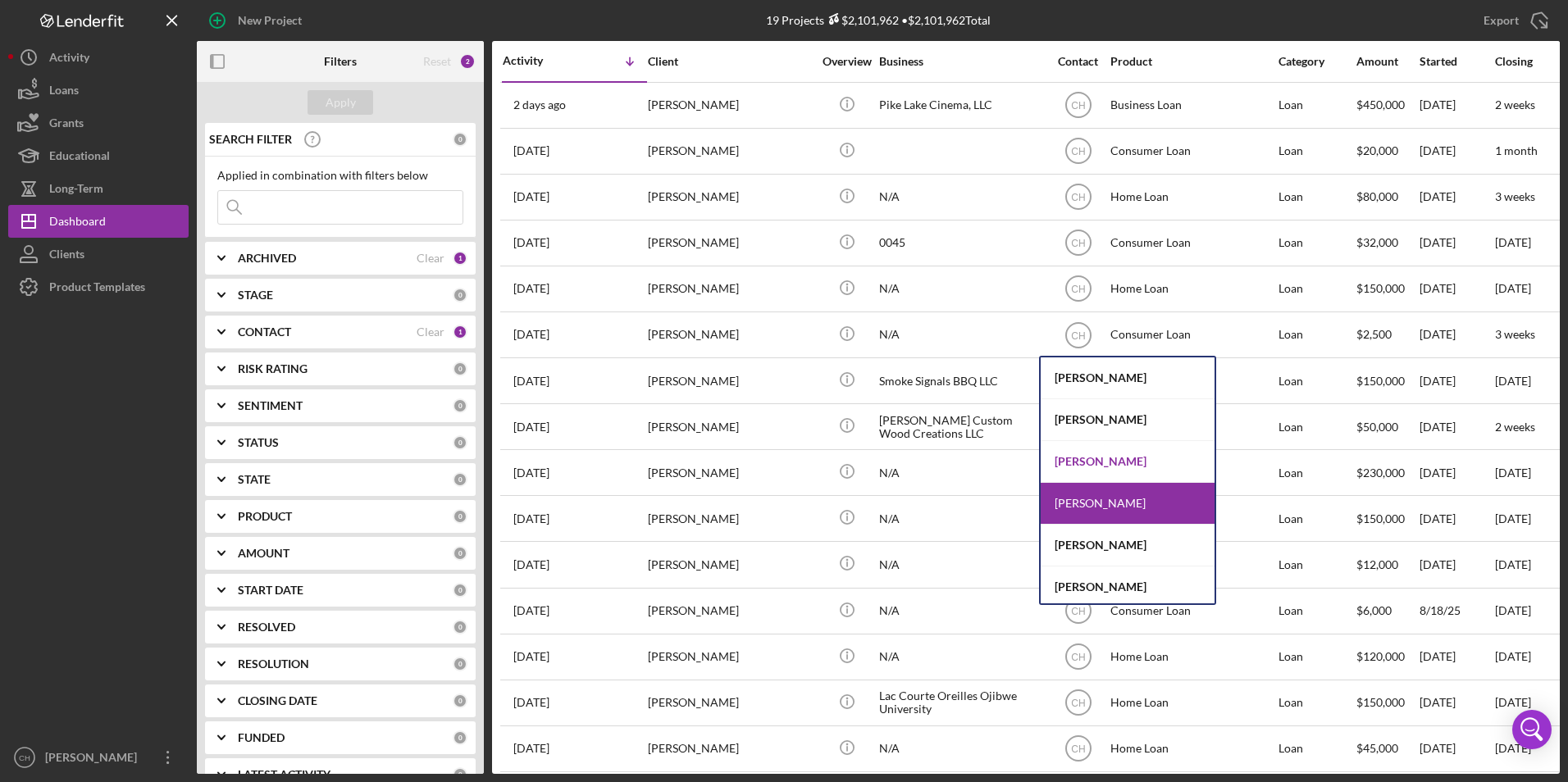
click at [1072, 453] on div "[PERSON_NAME]" at bounding box center [1128, 461] width 174 height 42
